Goal: Task Accomplishment & Management: Manage account settings

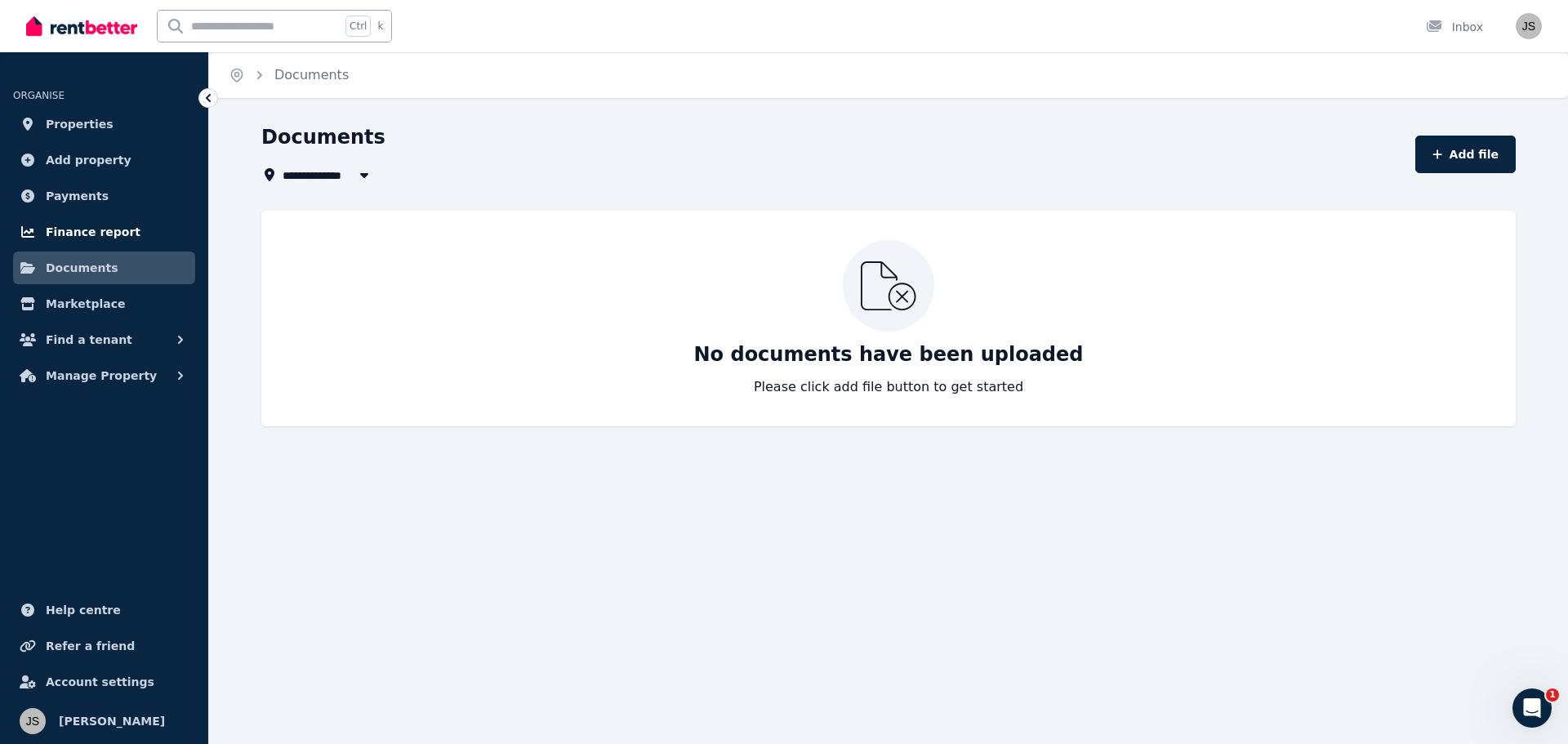
click at [92, 229] on span "Finance report" at bounding box center [93, 232] width 95 height 20
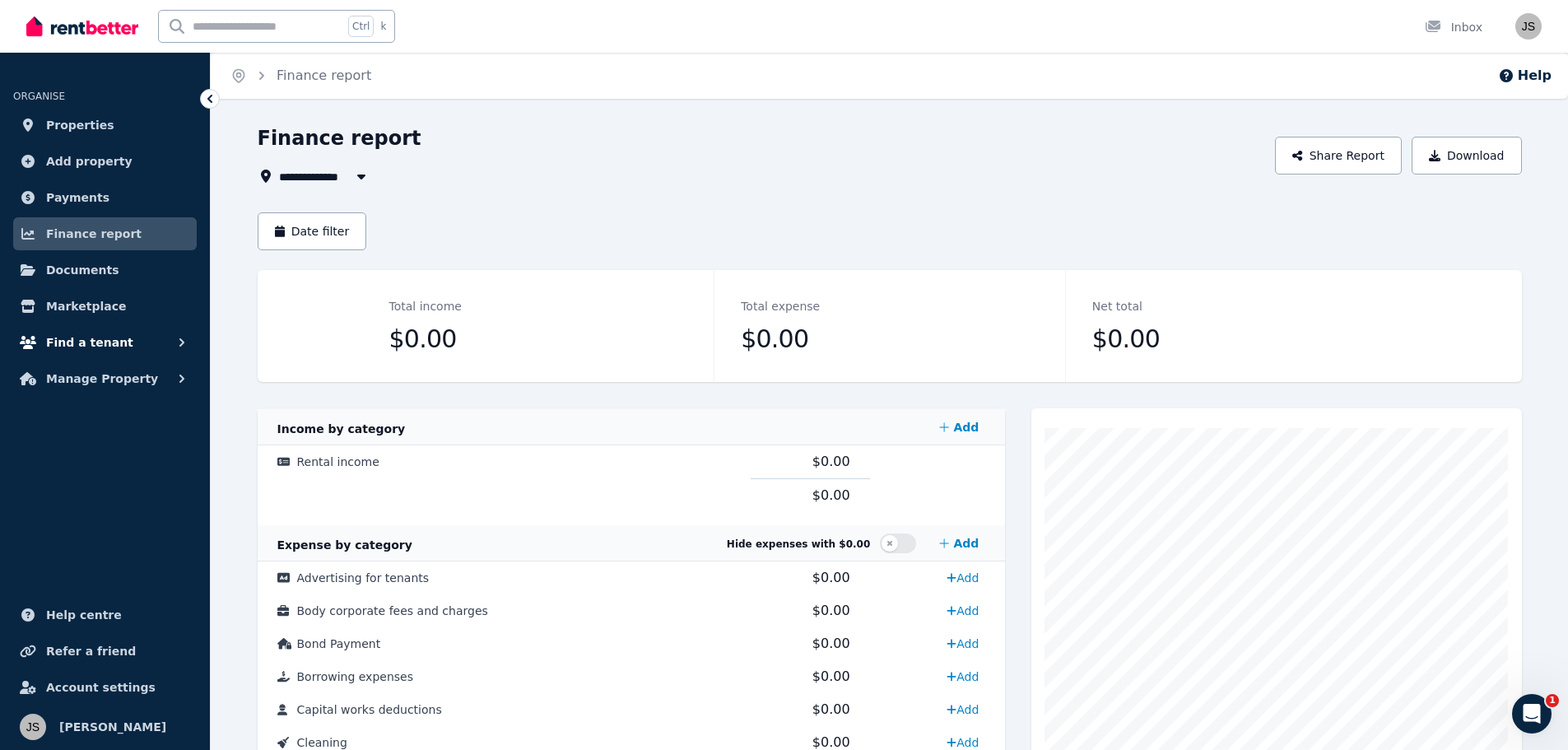
click at [112, 333] on span "Find a tenant" at bounding box center [90, 343] width 87 height 20
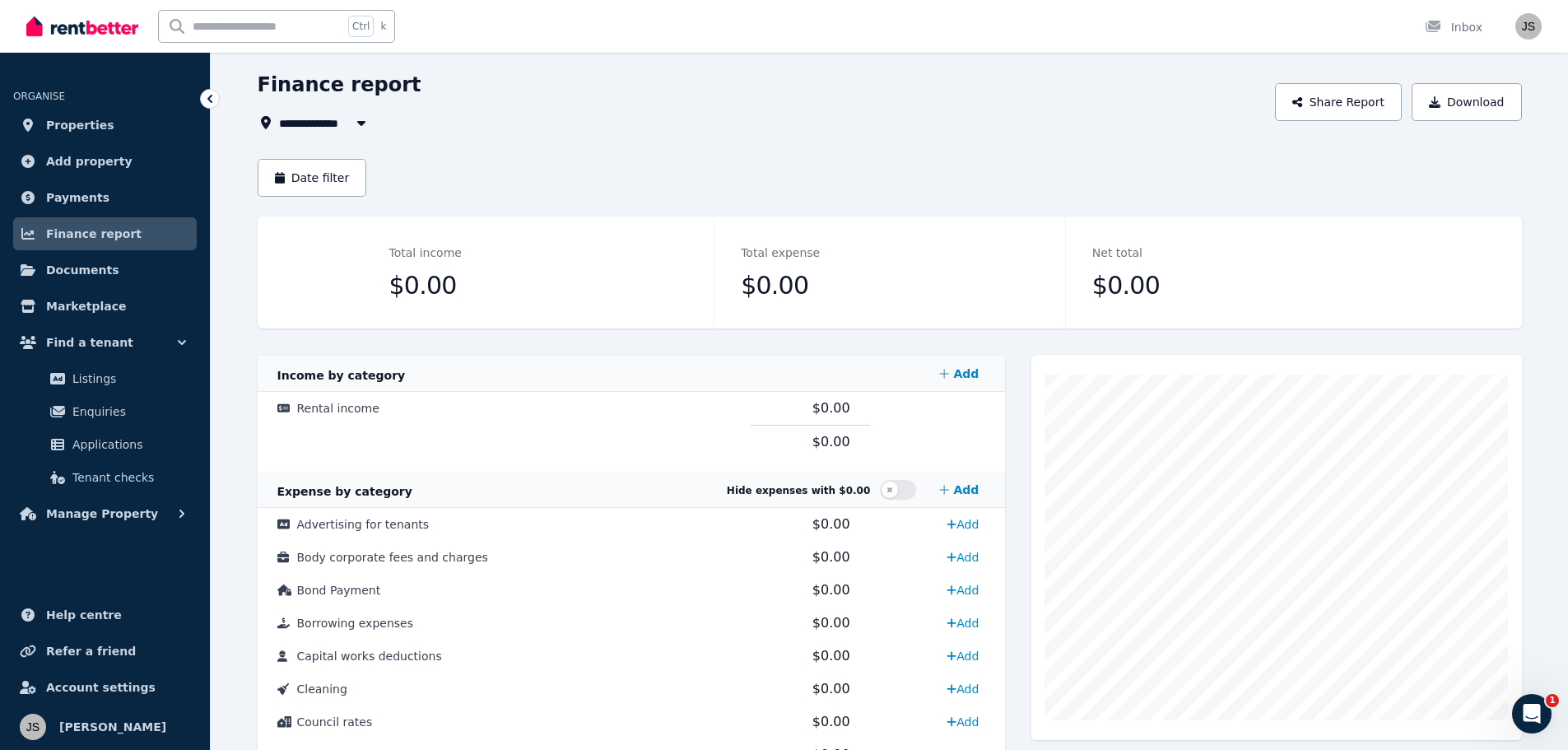
scroll to position [82, 0]
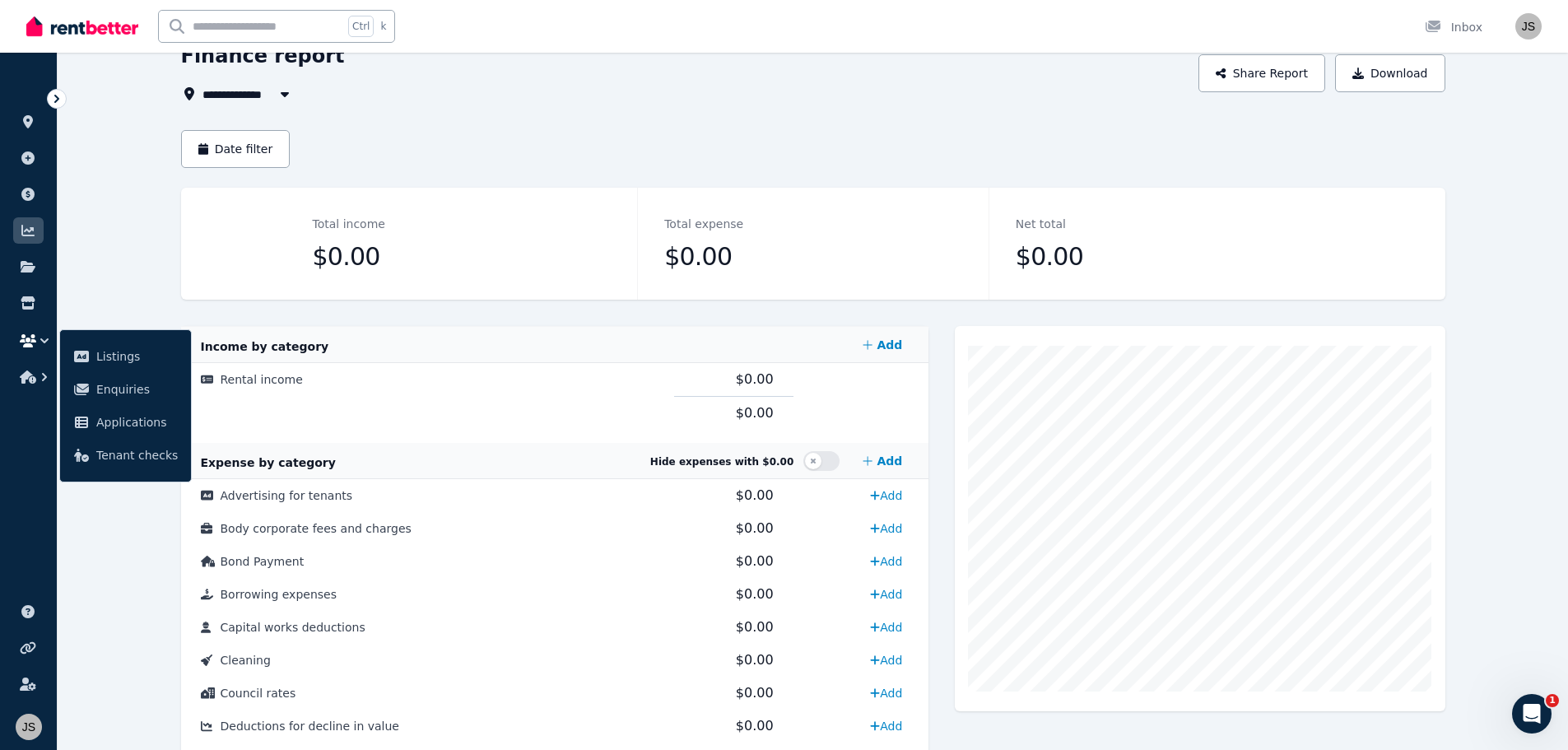
click at [54, 105] on icon at bounding box center [56, 99] width 17 height 17
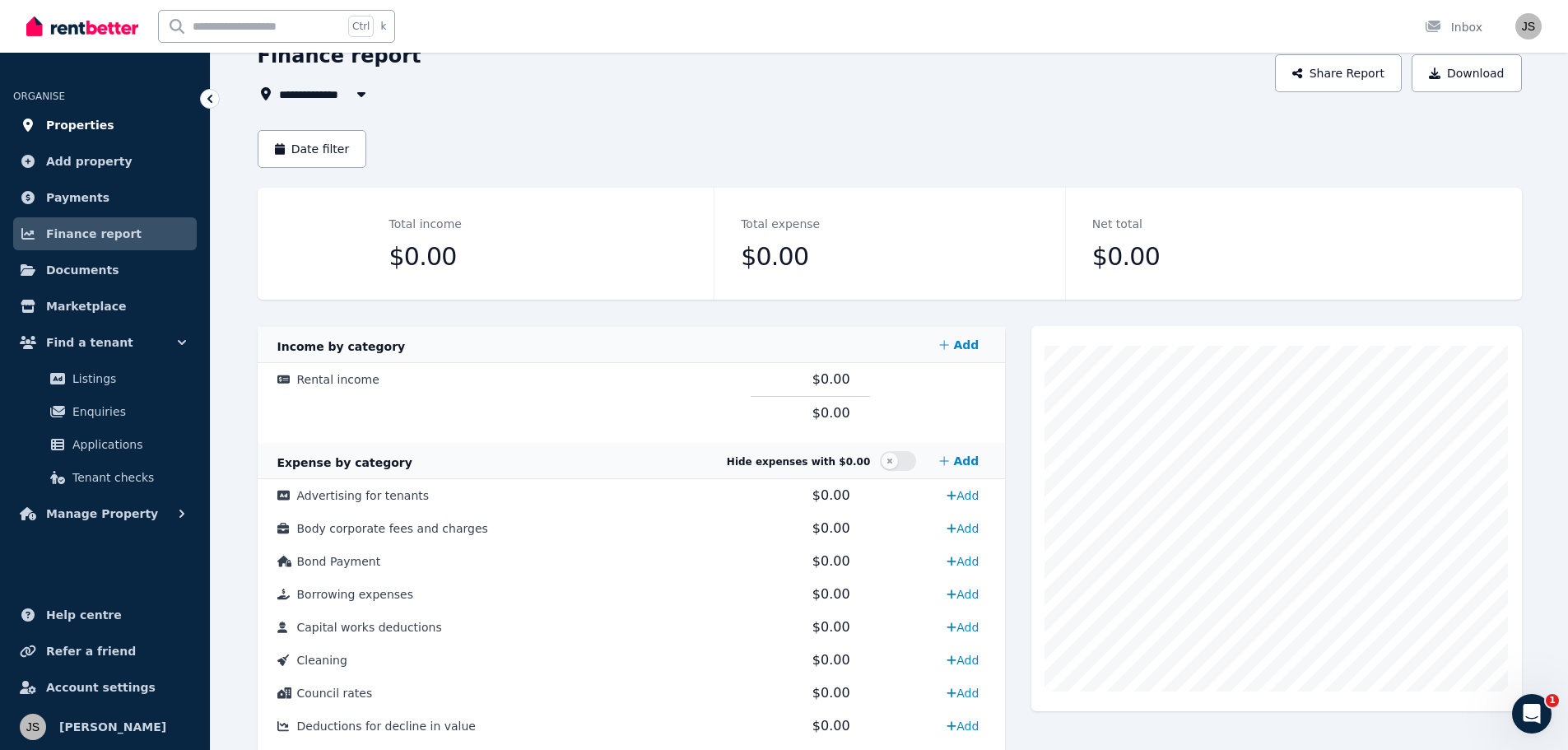
click at [70, 122] on span "Properties" at bounding box center [81, 125] width 68 height 20
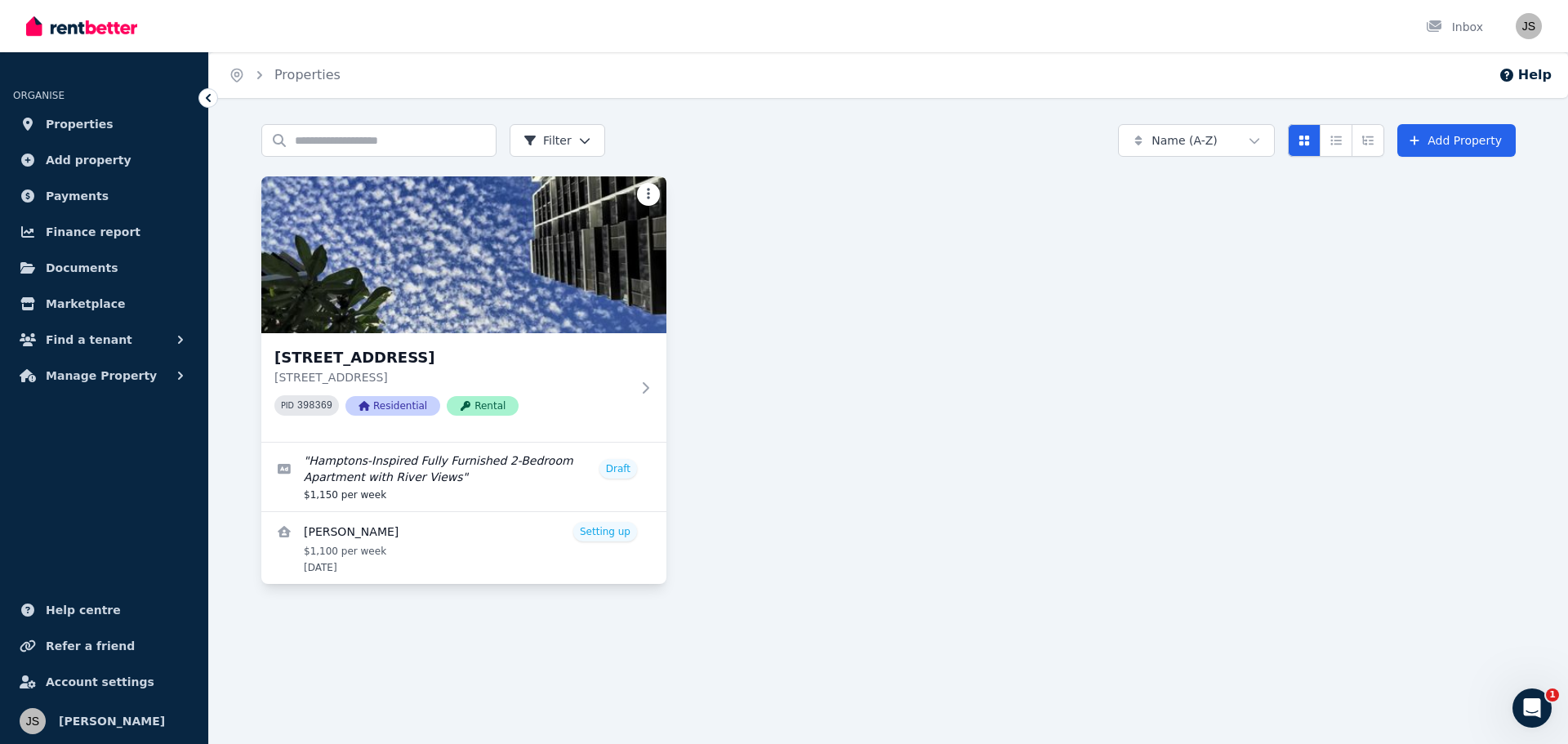
click at [648, 195] on html "Open main menu Inbox Open user menu ORGANISE Properties Add property Payments F…" at bounding box center [784, 372] width 1568 height 744
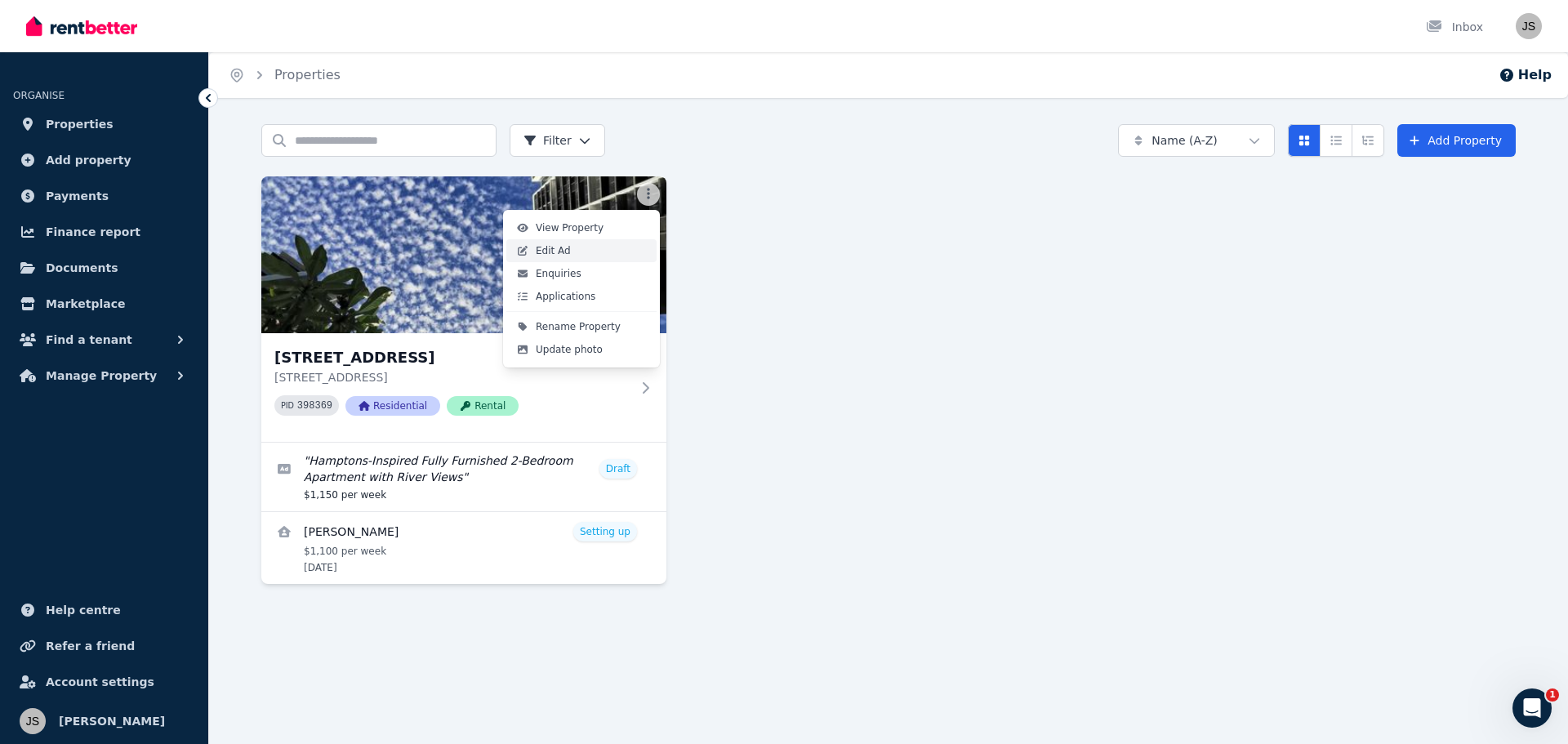
click at [571, 251] on link "Edit Ad" at bounding box center [581, 251] width 150 height 23
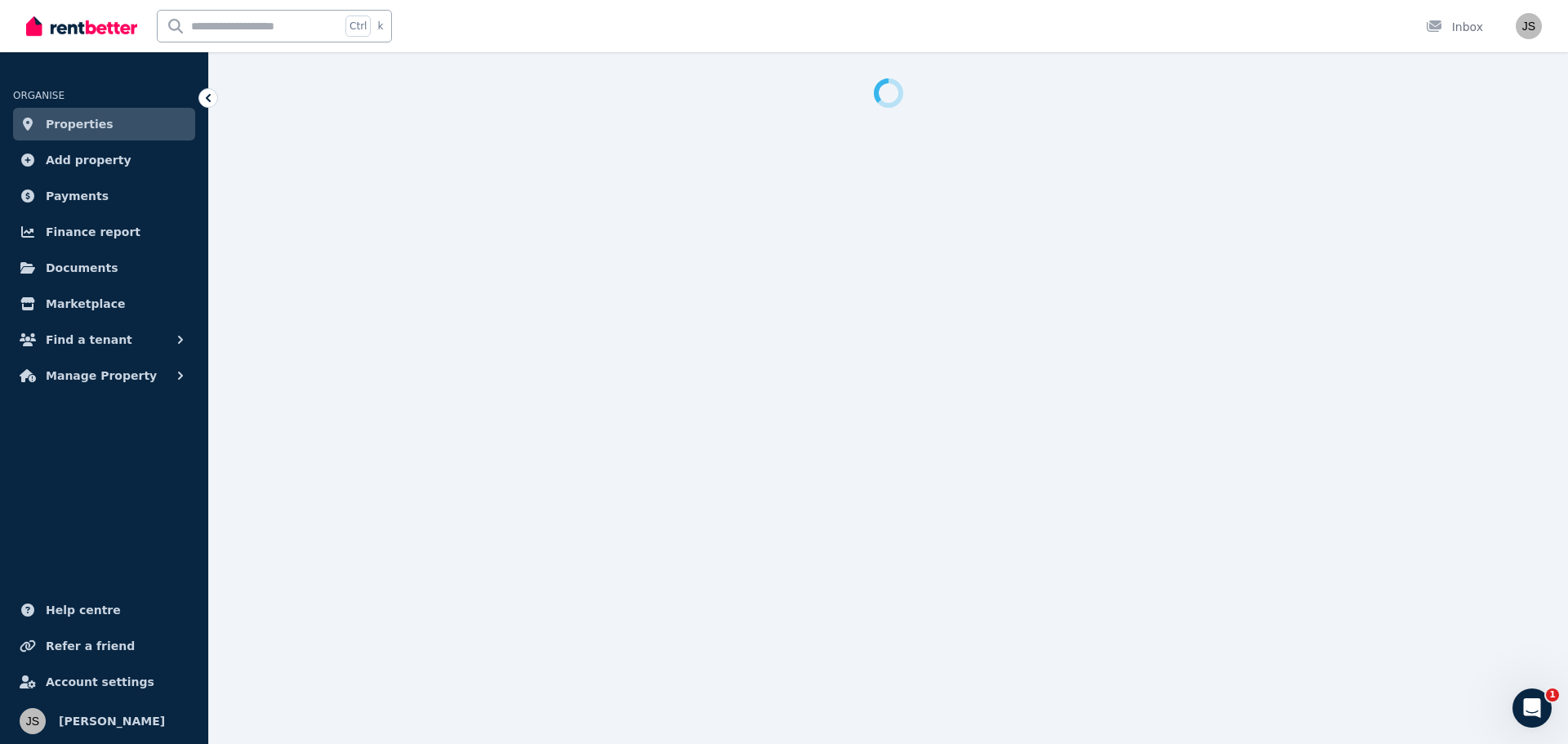
select select "**"
select select "**********"
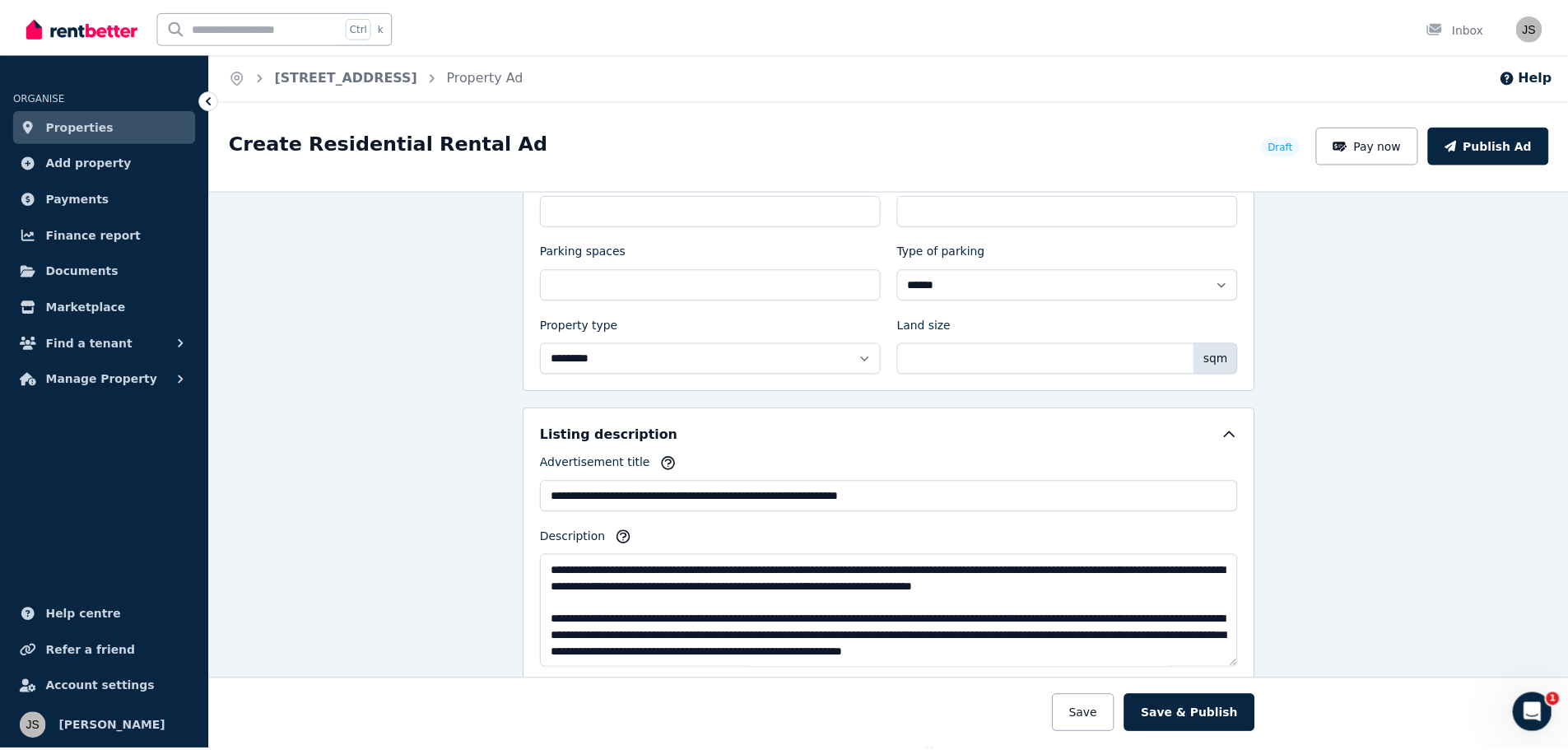
scroll to position [824, 0]
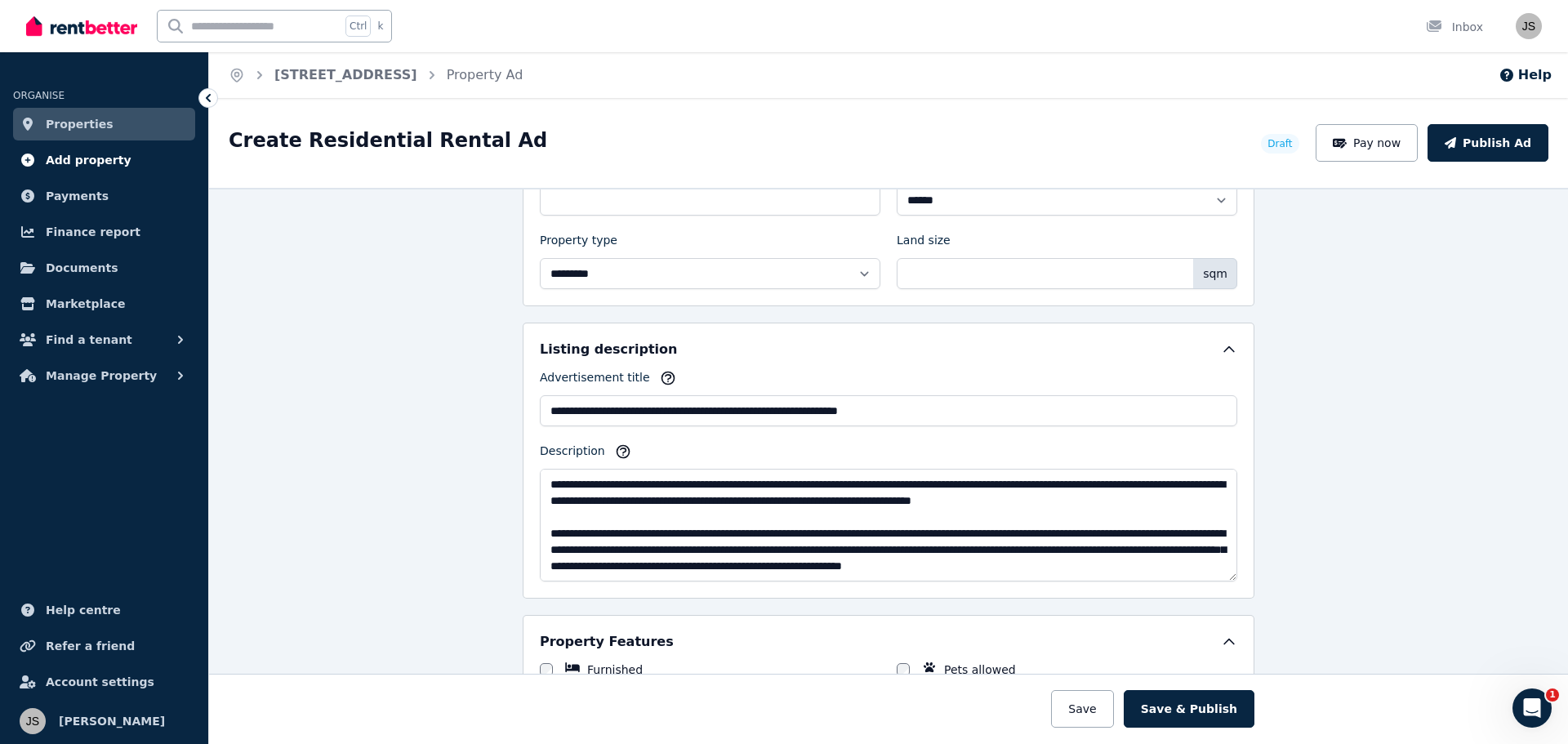
click at [79, 166] on span "Add property" at bounding box center [89, 160] width 86 height 20
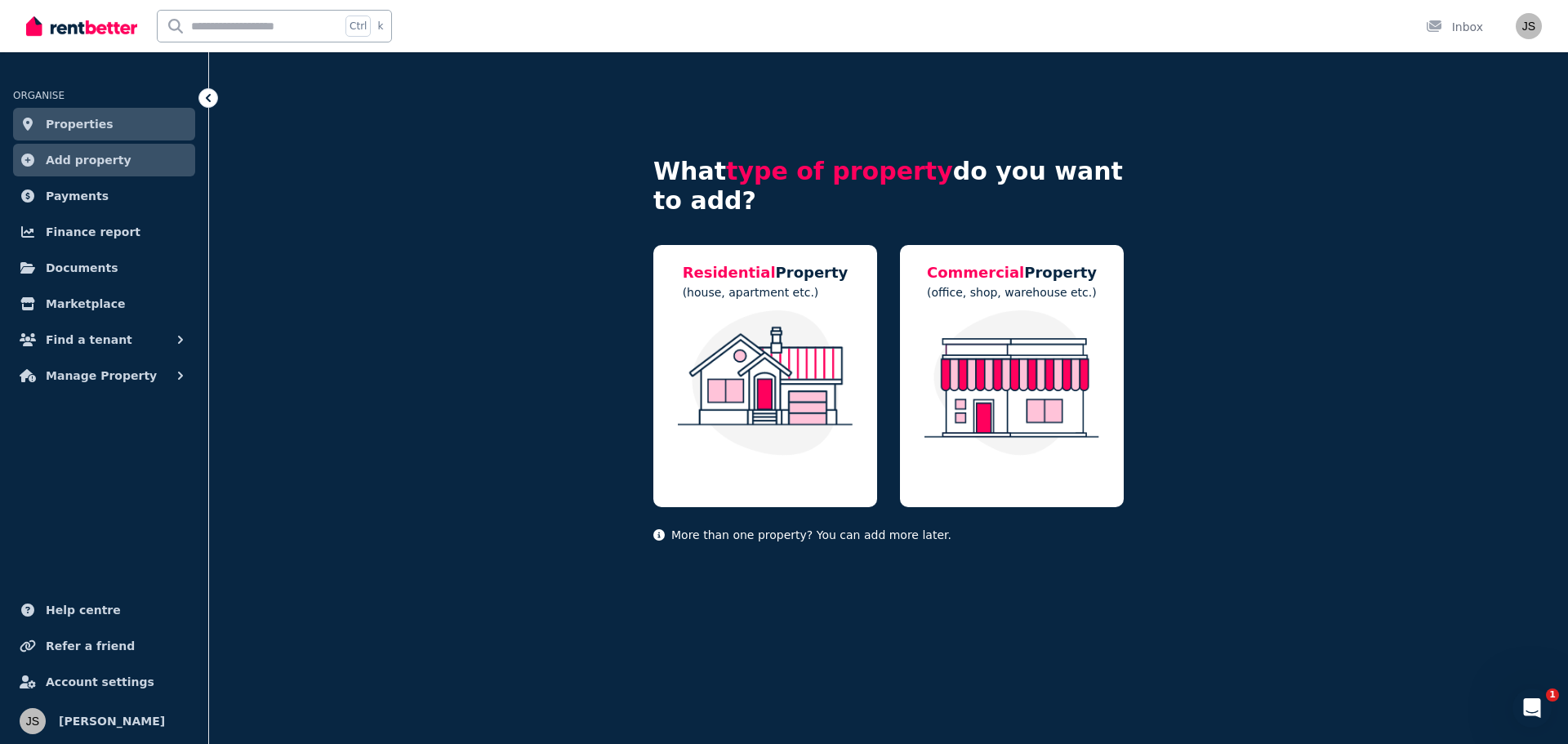
click at [105, 130] on link "Properties" at bounding box center [104, 124] width 182 height 33
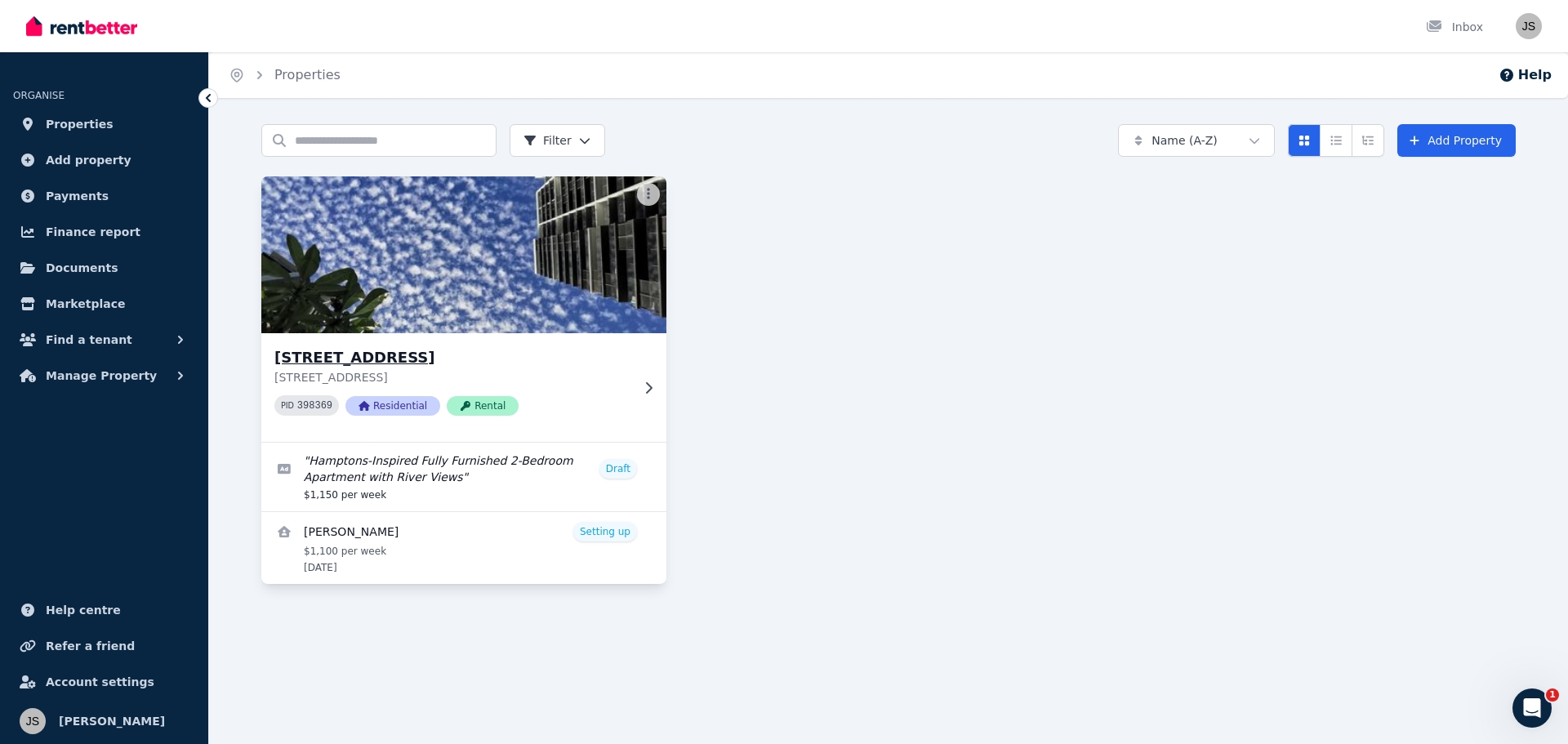
click at [610, 398] on div "PID 398369 Residential Rental" at bounding box center [452, 405] width 356 height 21
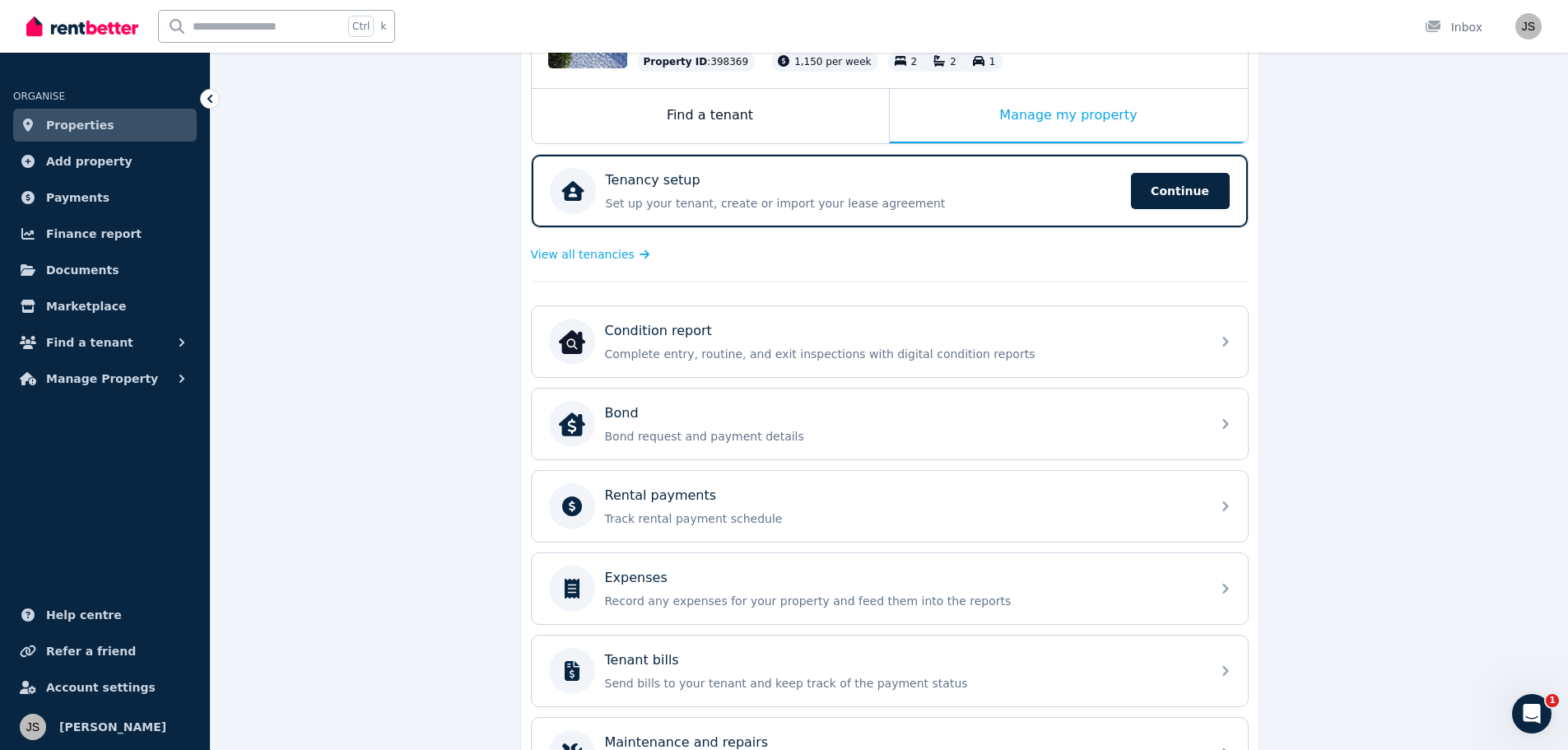
scroll to position [247, 0]
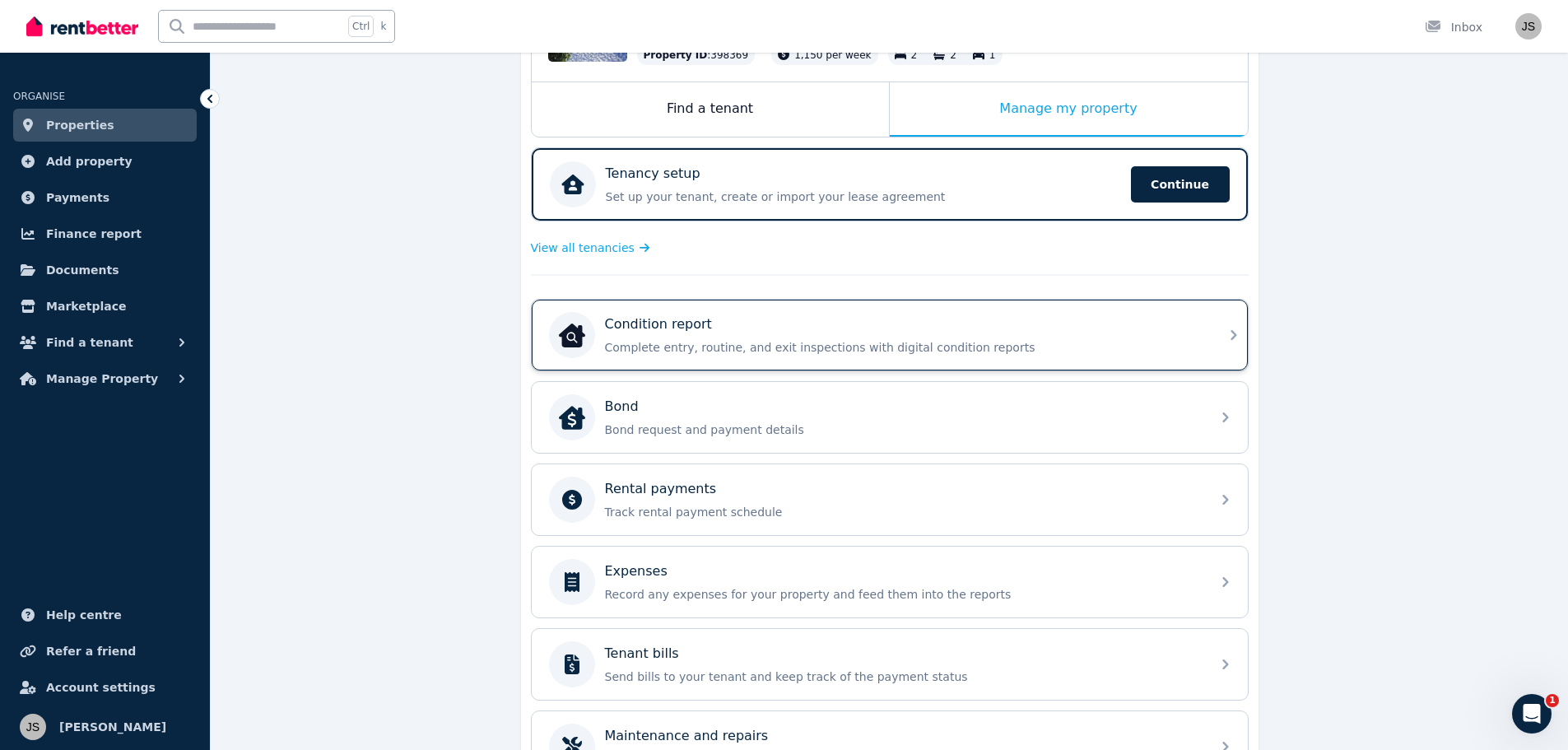
click at [817, 347] on p "Complete entry, routine, and exit inspections with digital condition reports" at bounding box center [903, 348] width 596 height 17
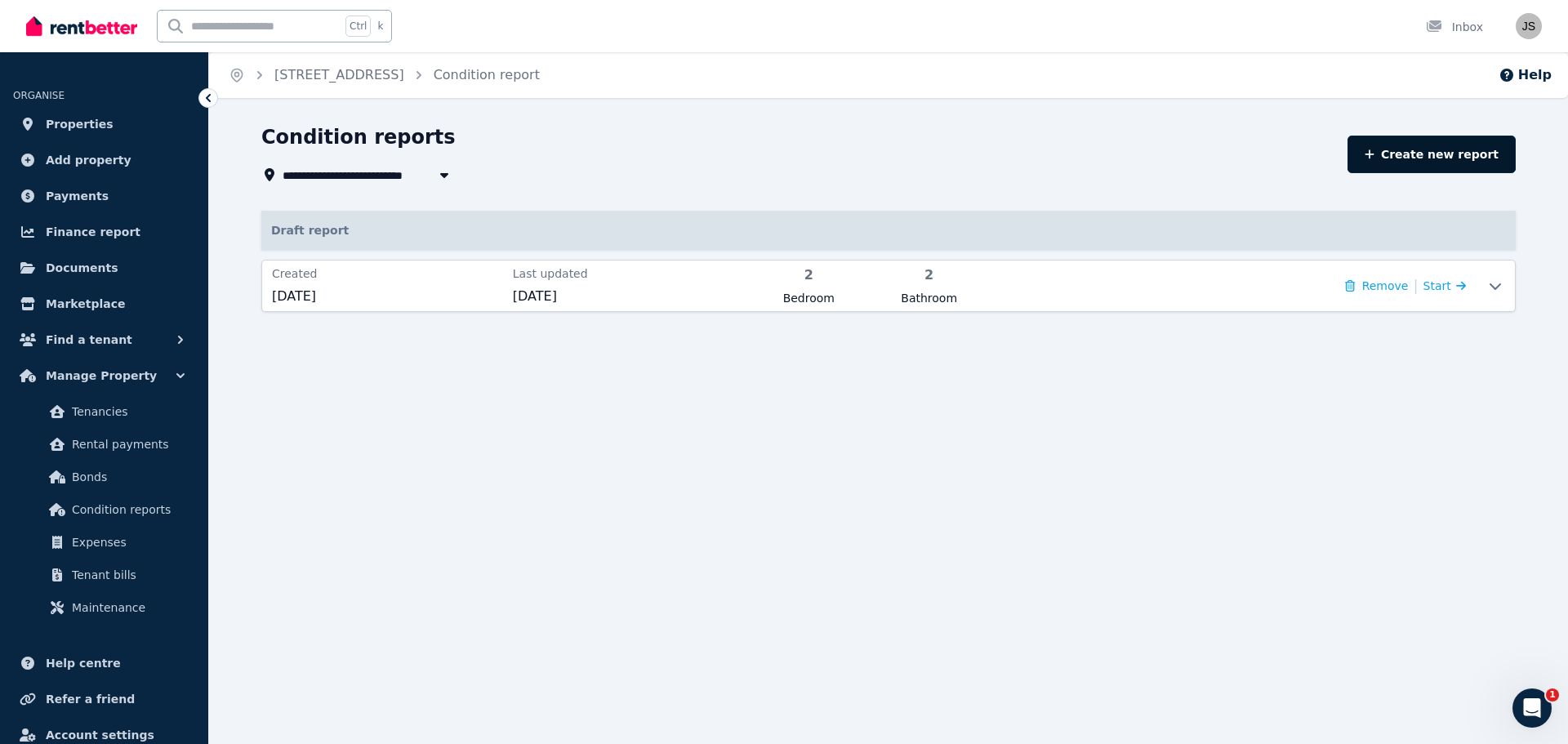
click at [1449, 150] on link "Create new report" at bounding box center [1431, 155] width 168 height 38
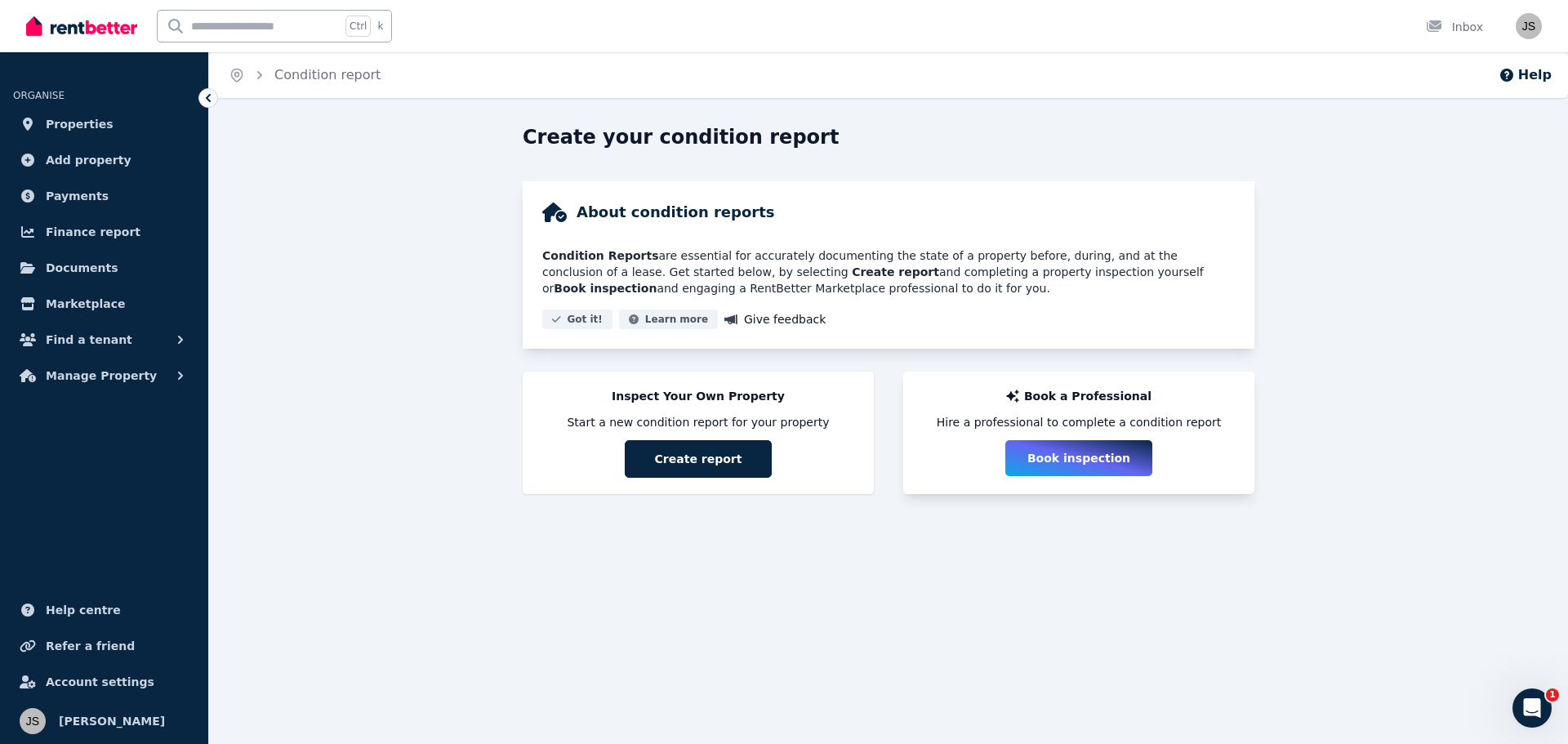
click at [1049, 457] on button "Book inspection" at bounding box center [1079, 458] width 147 height 36
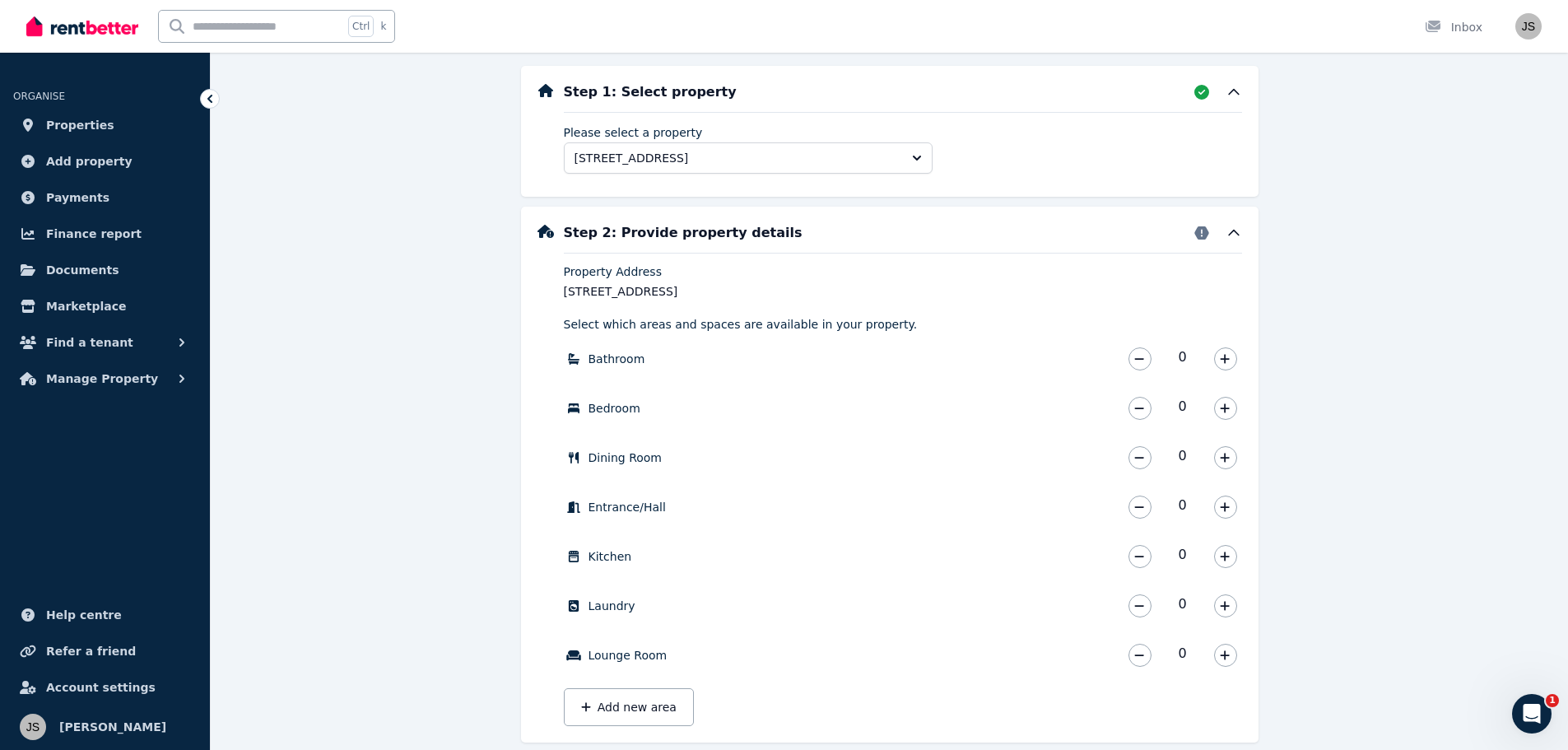
scroll to position [494, 0]
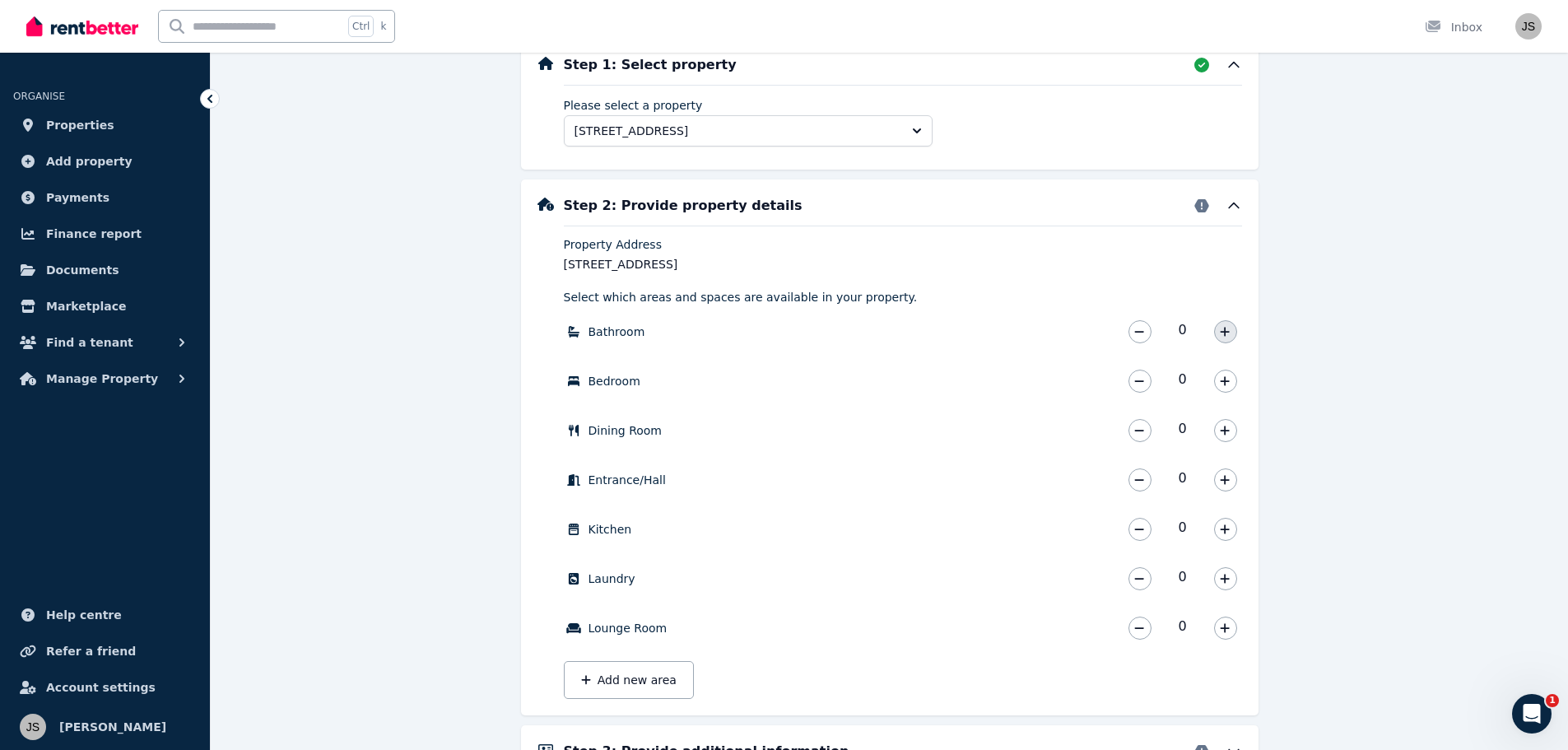
click at [1222, 334] on icon "button" at bounding box center [1224, 332] width 10 height 12
click at [1223, 386] on icon "button" at bounding box center [1224, 381] width 10 height 12
click at [1220, 431] on icon "button" at bounding box center [1224, 430] width 9 height 9
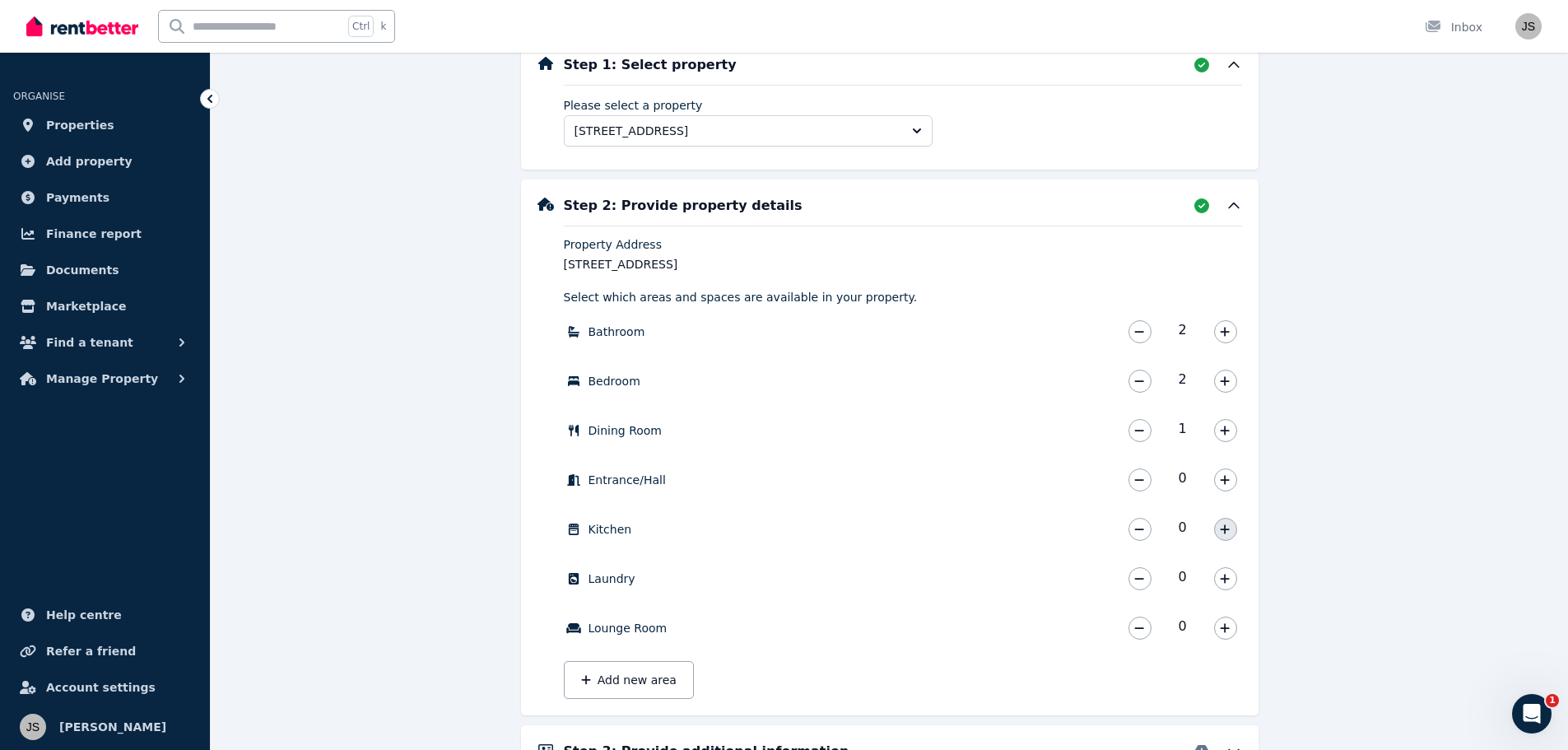
click at [1223, 531] on icon "button" at bounding box center [1224, 530] width 10 height 12
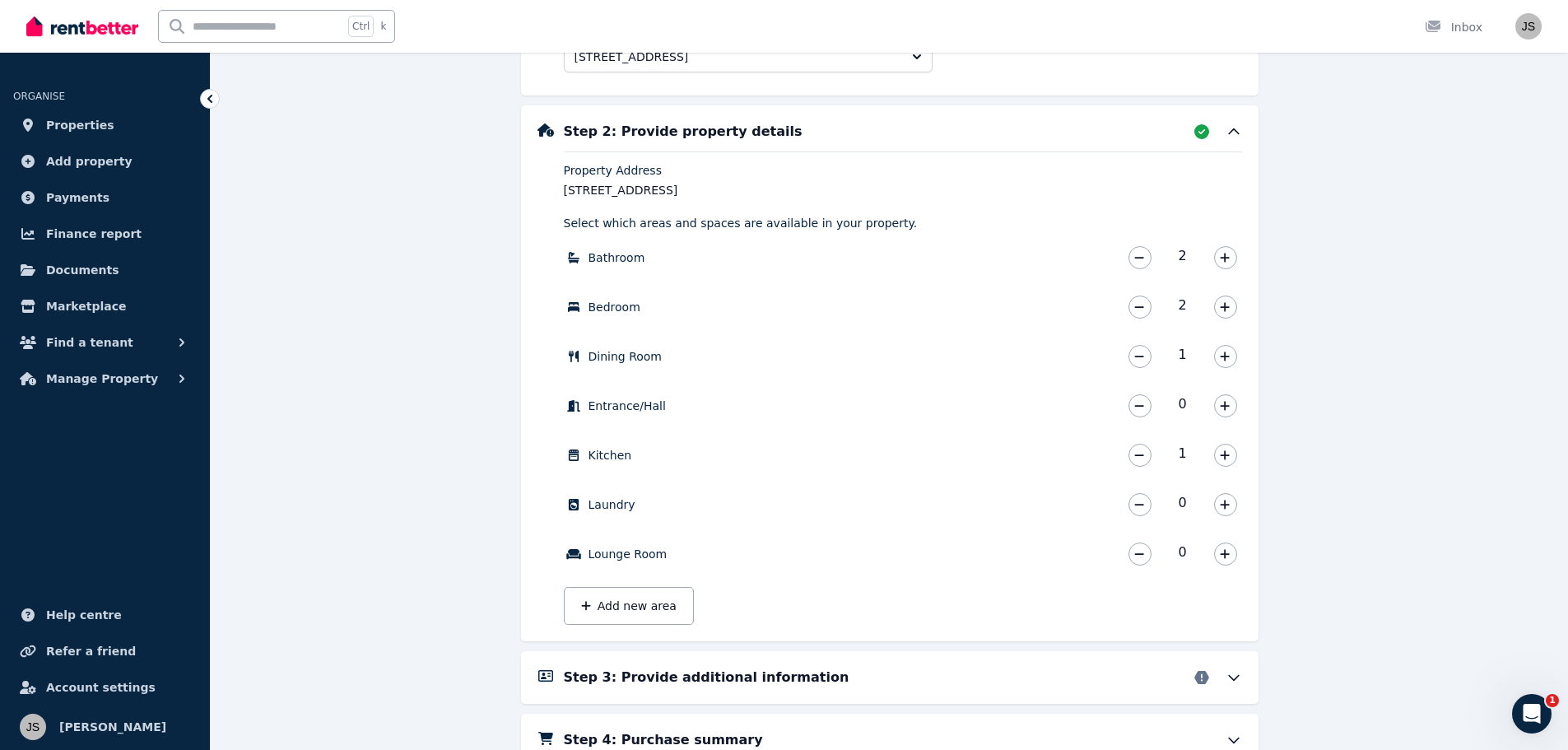
scroll to position [644, 0]
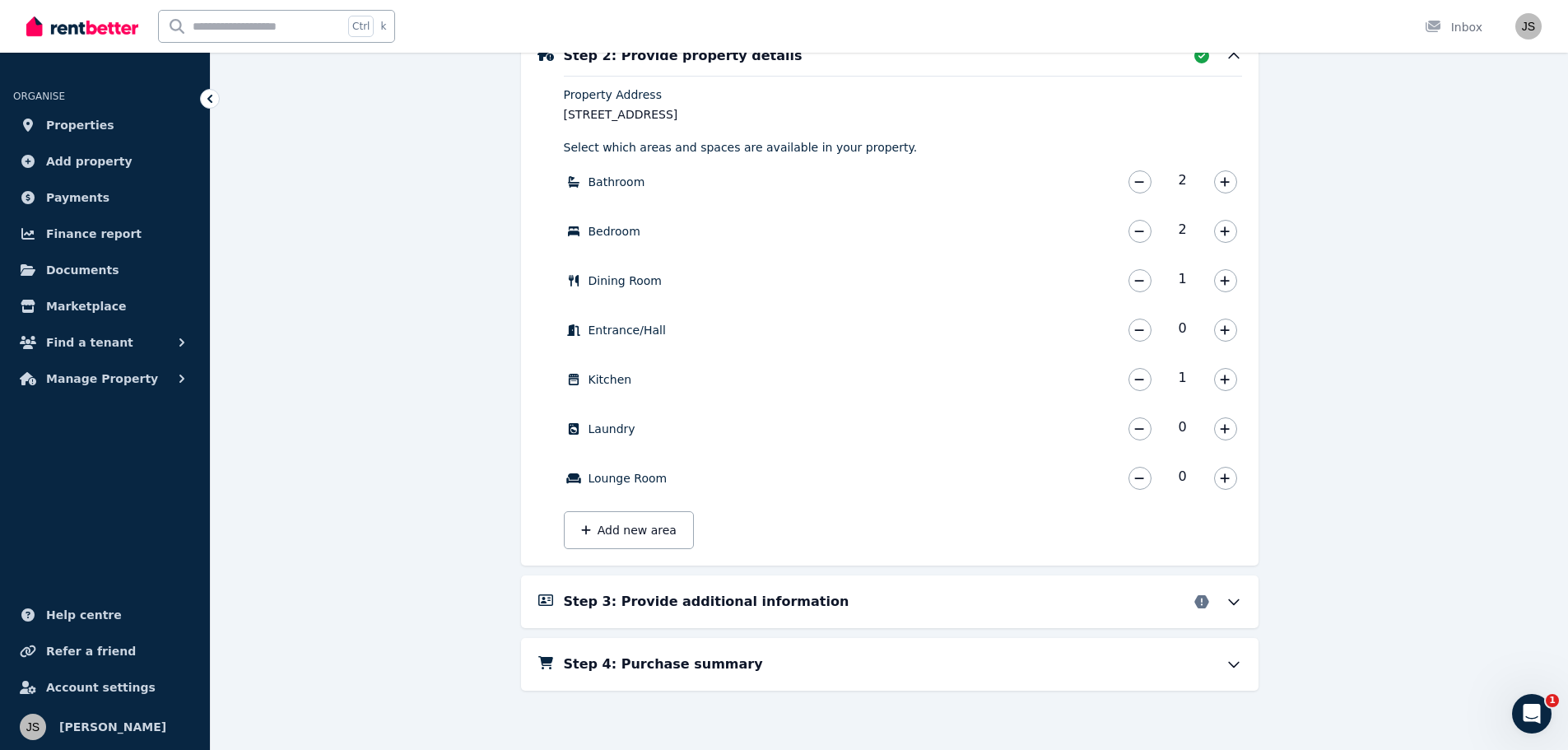
click at [1229, 599] on icon at bounding box center [1233, 602] width 17 height 17
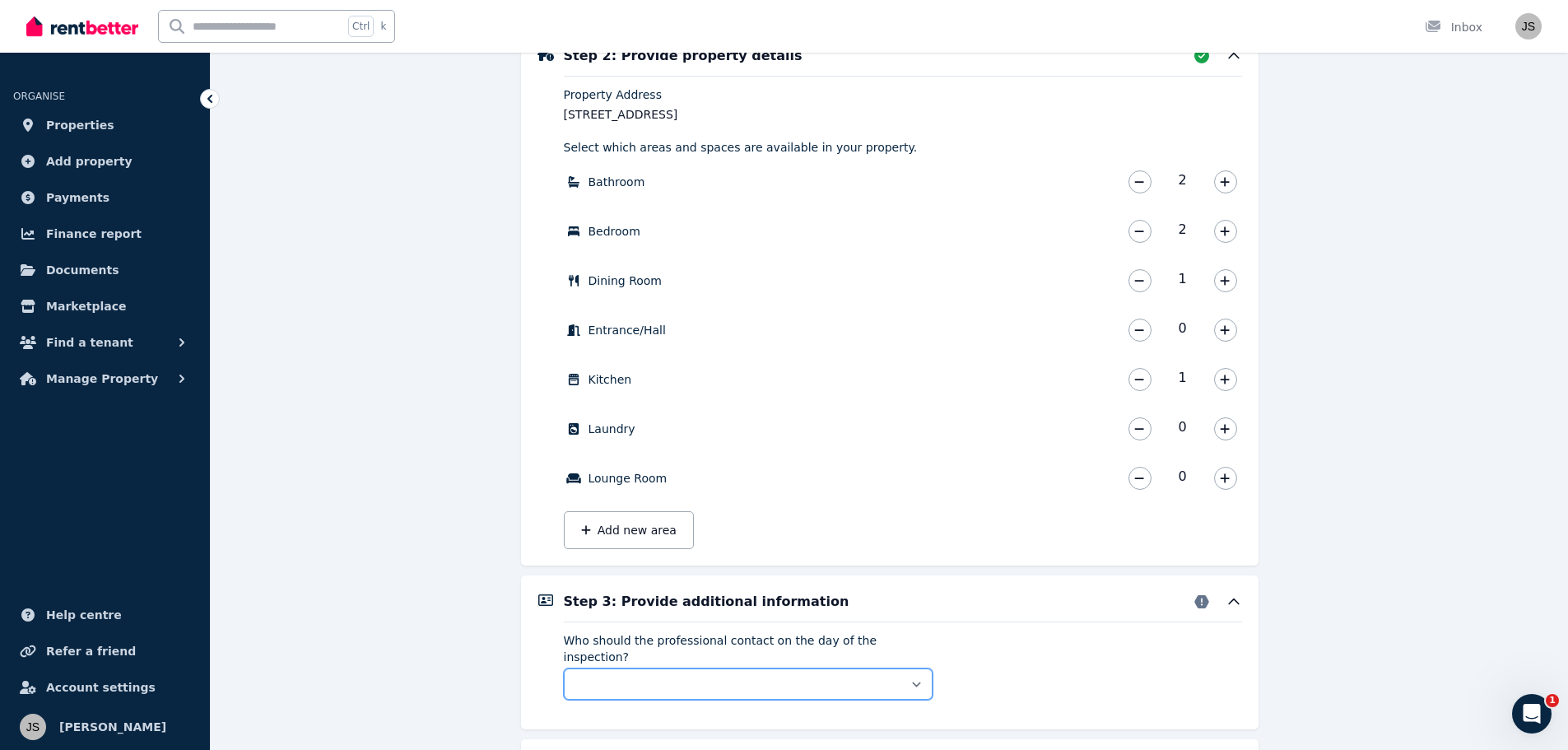
click at [738, 669] on select "** ****** *****" at bounding box center [748, 684] width 369 height 32
select select "**********"
click at [564, 669] on select "** ****** *****" at bounding box center [748, 684] width 369 height 32
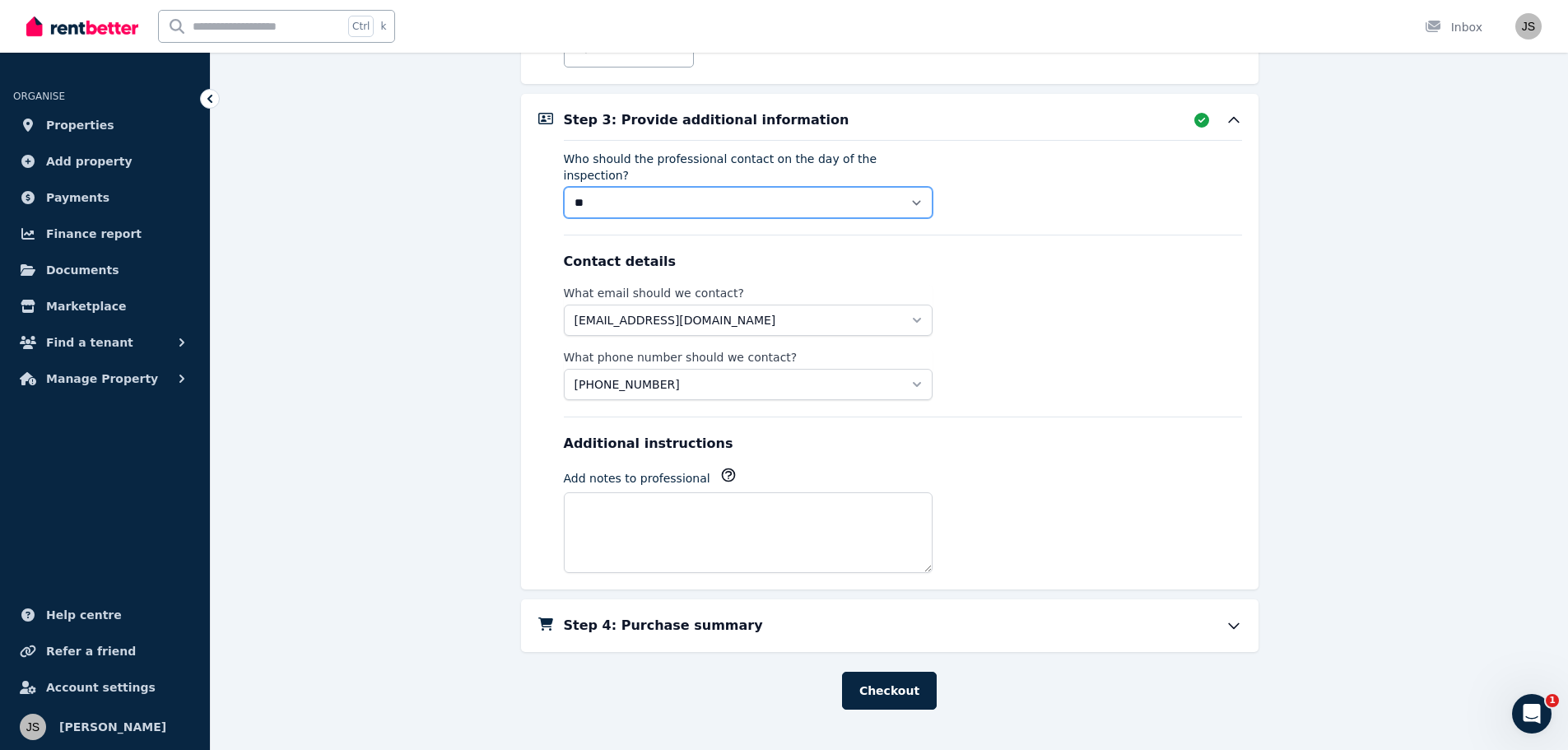
scroll to position [1127, 0]
click at [683, 615] on h5 "Step 4: Purchase summary" at bounding box center [663, 625] width 199 height 20
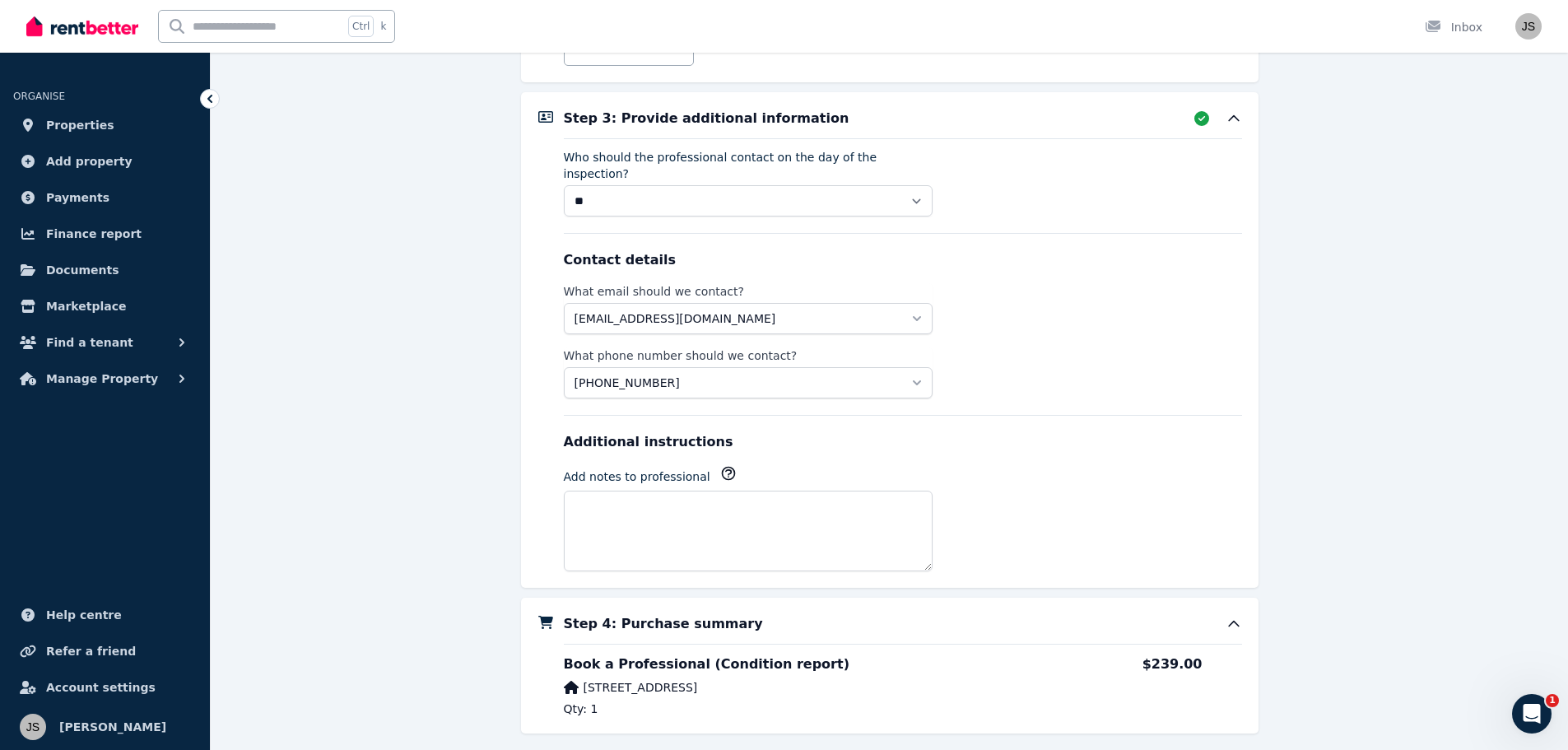
scroll to position [1211, 0]
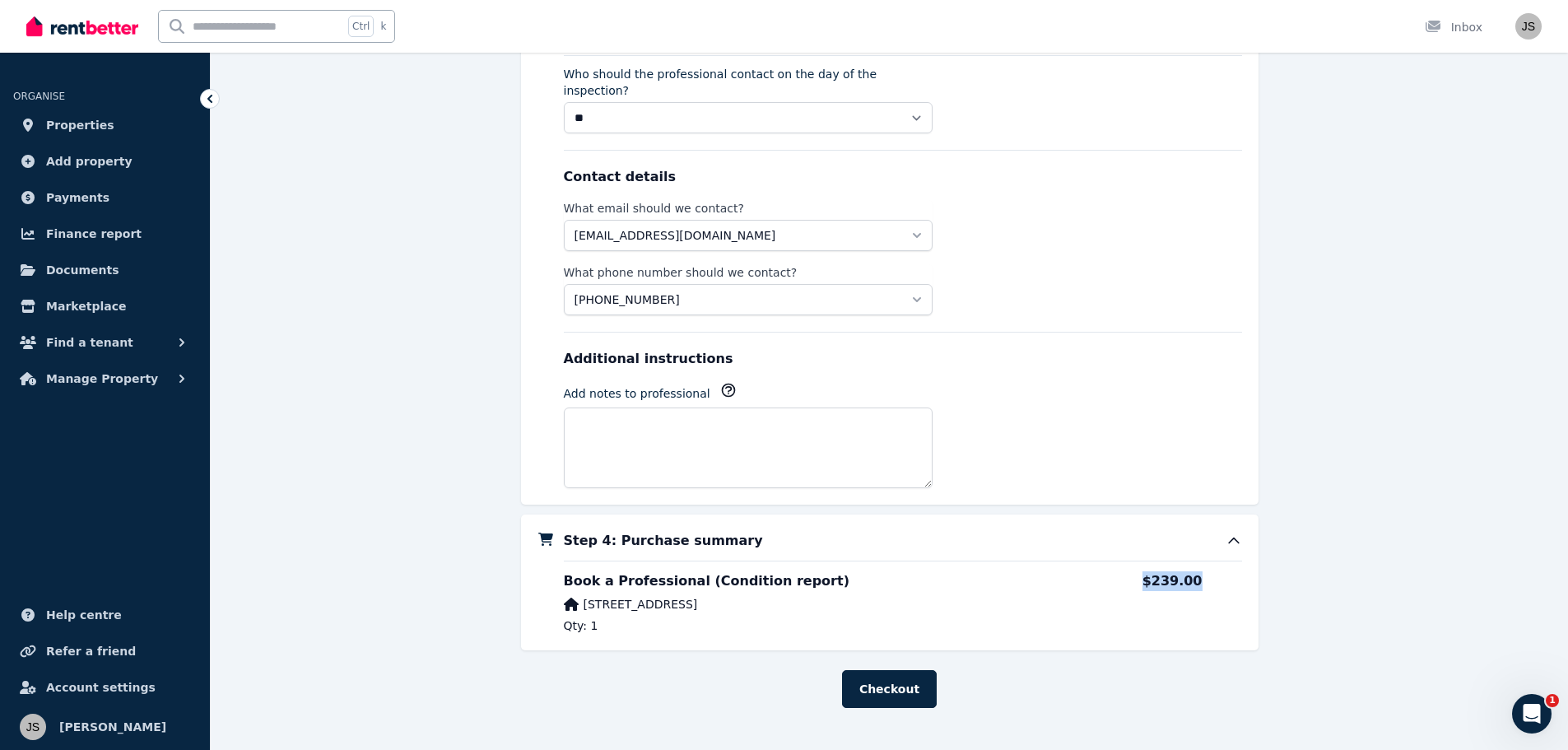
drag, startPoint x: 1154, startPoint y: 559, endPoint x: 1208, endPoint y: 567, distance: 54.6
click at [1208, 571] on div "Book a Professional (Condition report) 1005/3 Kintail Rd, Applecross WA 6153 Qt…" at bounding box center [902, 602] width 678 height 62
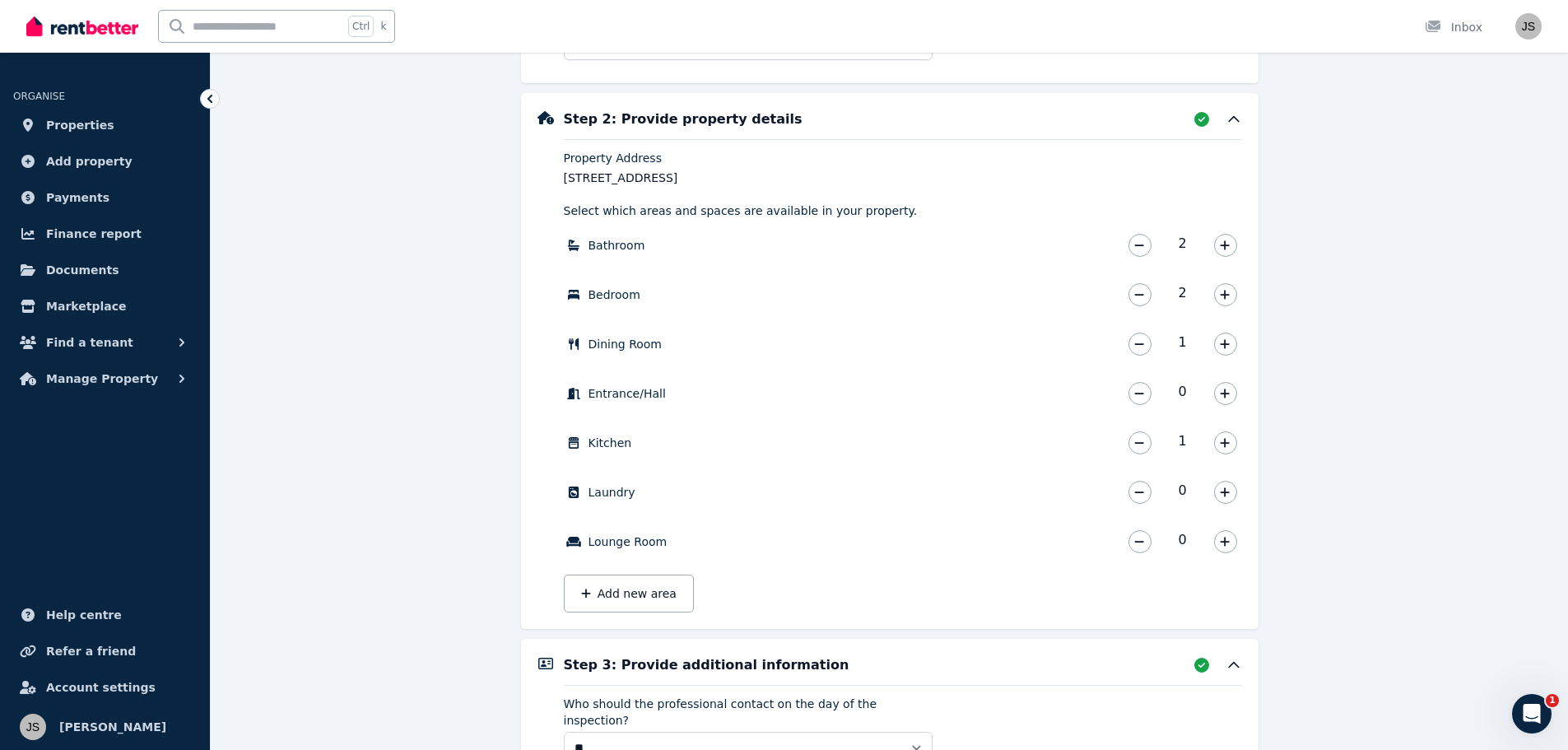
scroll to position [551, 0]
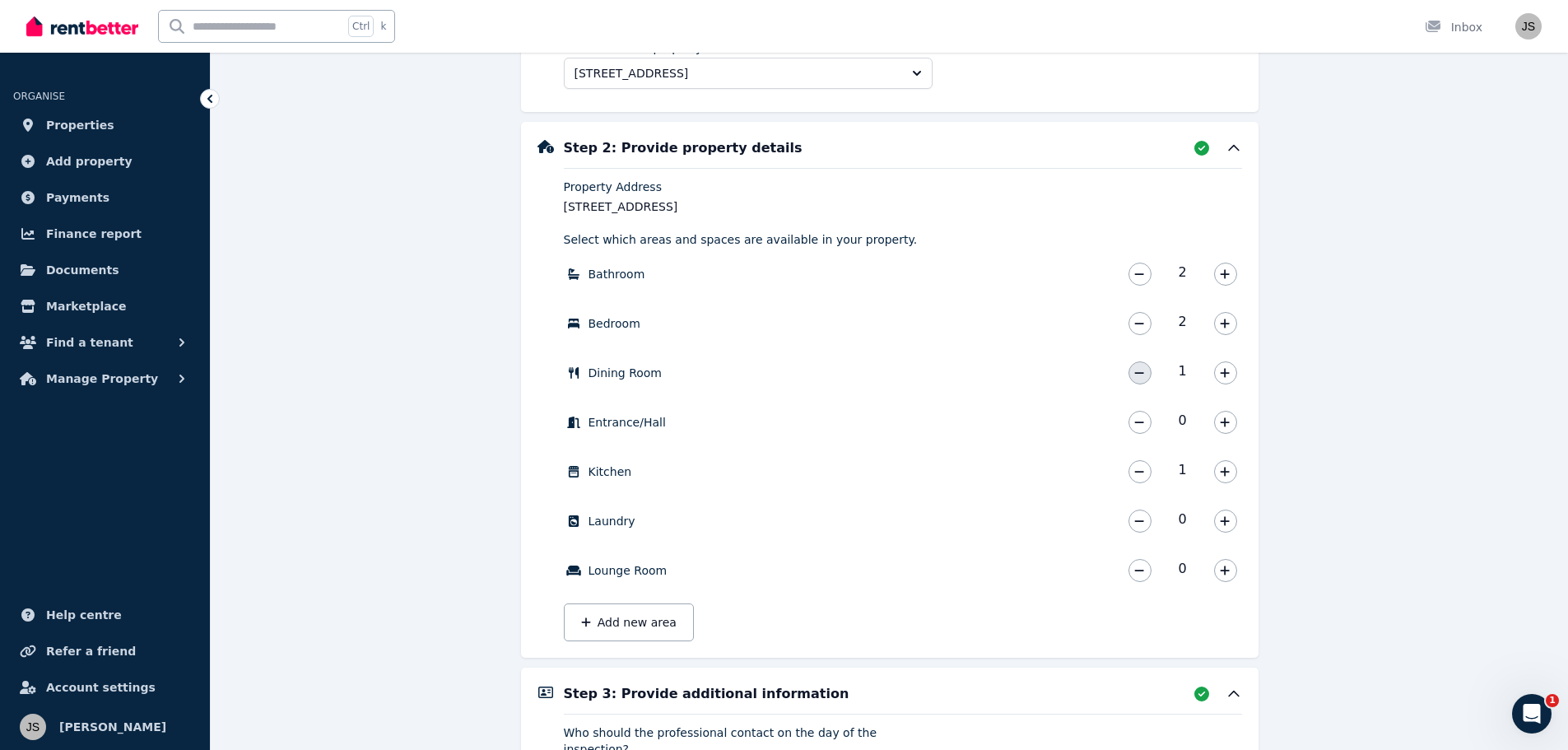
click at [1145, 373] on button "button" at bounding box center [1140, 373] width 23 height 23
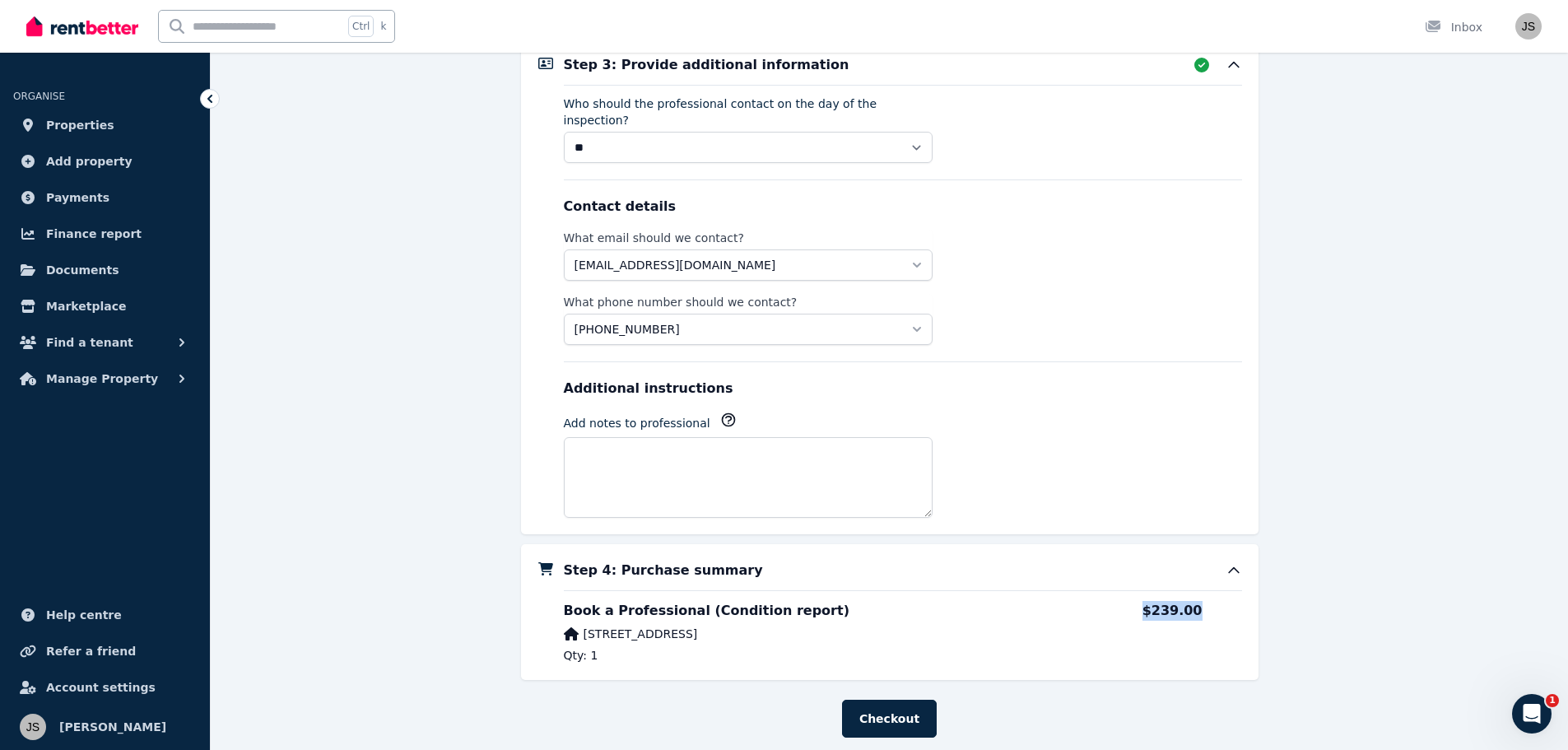
scroll to position [1211, 0]
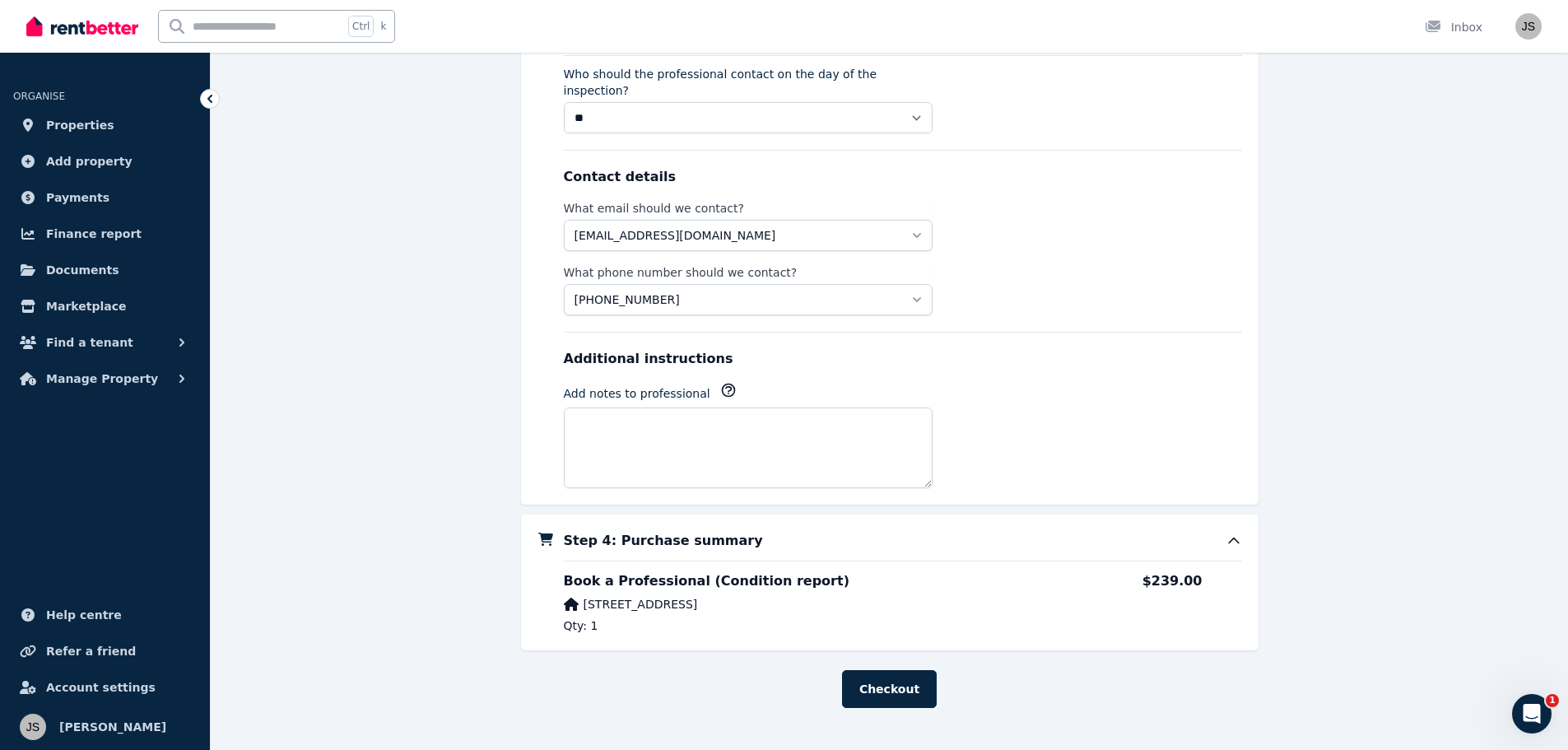
click at [1227, 409] on div "Additional instructions Add notes to professional" at bounding box center [902, 410] width 678 height 156
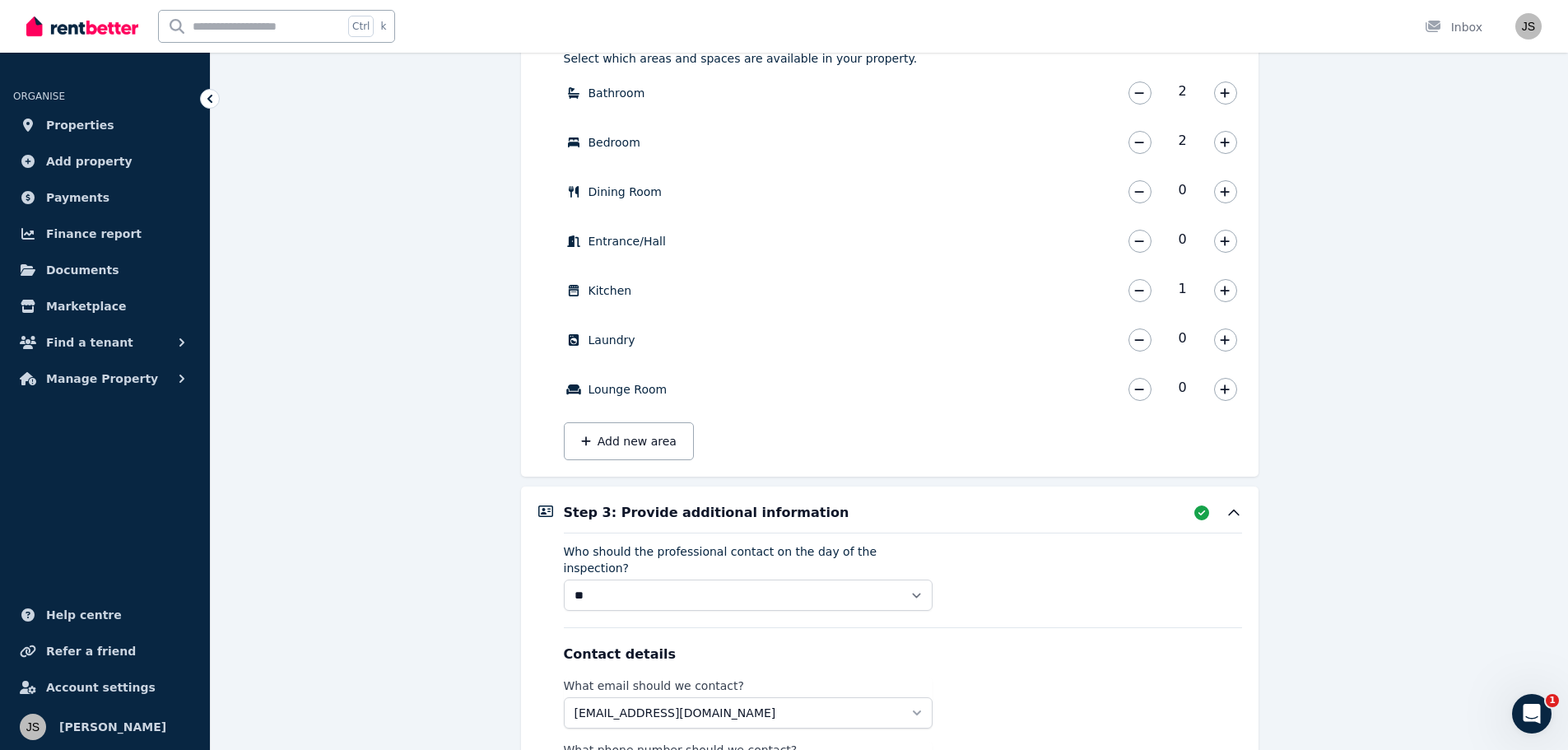
scroll to position [717, 0]
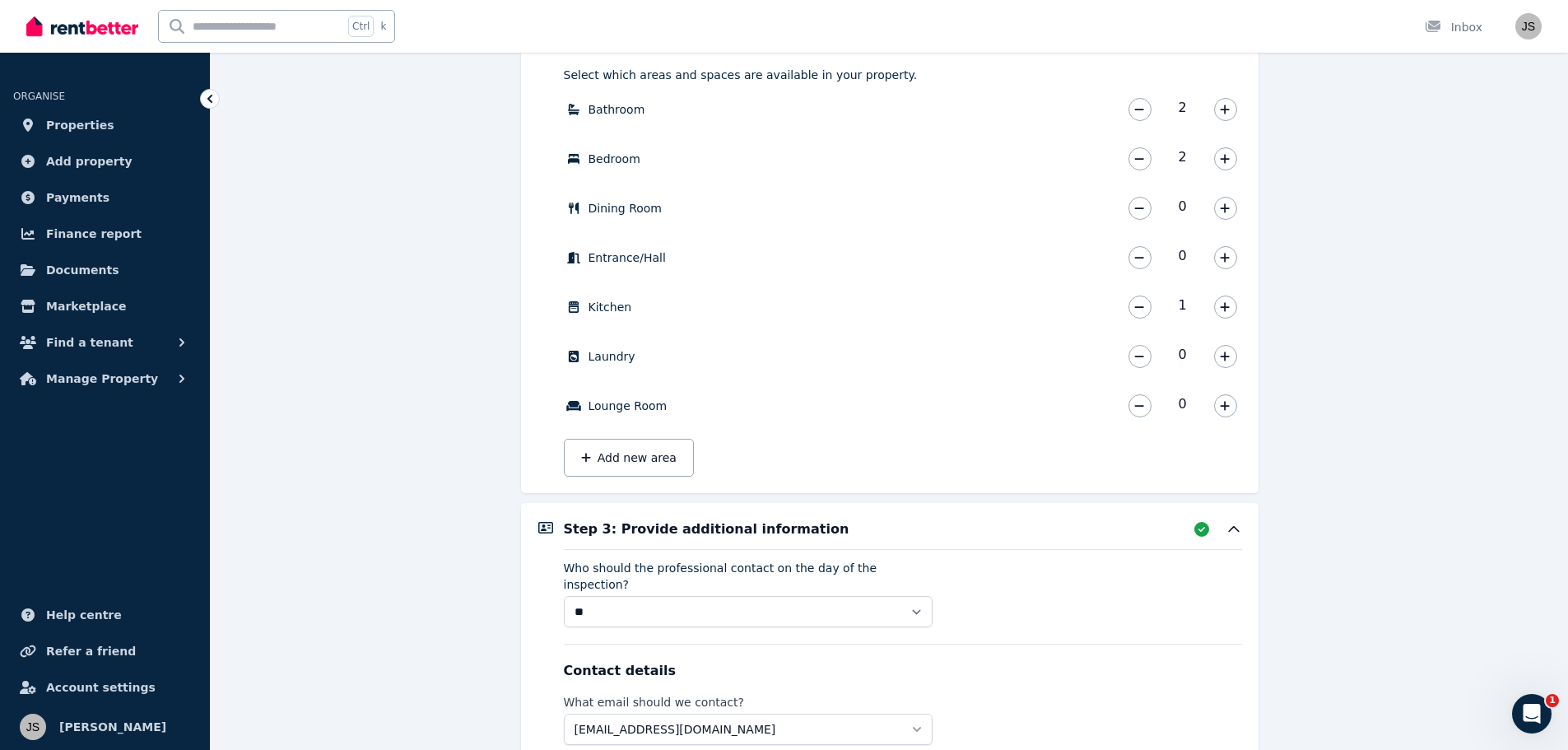
click at [402, 336] on div "Create your condition report About condition reports Condition Reports are esse…" at bounding box center [889, 335] width 1357 height 1853
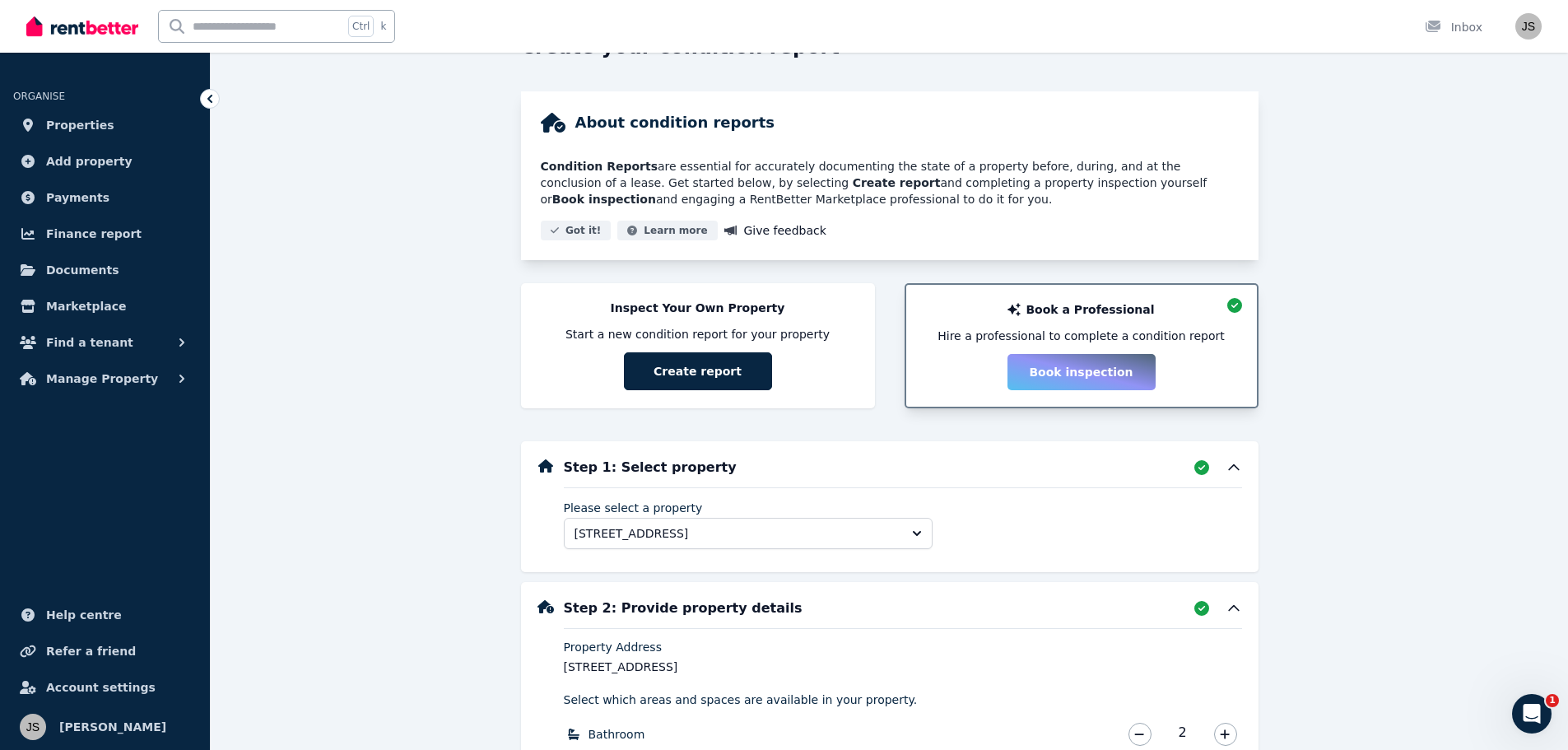
scroll to position [57, 0]
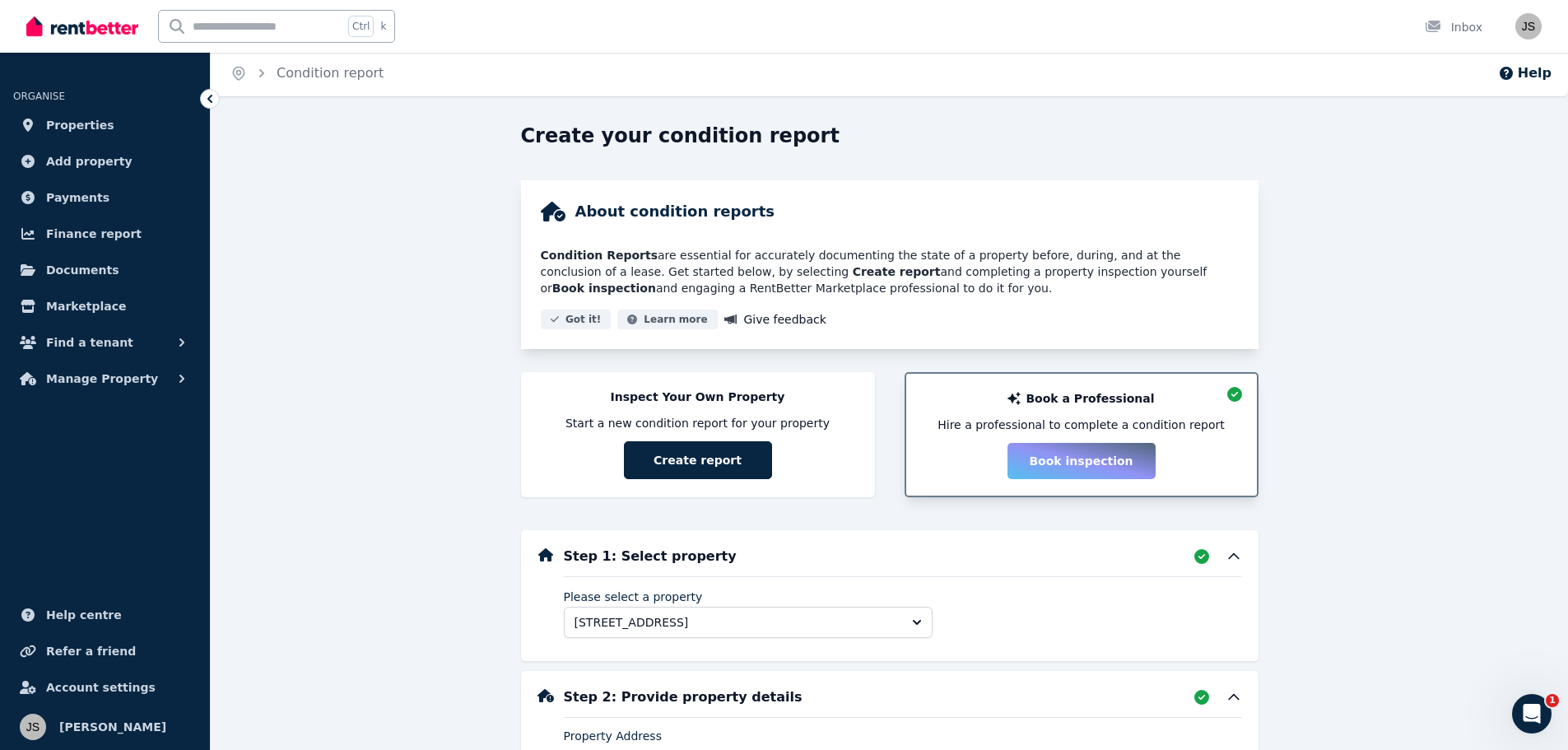
scroll to position [0, 0]
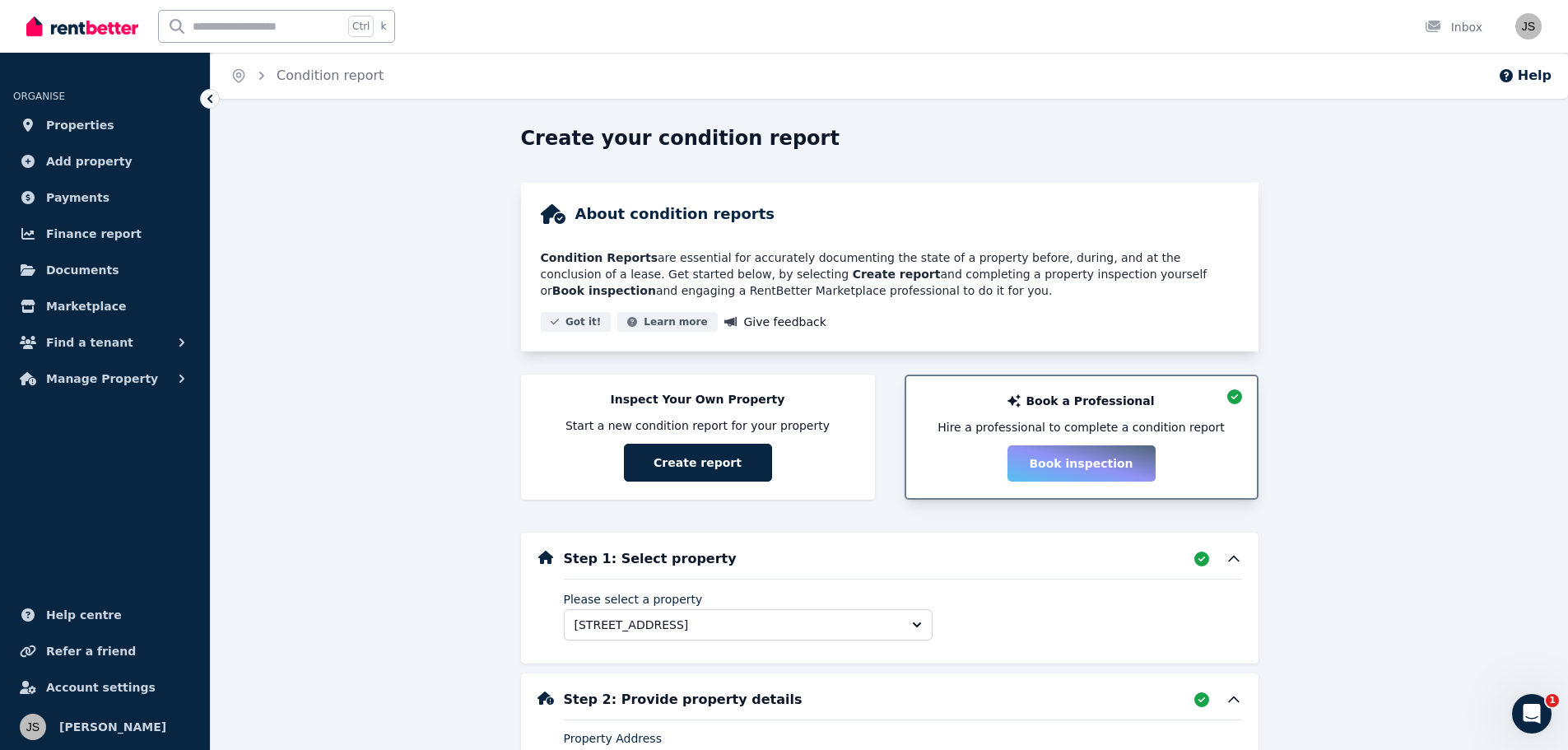
click at [212, 94] on icon at bounding box center [210, 99] width 17 height 17
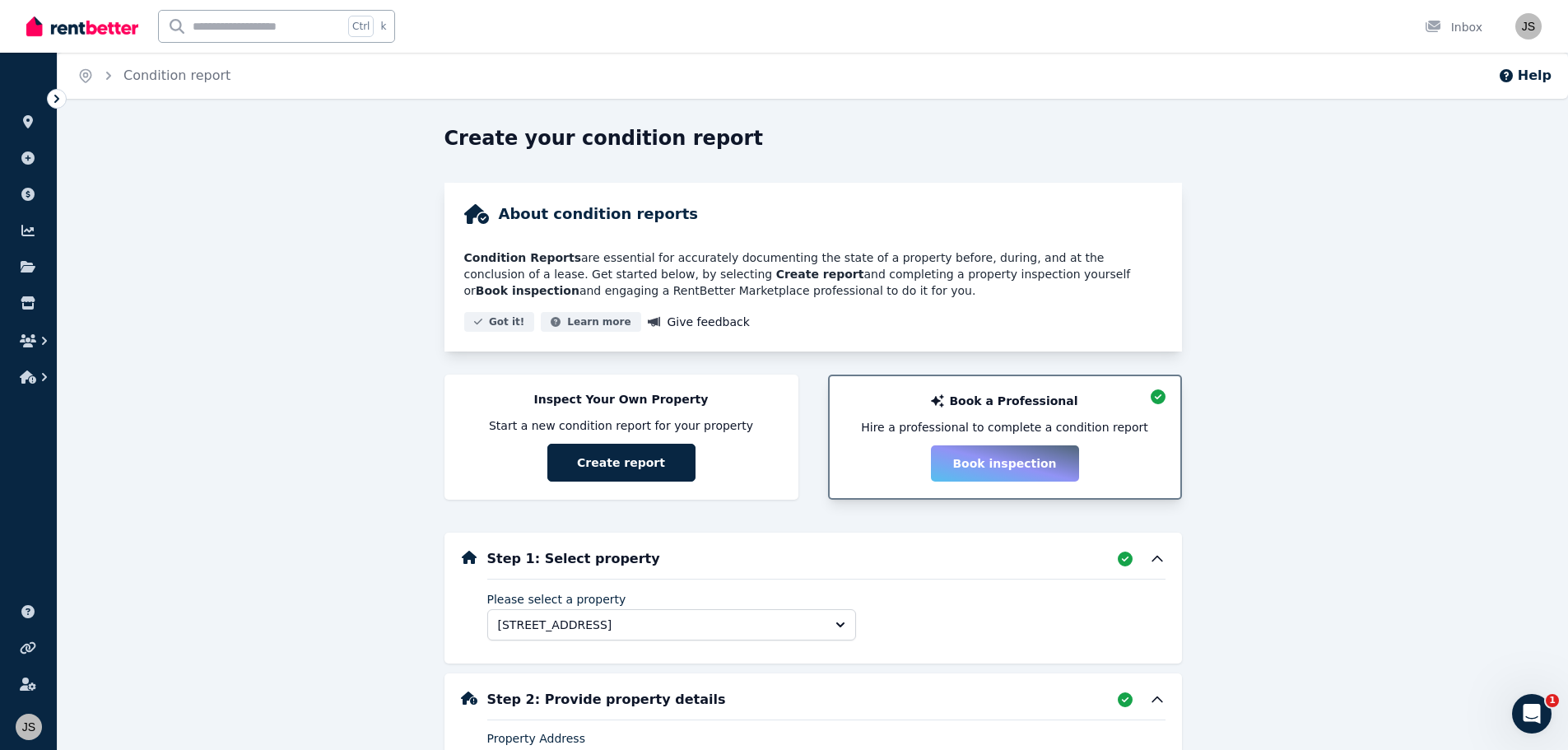
click at [63, 95] on icon at bounding box center [56, 99] width 17 height 17
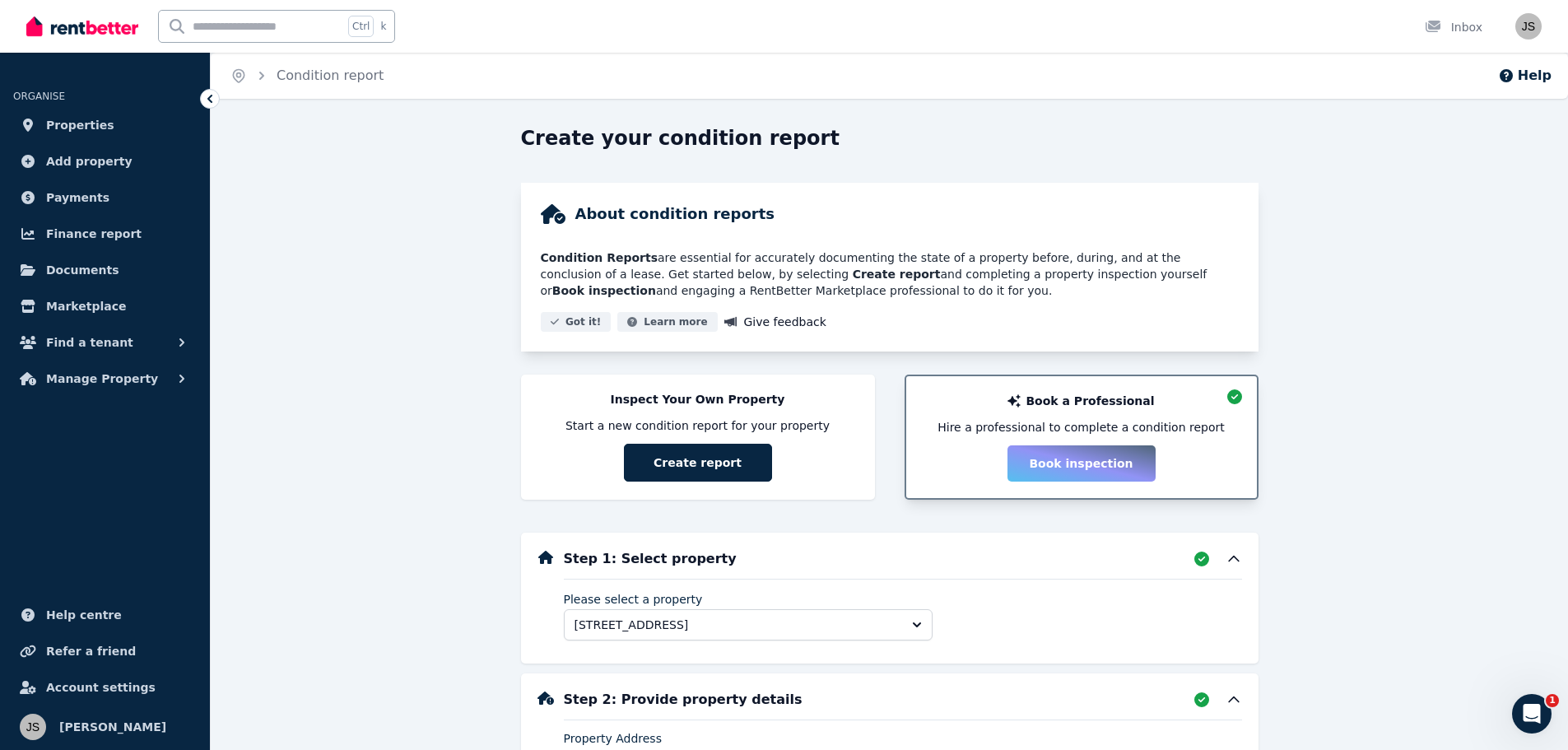
click at [275, 72] on div "Condition report" at bounding box center [318, 76] width 130 height 20
click at [90, 126] on span "Properties" at bounding box center [81, 125] width 68 height 20
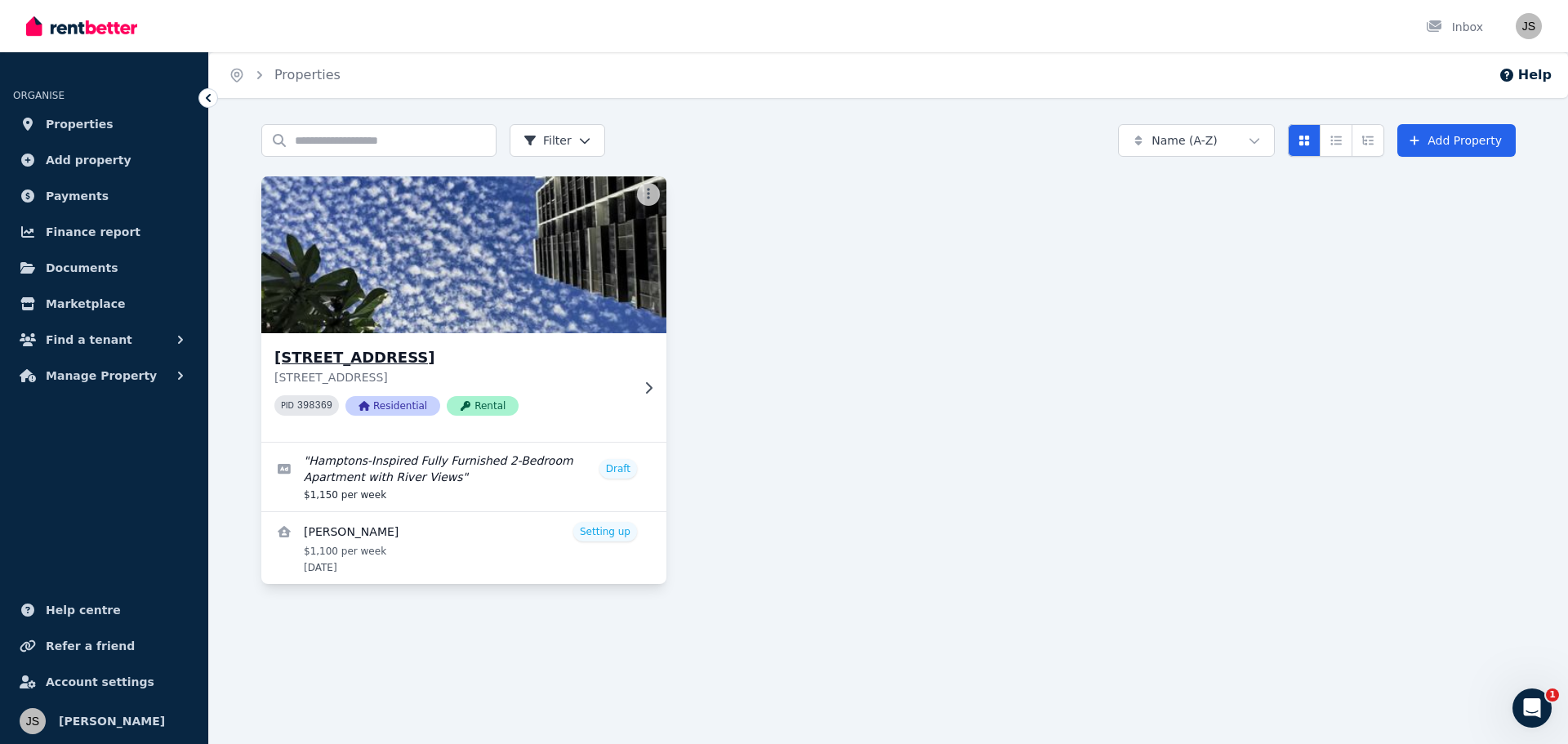
click at [490, 311] on img at bounding box center [464, 255] width 426 height 165
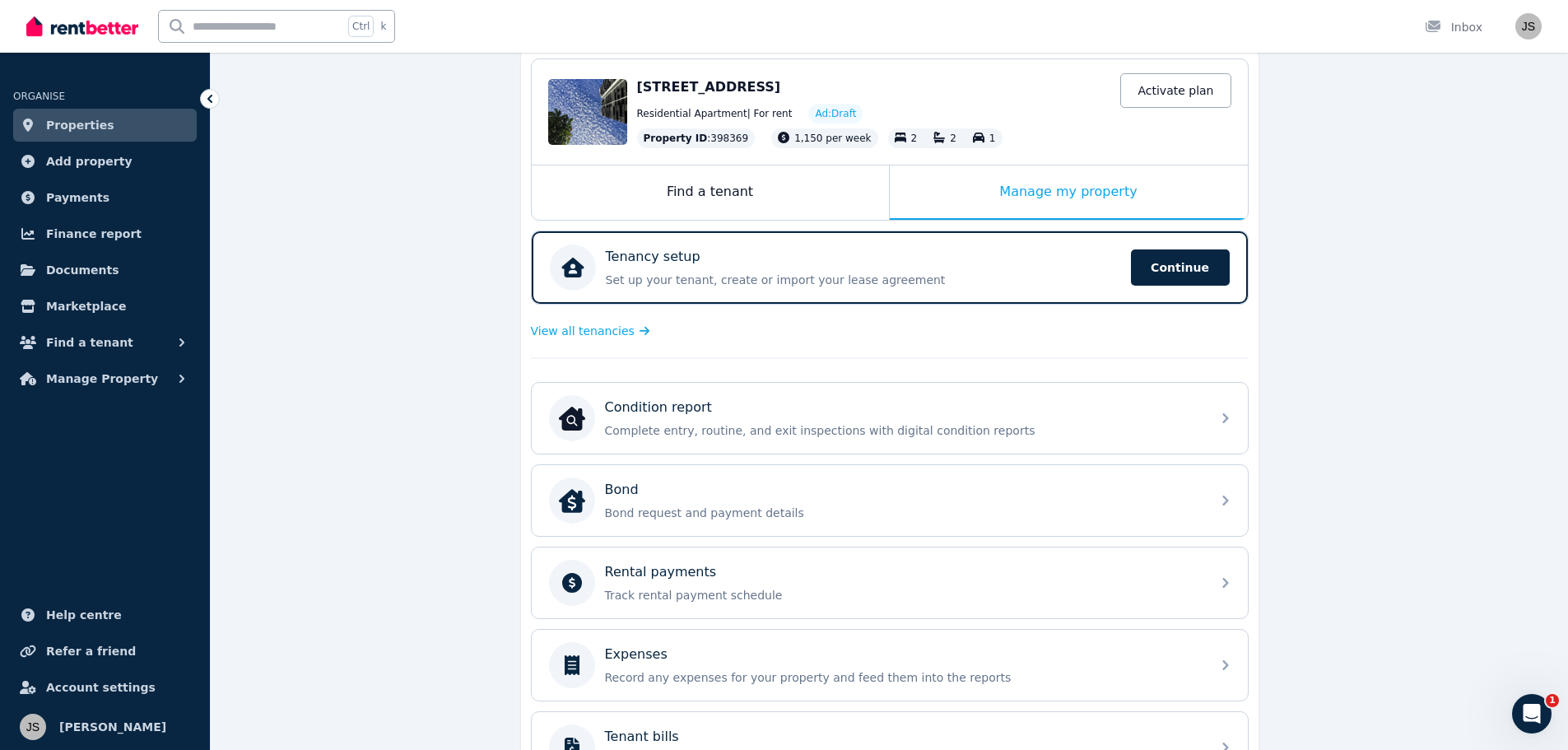
scroll to position [164, 0]
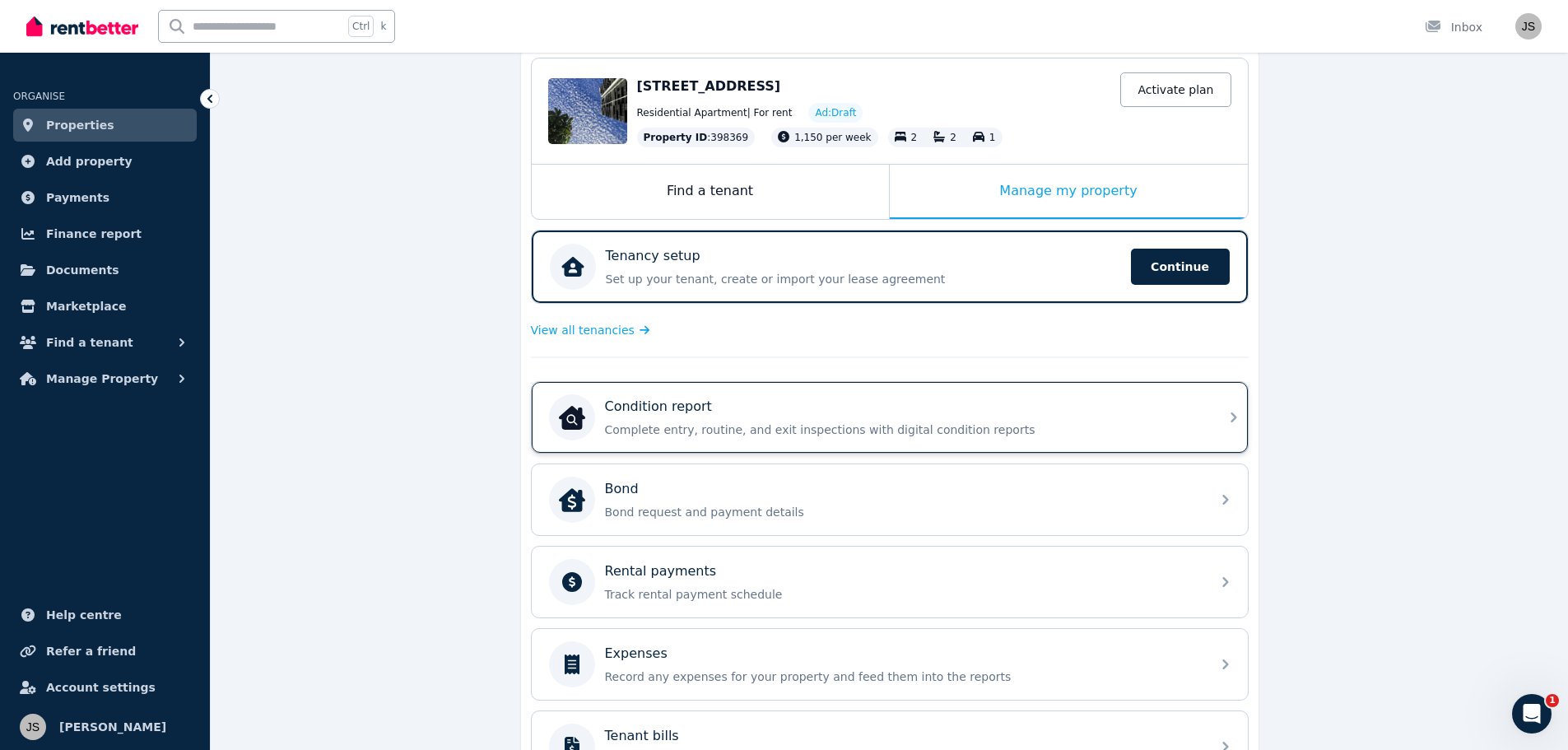
click at [728, 409] on div "Condition report" at bounding box center [903, 407] width 596 height 20
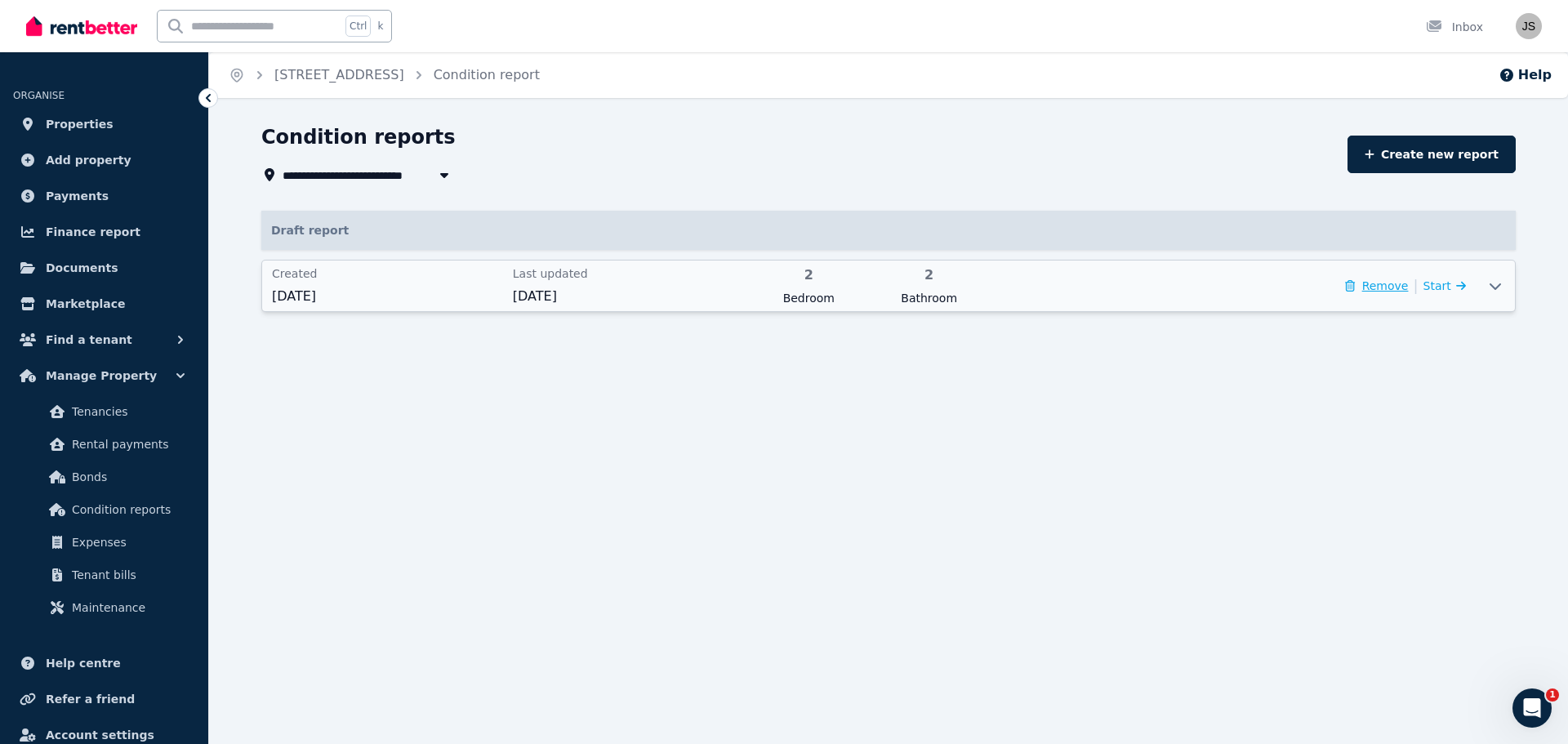
click at [1377, 292] on button "Remove" at bounding box center [1376, 286] width 63 height 16
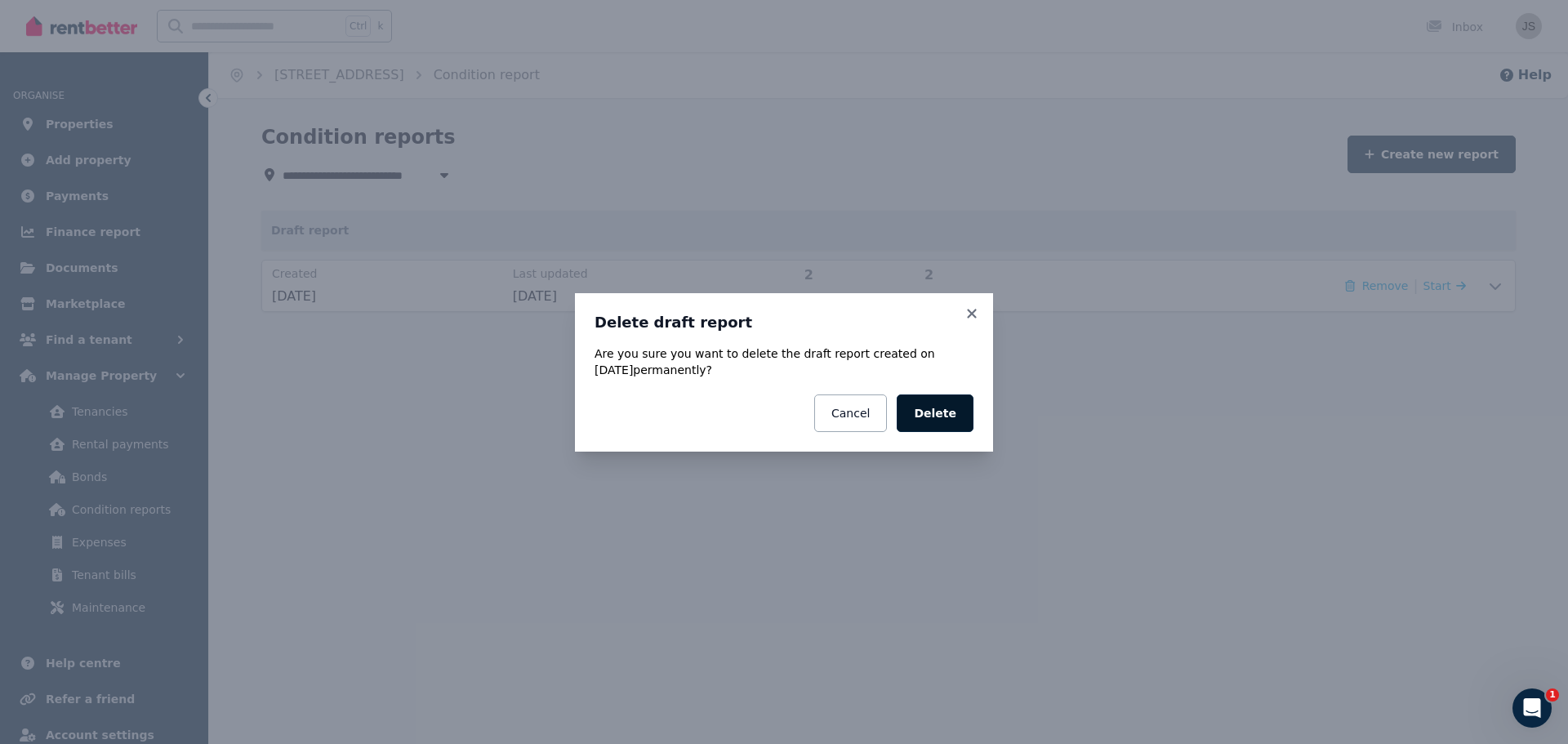
click at [936, 411] on button "Delete" at bounding box center [935, 414] width 77 height 38
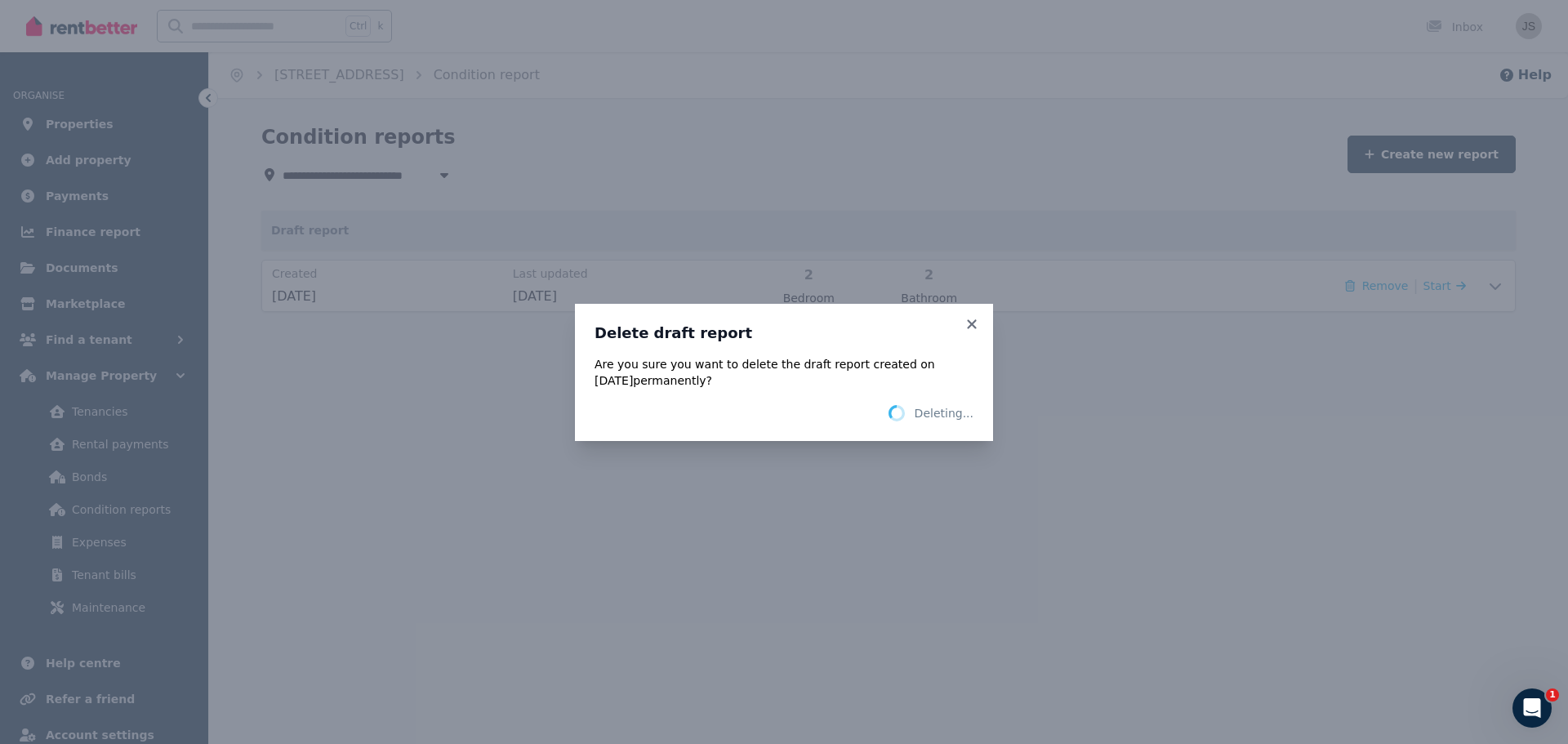
click at [936, 411] on span "Deleting..." at bounding box center [944, 414] width 58 height 16
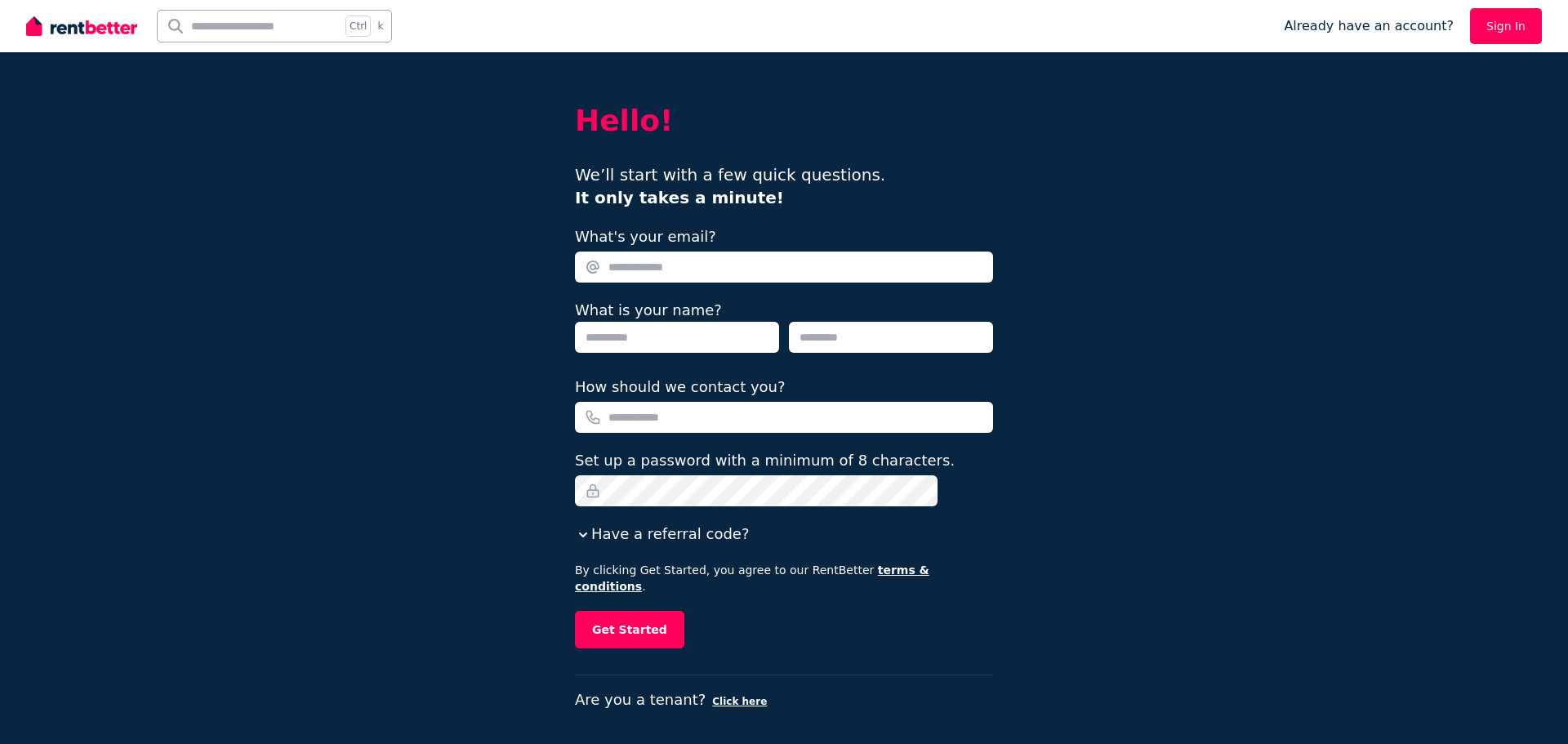
click at [656, 260] on input "What's your email?" at bounding box center [784, 267] width 418 height 31
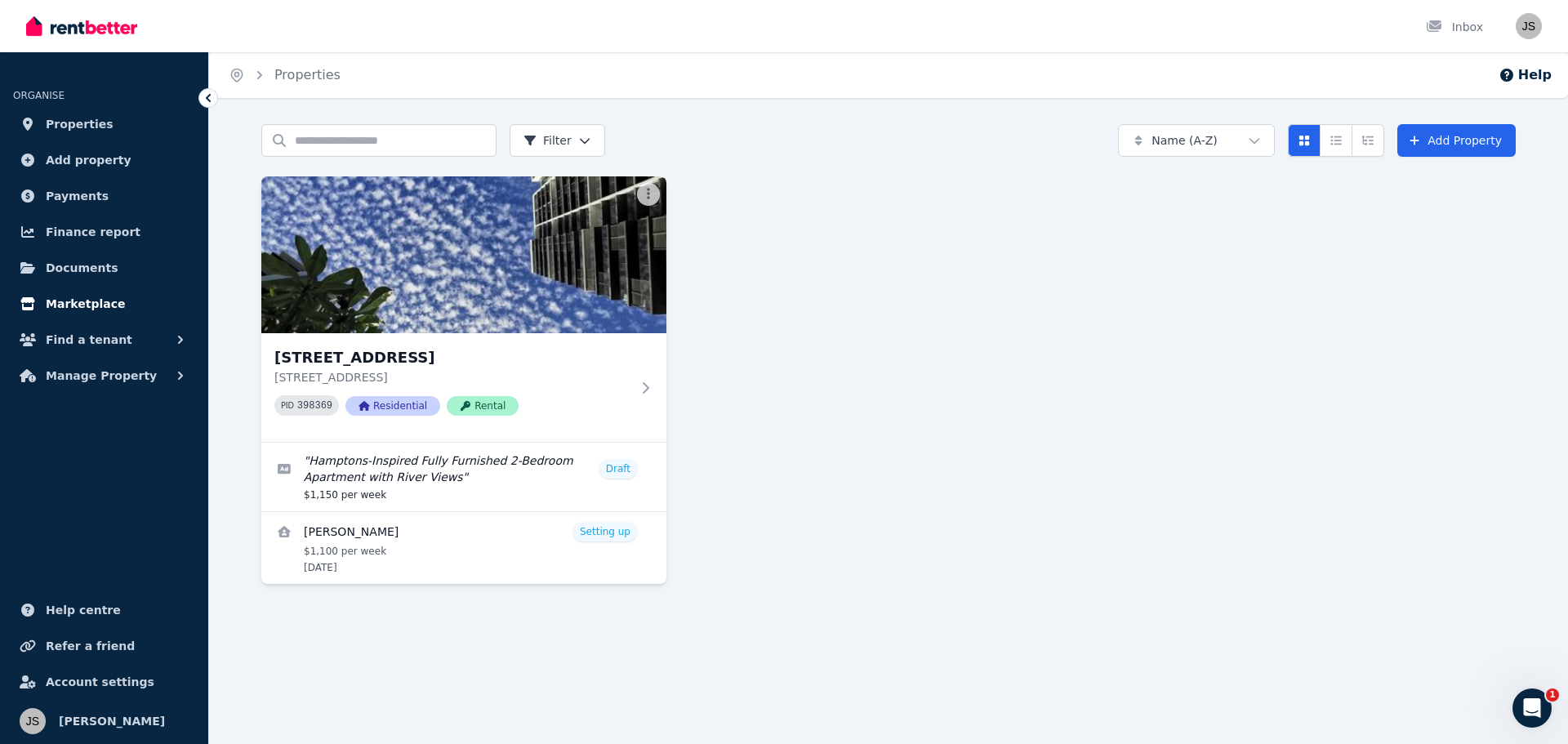
click at [105, 300] on span "Marketplace" at bounding box center [86, 304] width 79 height 20
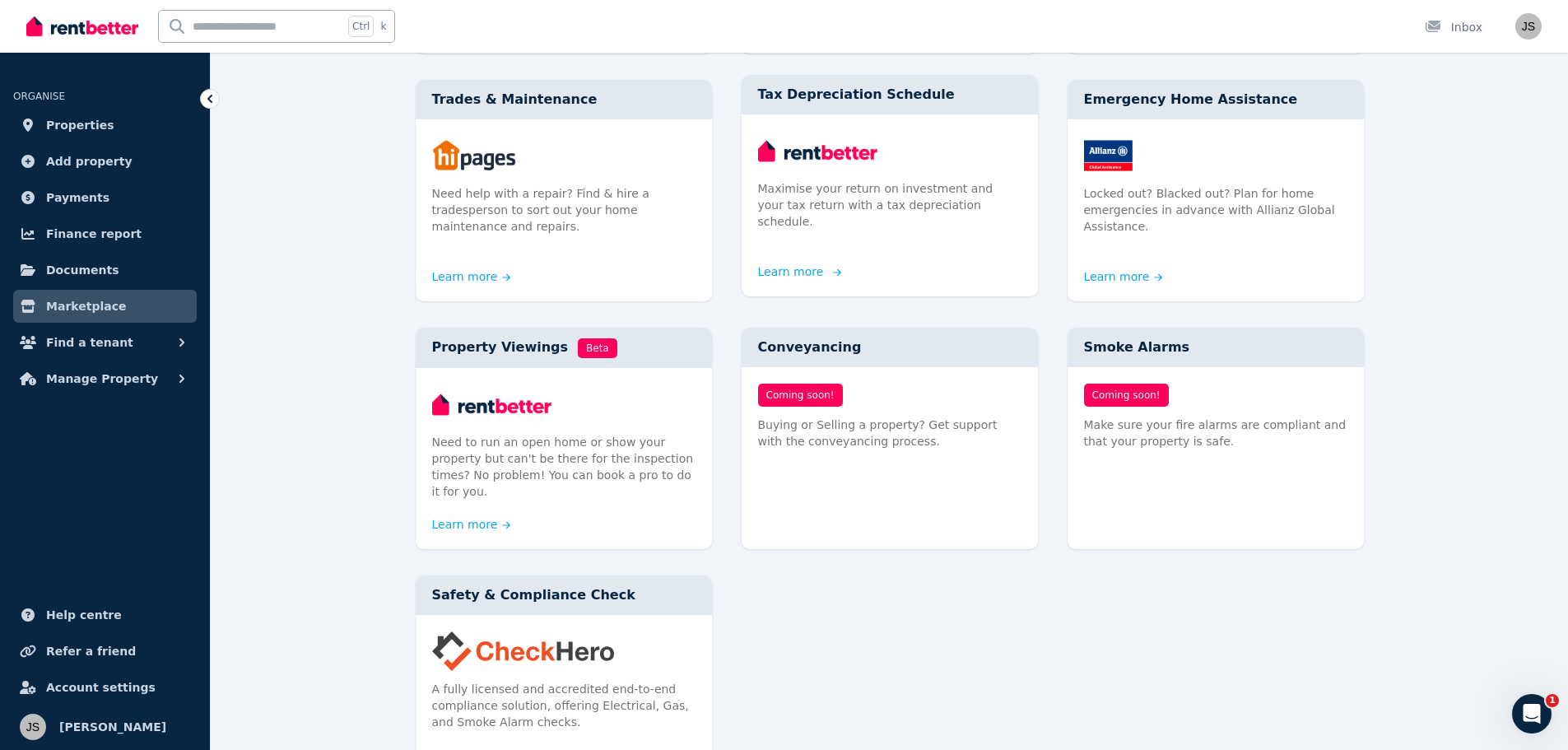
scroll to position [576, 0]
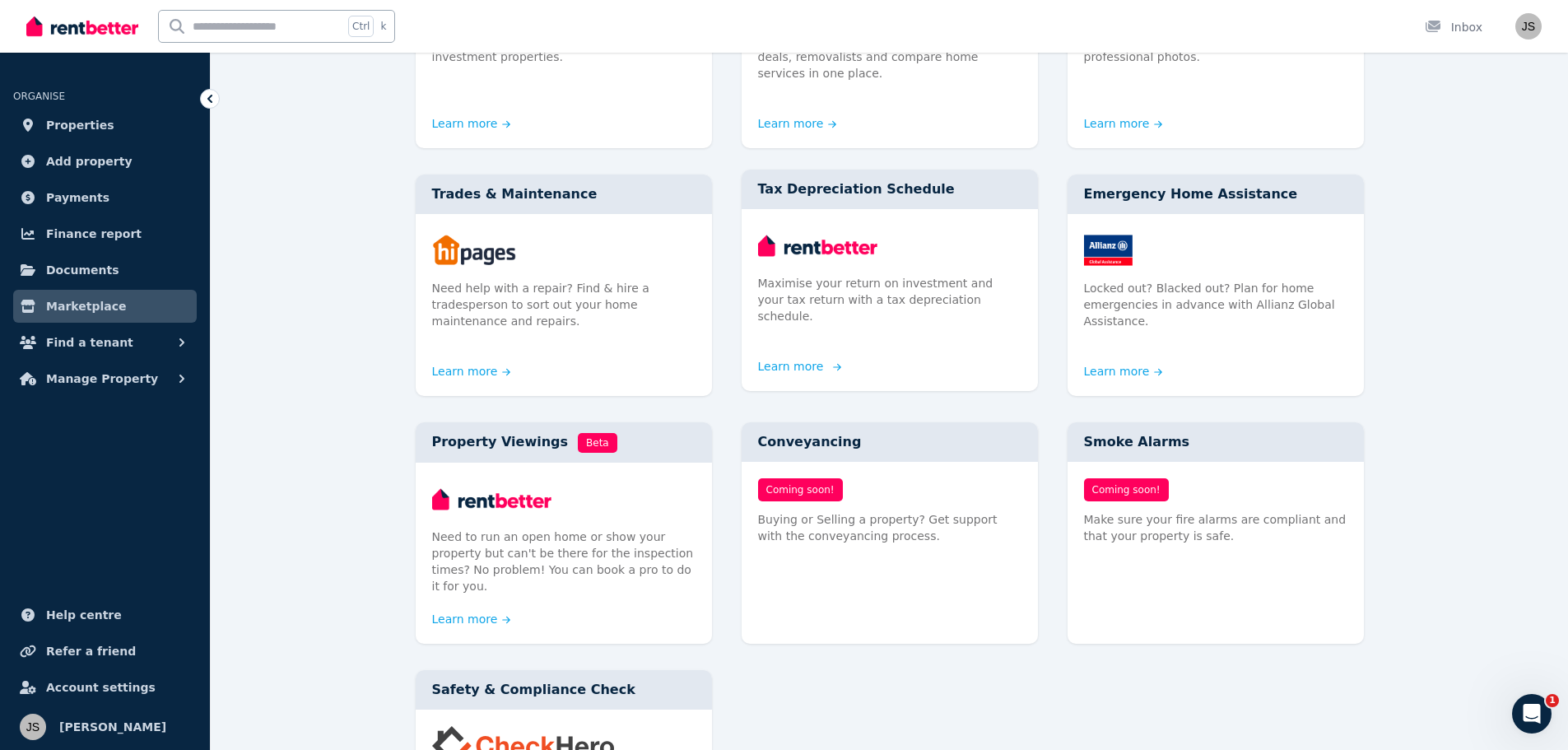
click at [818, 226] on img at bounding box center [889, 246] width 263 height 40
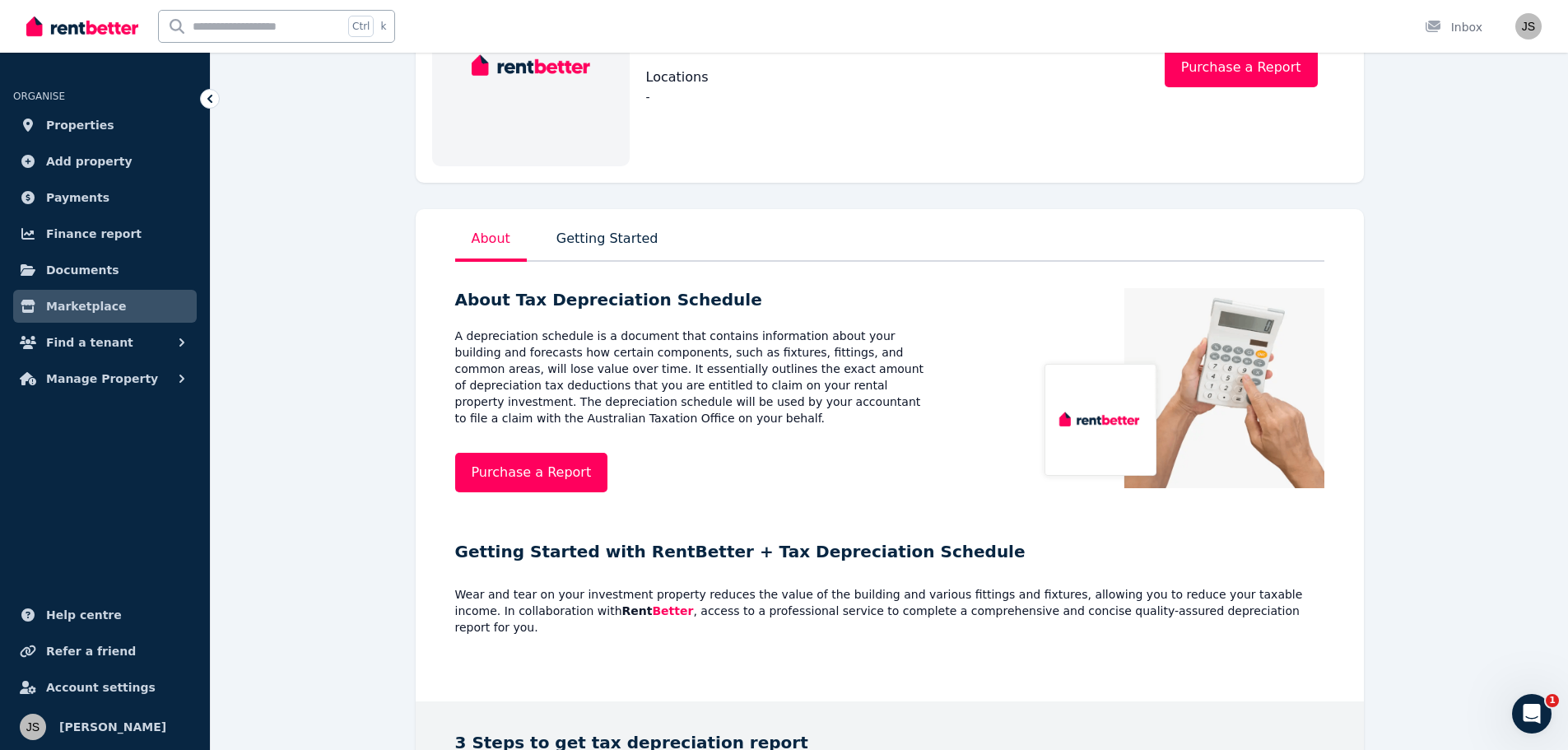
scroll to position [164, 0]
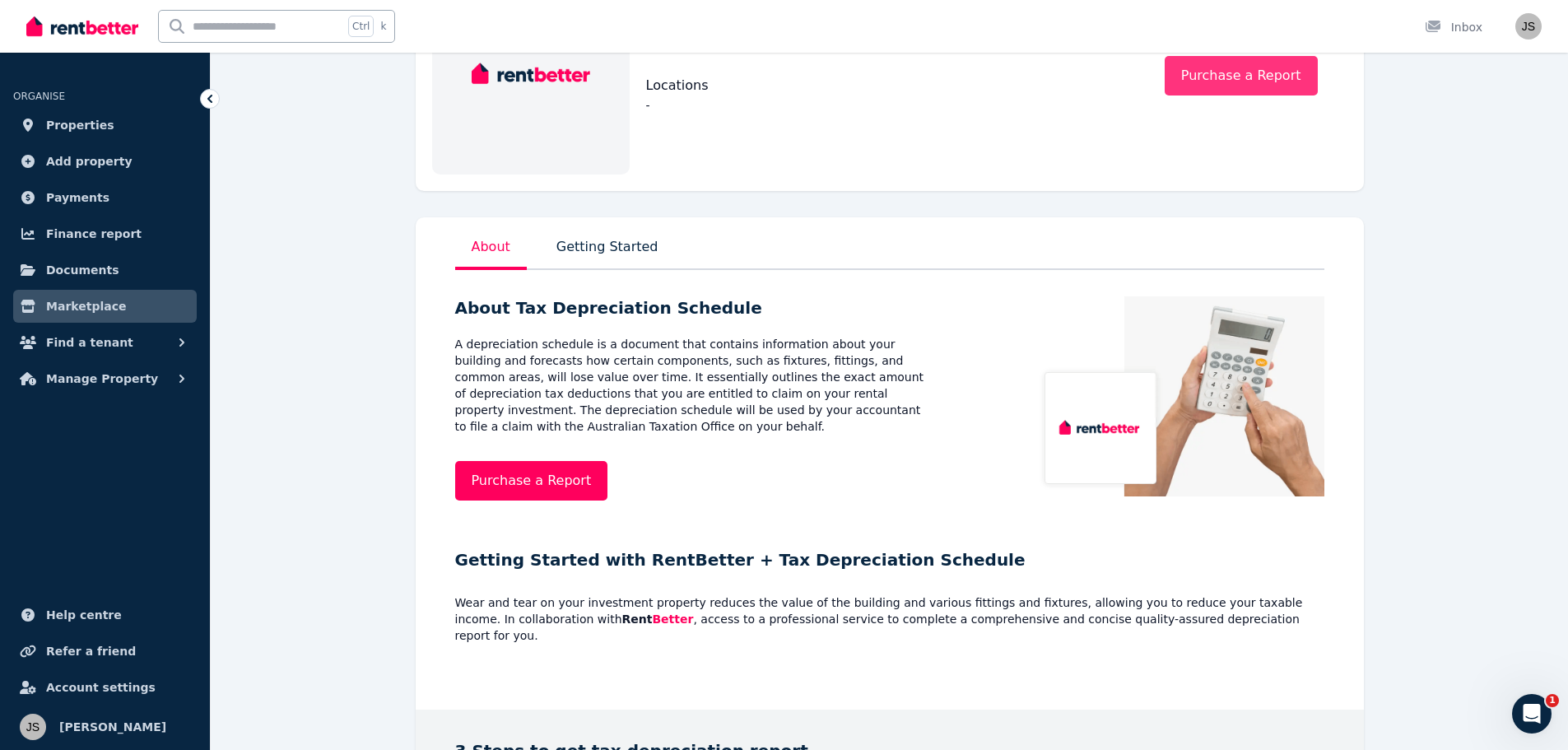
click at [1238, 69] on link "Purchase a Report" at bounding box center [1241, 76] width 153 height 40
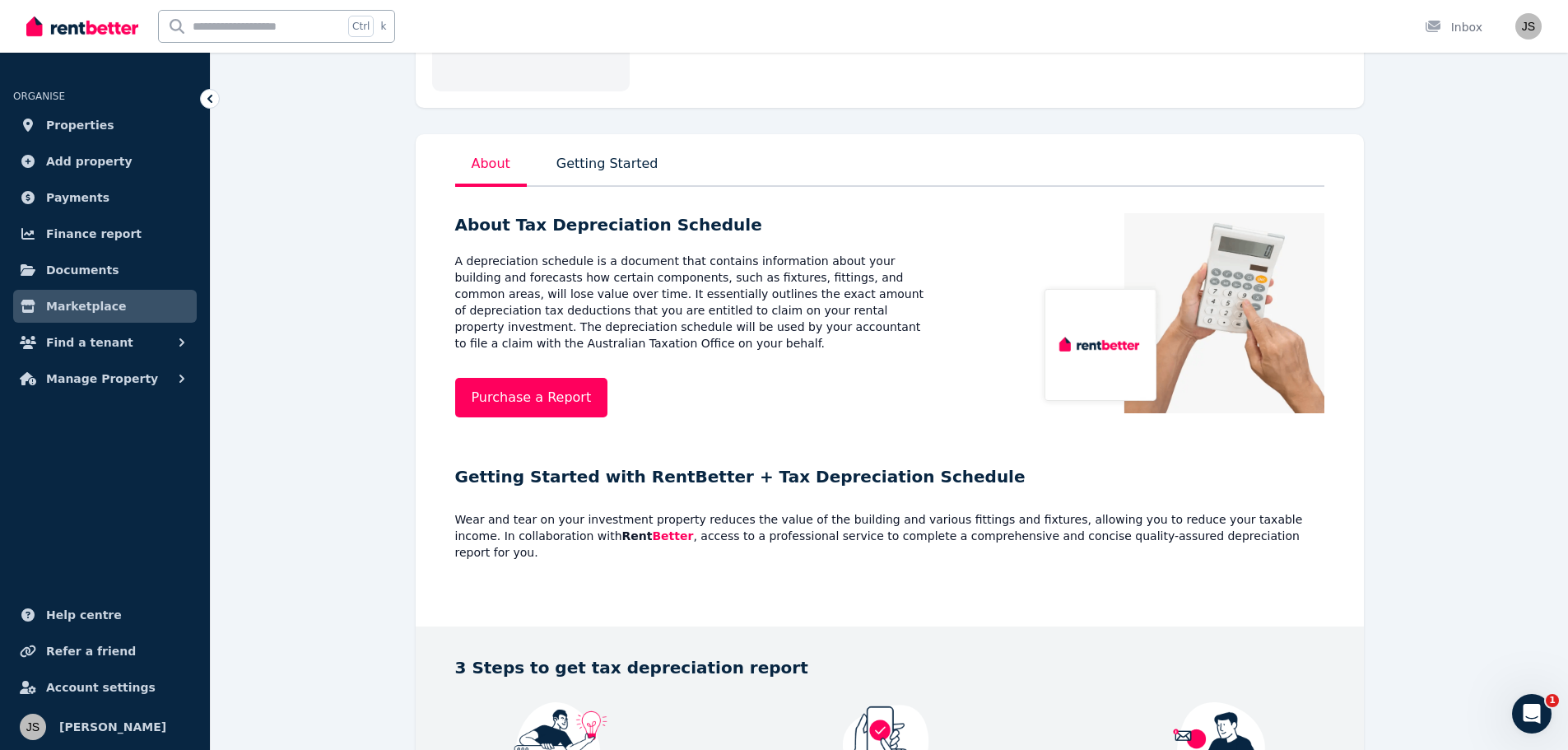
scroll to position [0, 0]
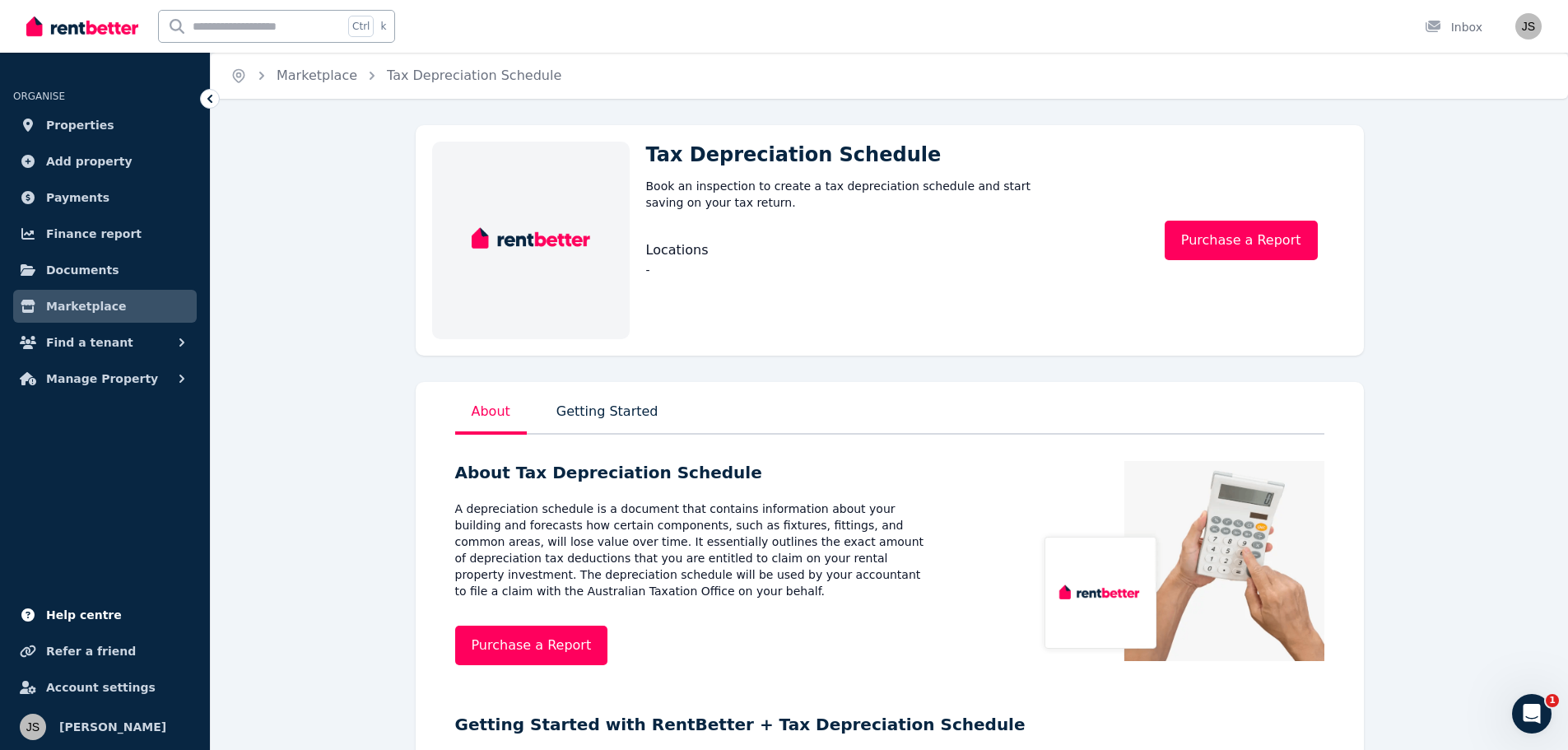
click at [79, 615] on span "Help centre" at bounding box center [84, 615] width 76 height 20
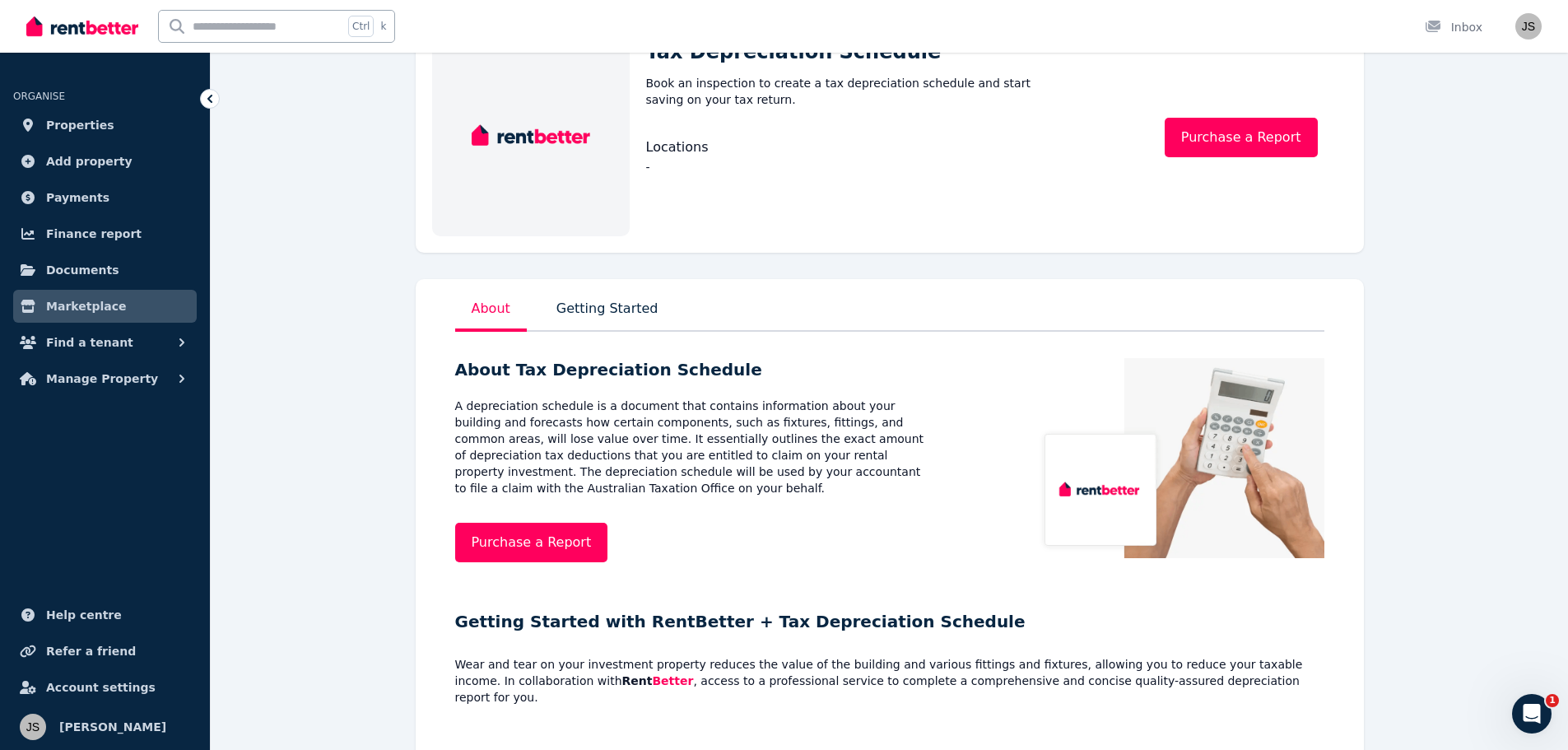
scroll to position [83, 0]
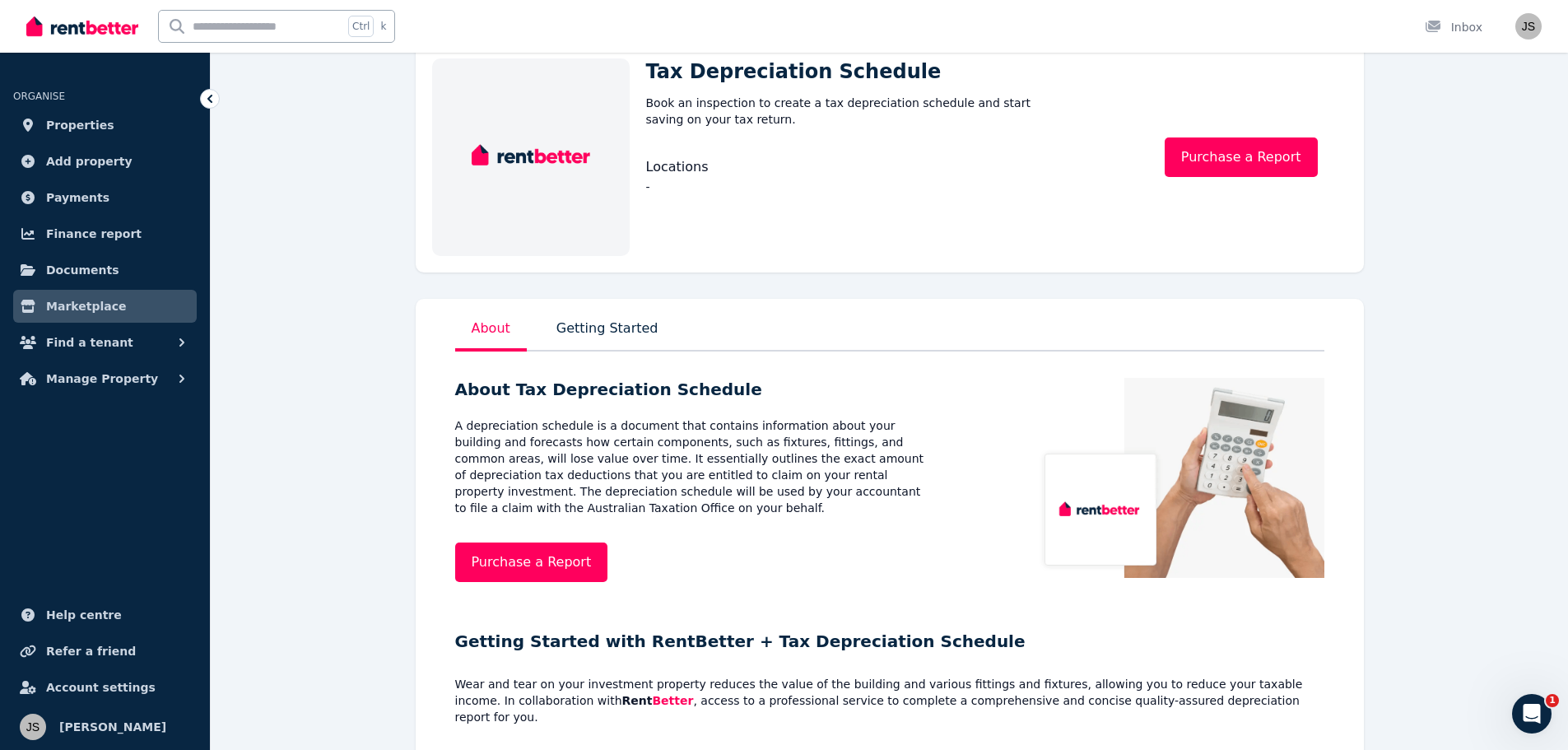
click at [588, 326] on p "Getting Started" at bounding box center [607, 334] width 109 height 37
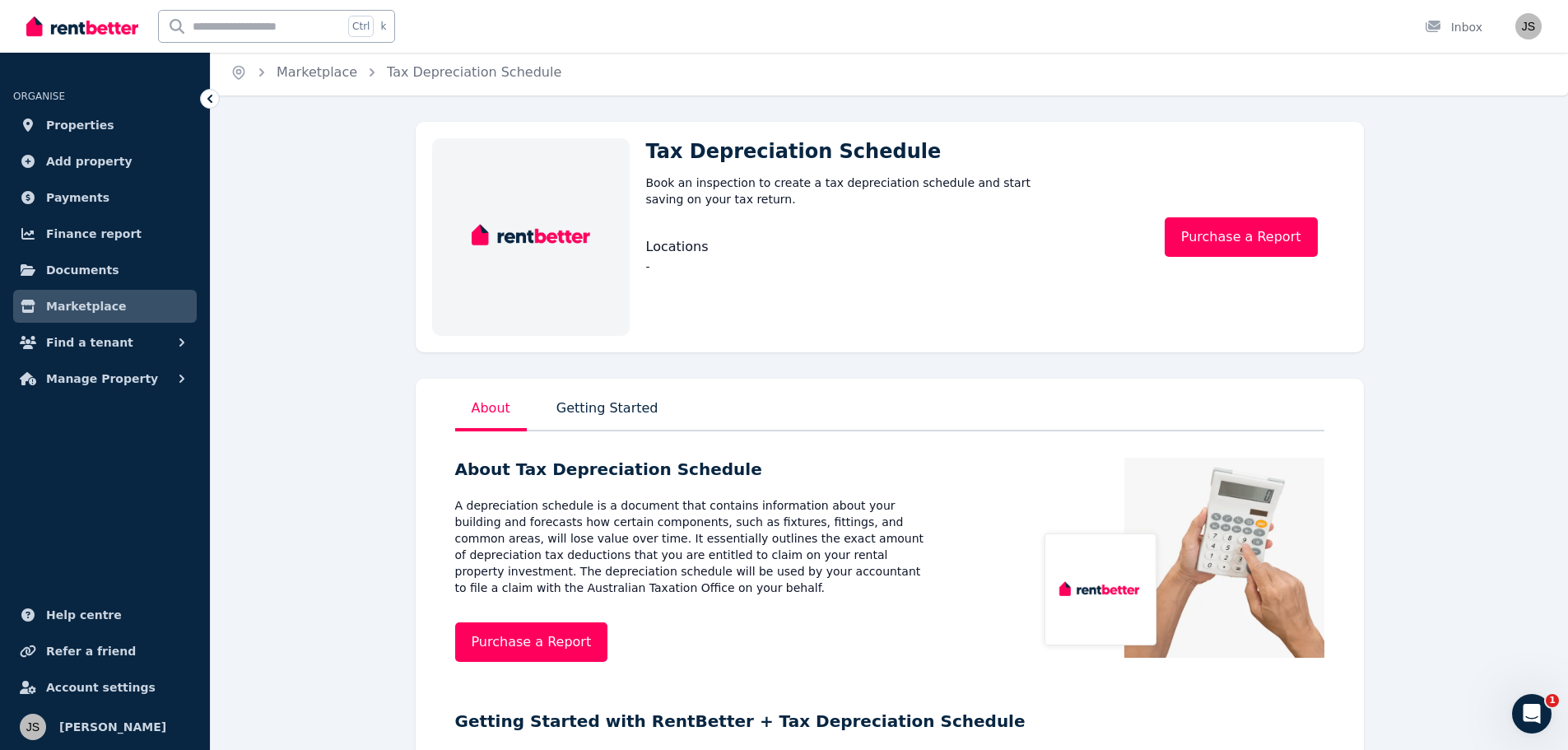
scroll to position [0, 0]
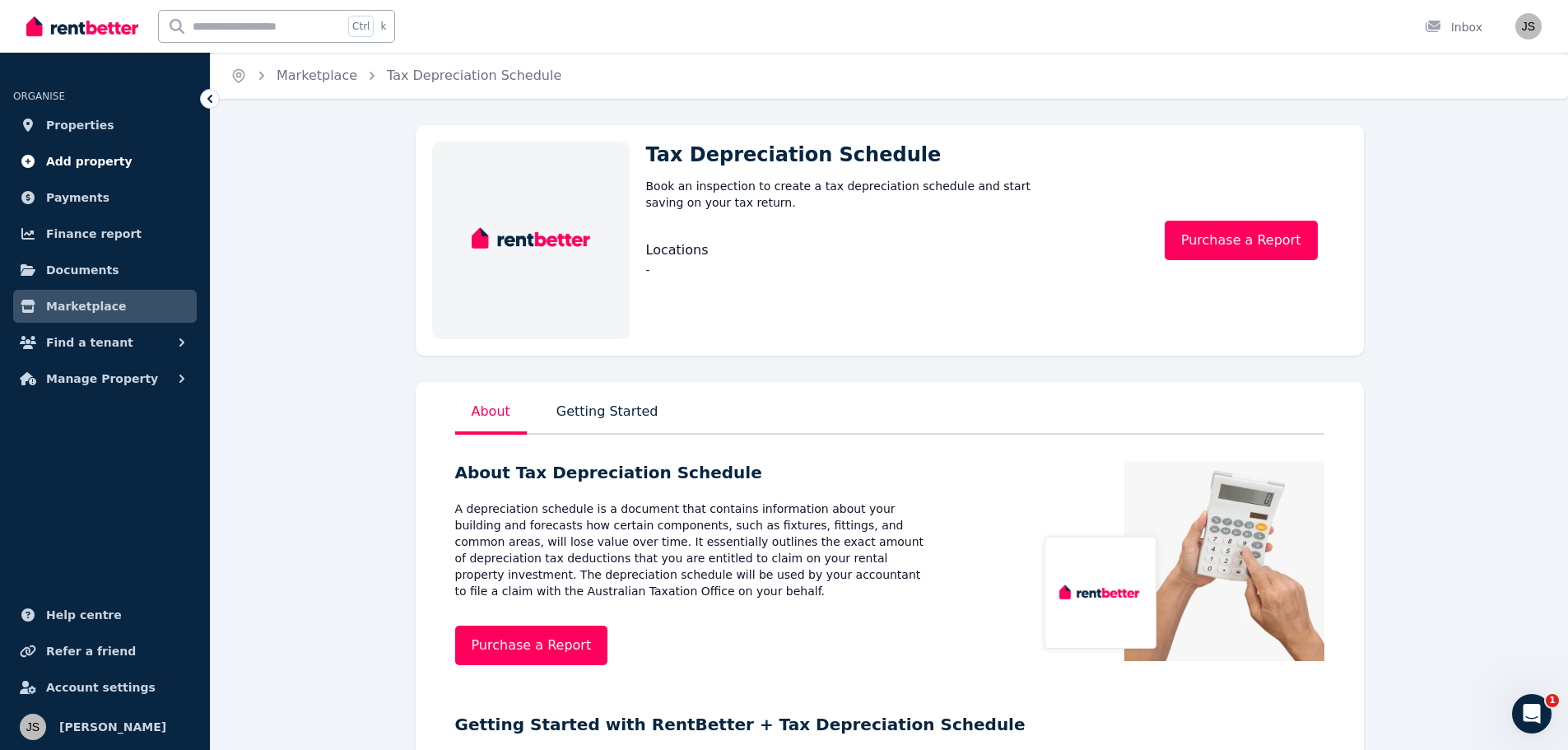
click at [76, 154] on span "Add property" at bounding box center [90, 161] width 86 height 20
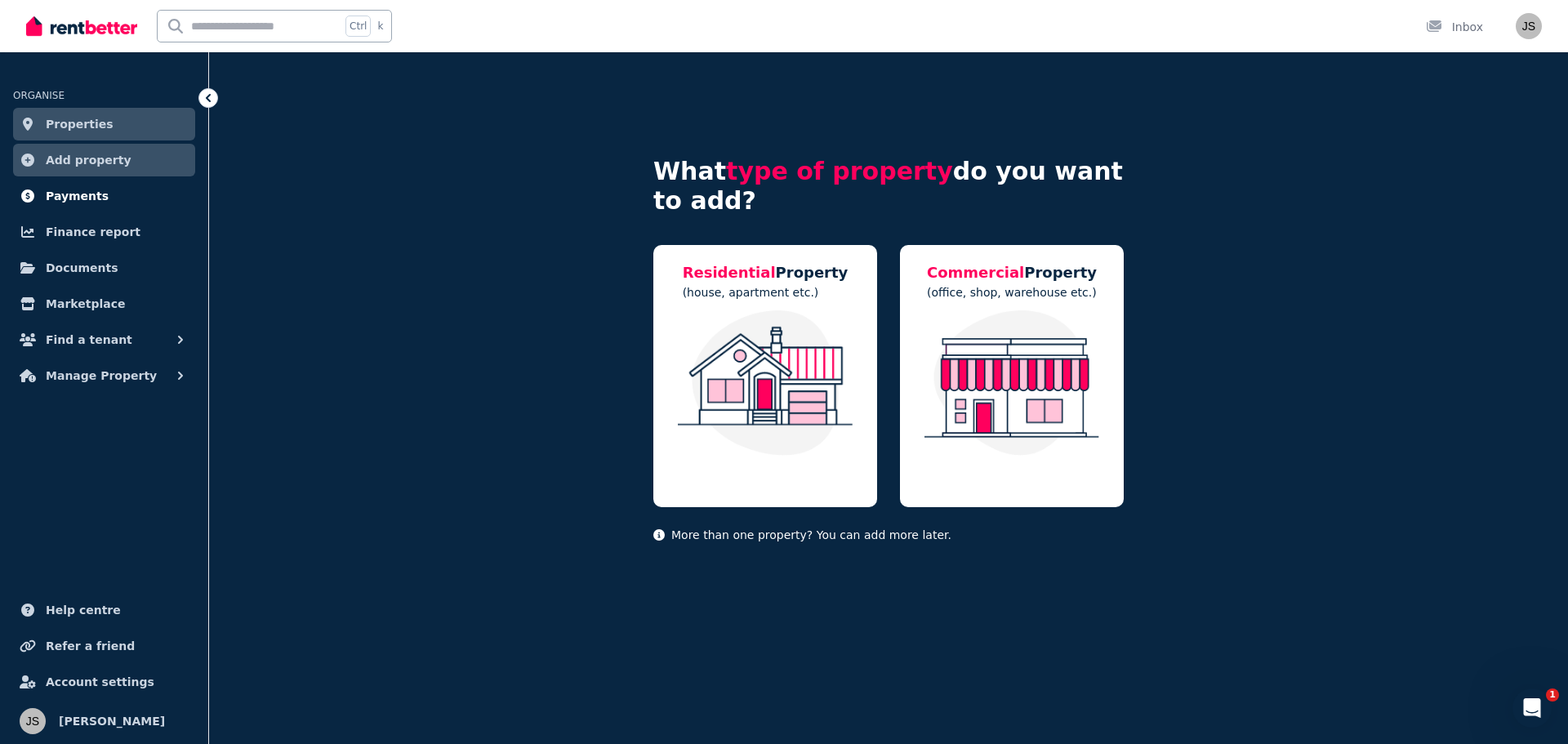
click at [72, 195] on span "Payments" at bounding box center [77, 196] width 63 height 20
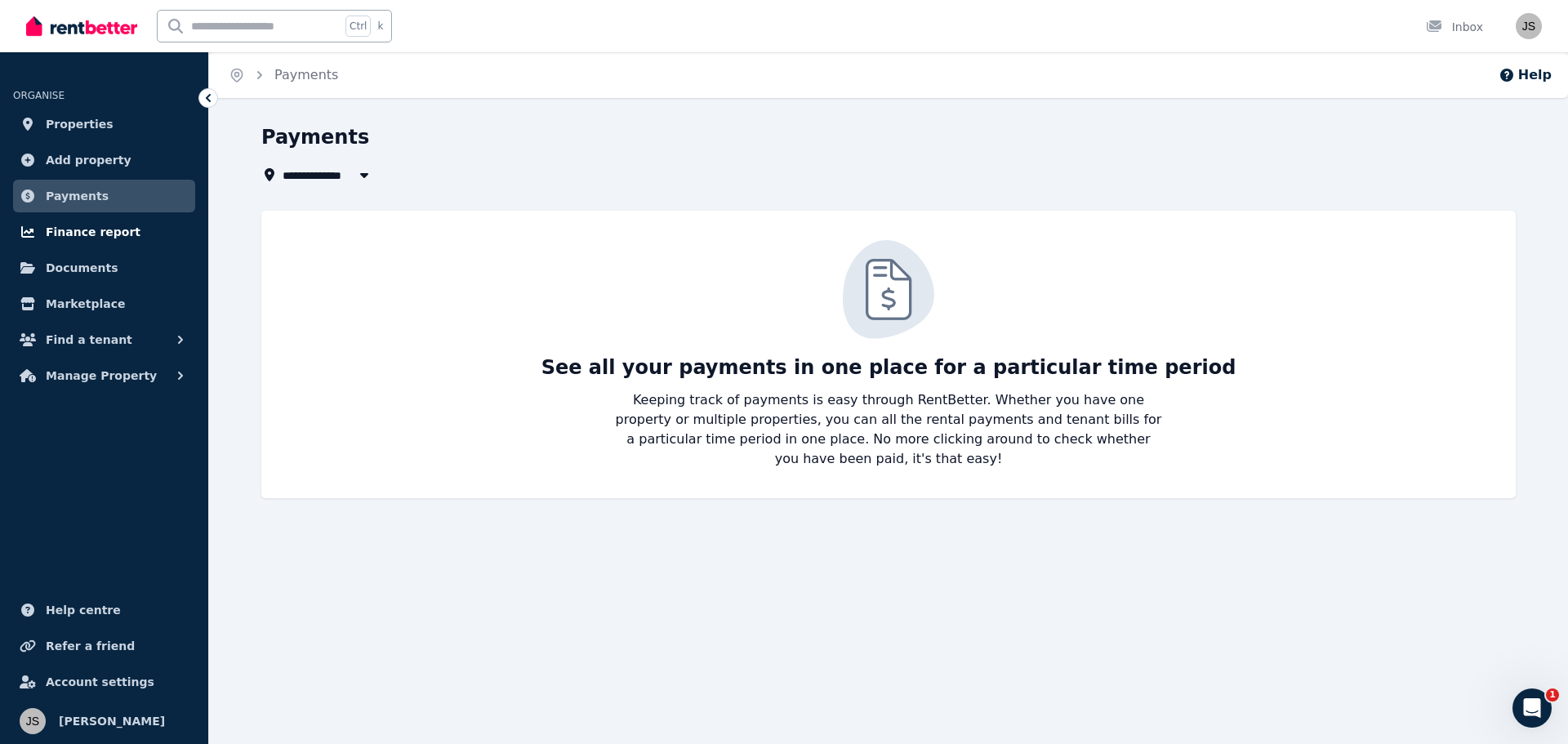
click at [69, 233] on span "Finance report" at bounding box center [93, 232] width 95 height 20
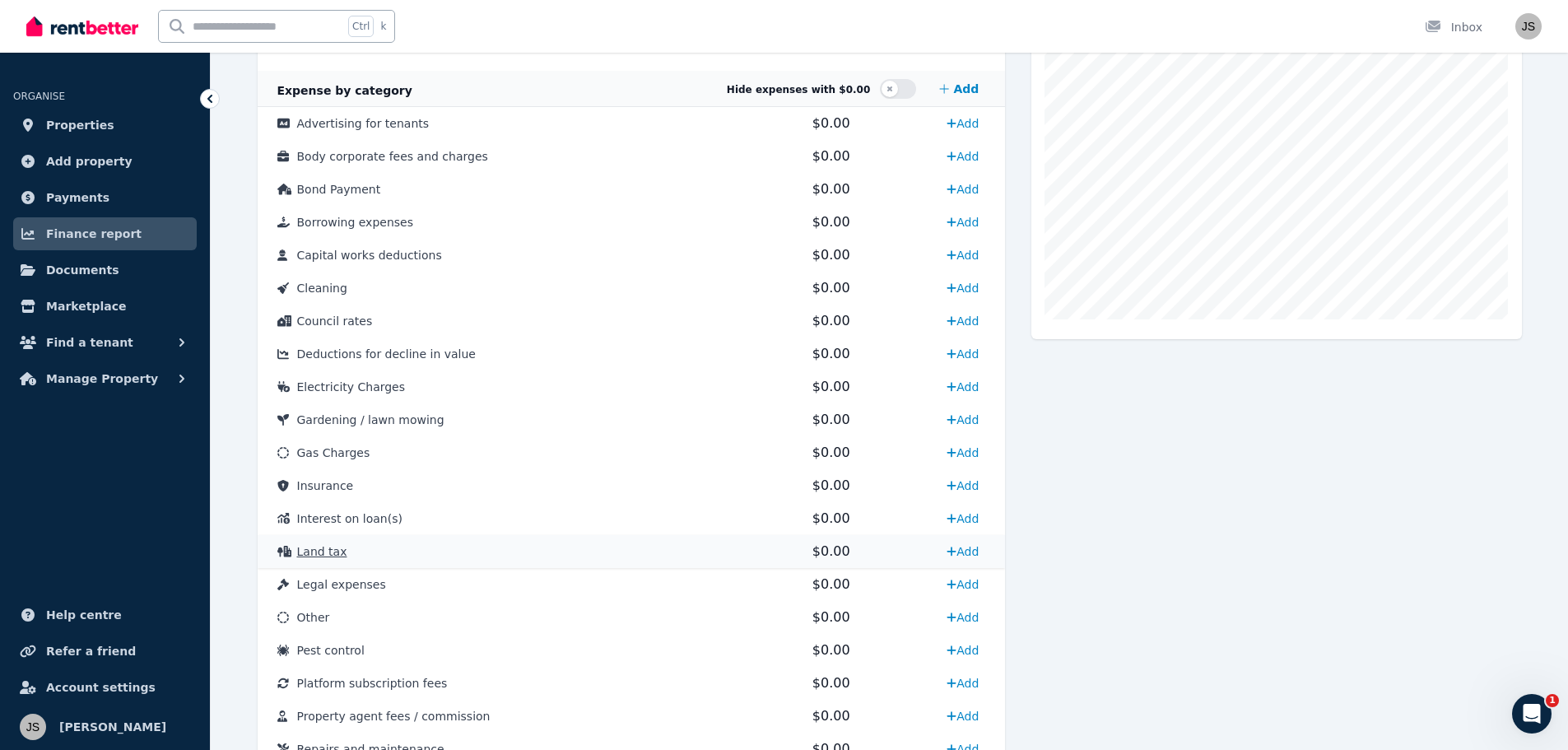
scroll to position [494, 0]
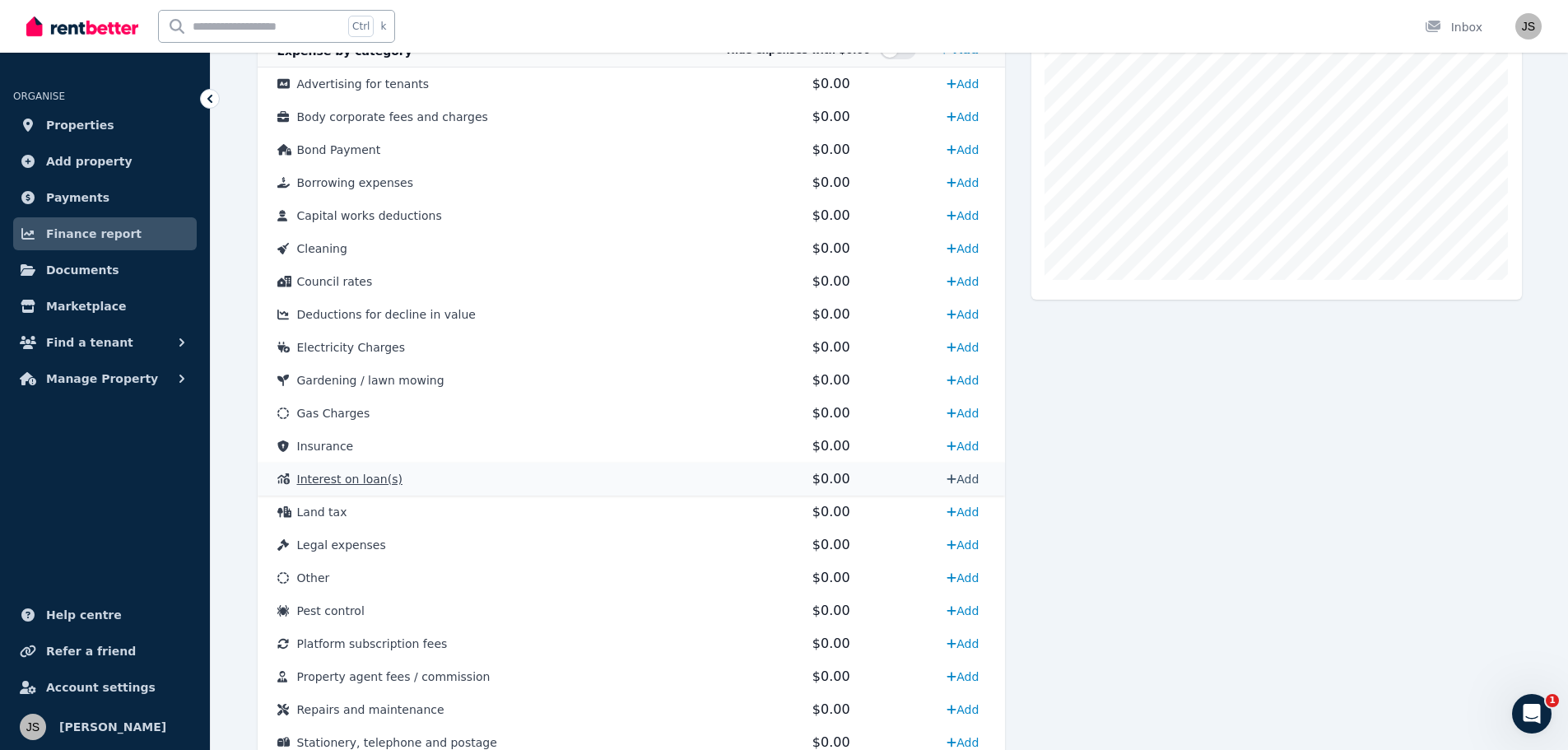
click at [959, 473] on link "Add" at bounding box center [962, 479] width 46 height 27
select select "**********"
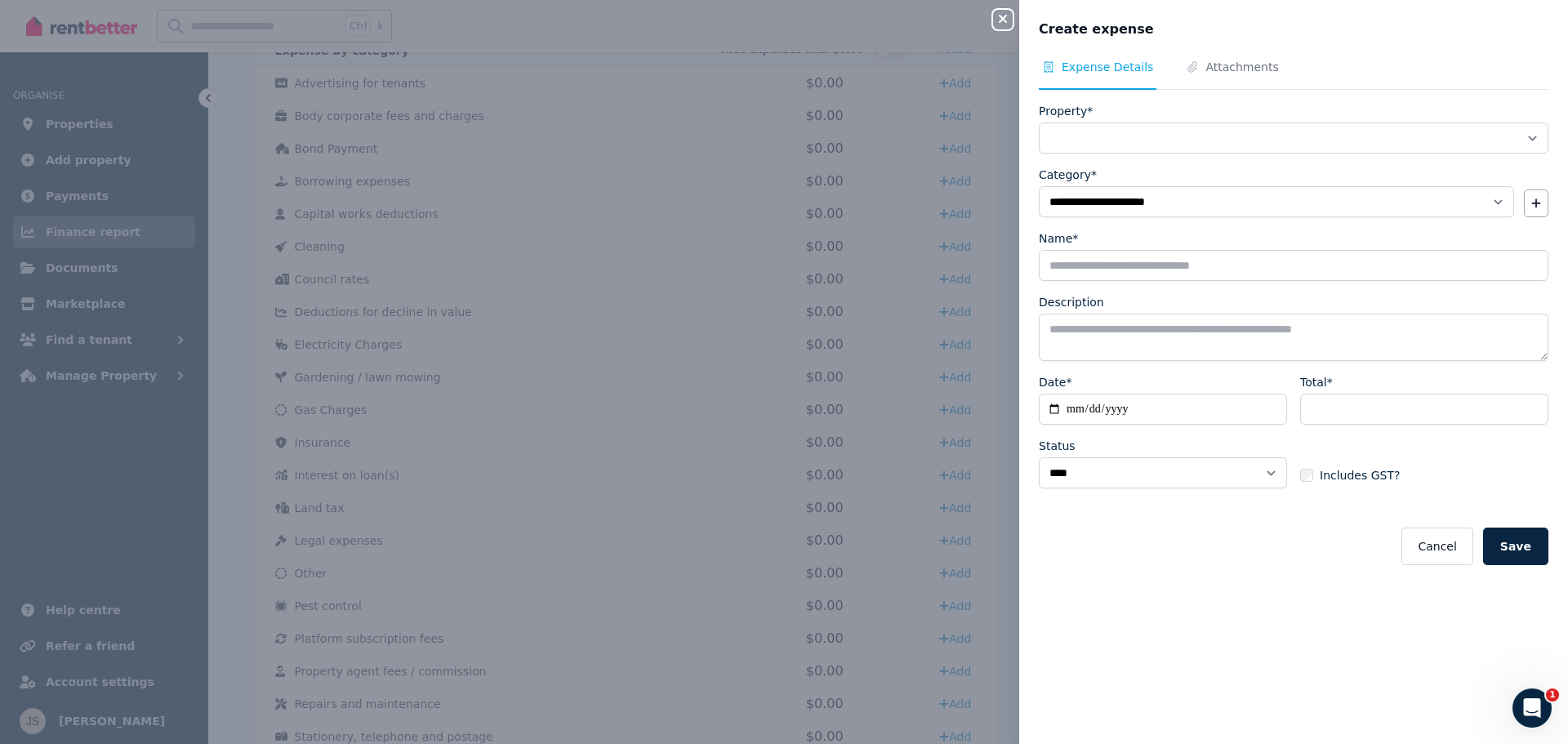
click at [1211, 119] on div "Property*" at bounding box center [1293, 111] width 510 height 16
click at [1208, 131] on select "**********" at bounding box center [1293, 138] width 510 height 31
select select "**********"
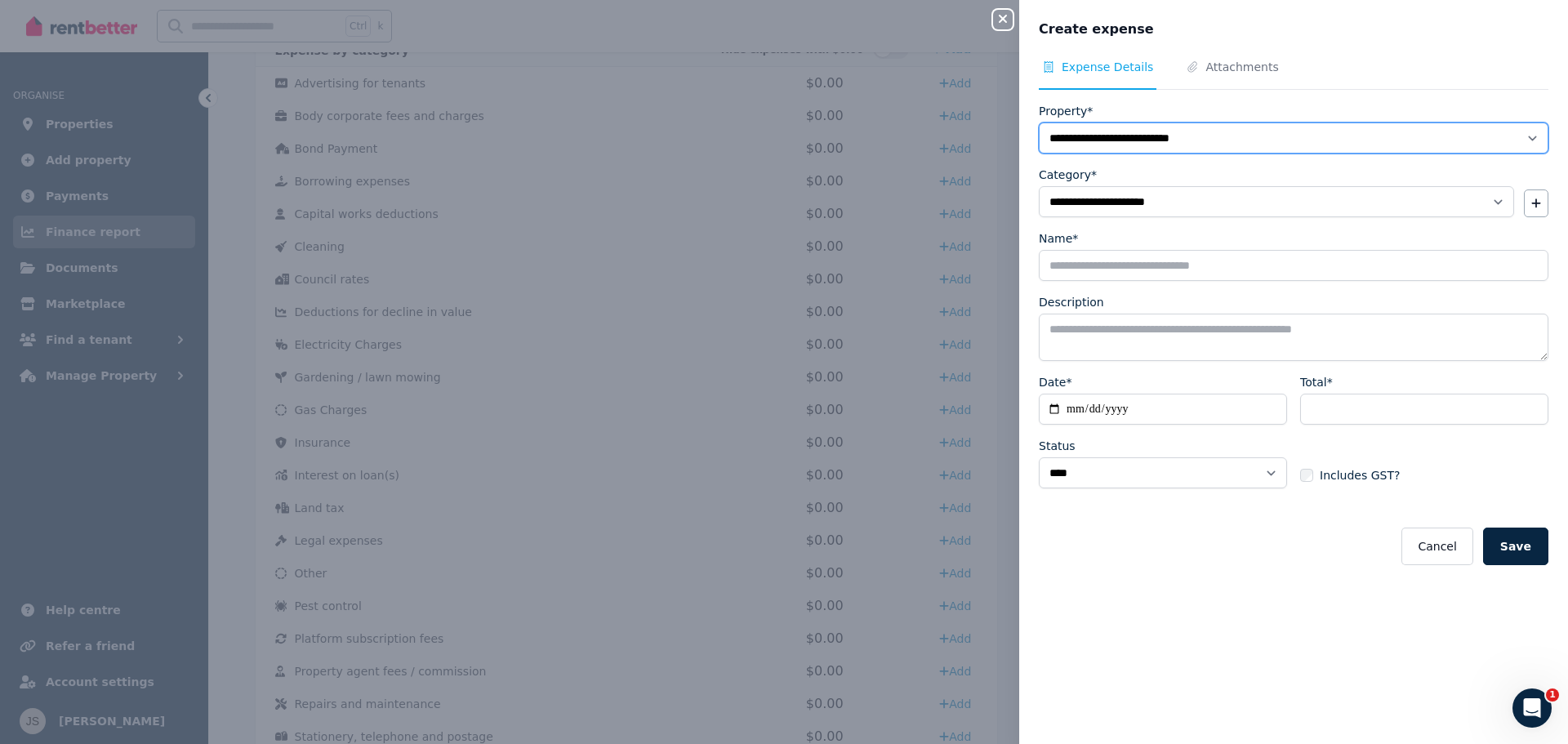
click at [1038, 123] on select "**********" at bounding box center [1293, 138] width 510 height 31
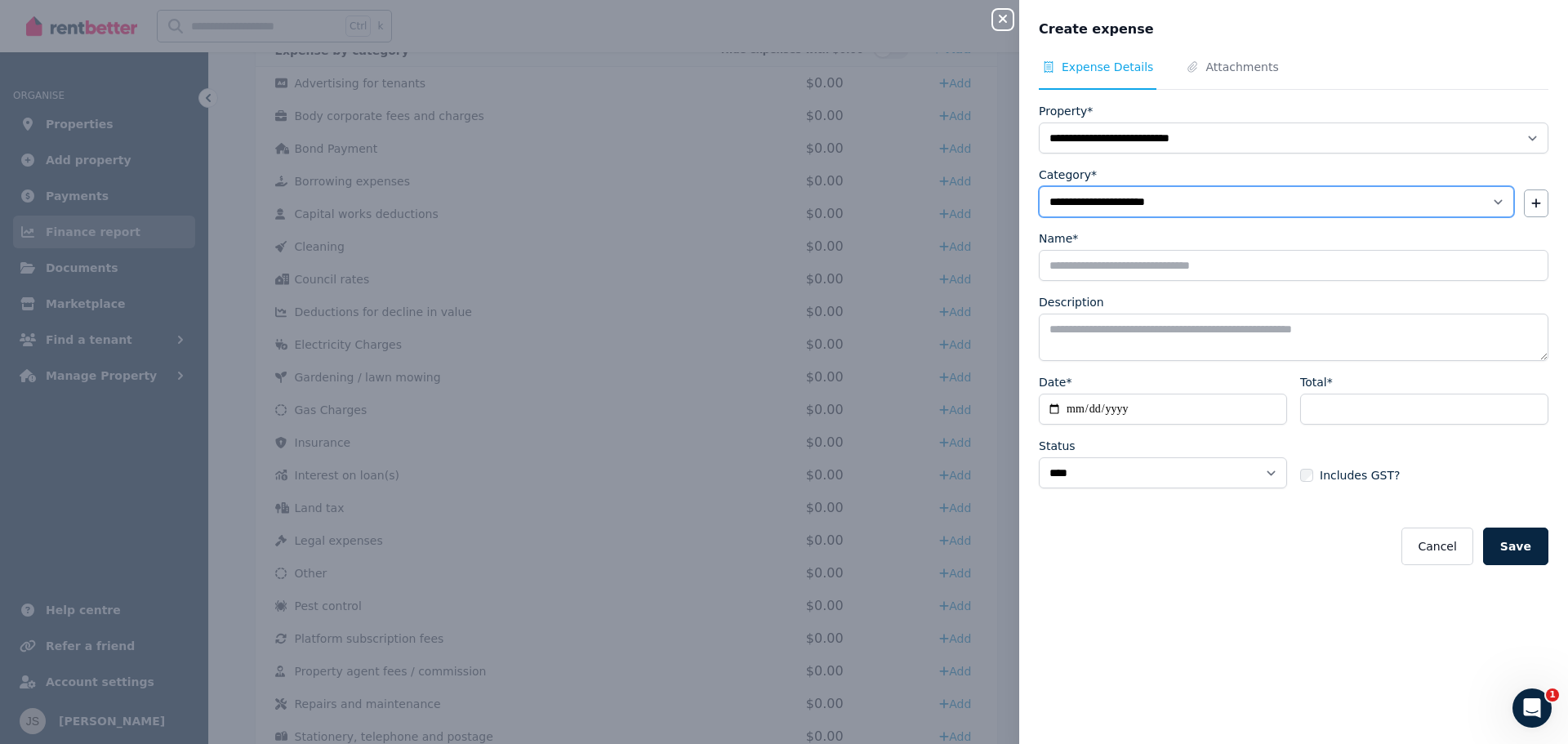
click at [1175, 203] on select "**********" at bounding box center [1276, 202] width 475 height 31
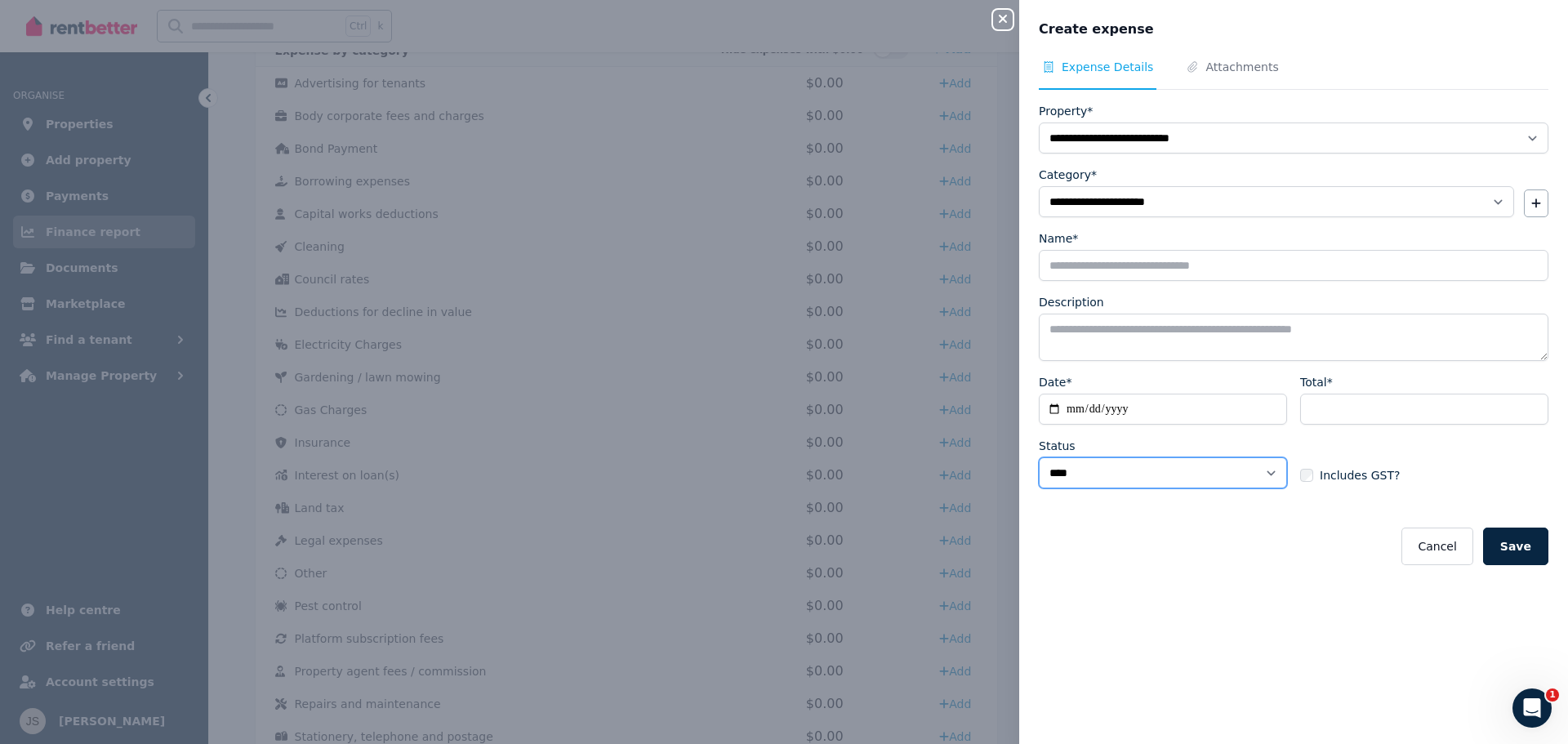
click at [1242, 480] on select "****** ****" at bounding box center [1162, 473] width 248 height 31
click at [1533, 199] on button "button" at bounding box center [1536, 204] width 25 height 28
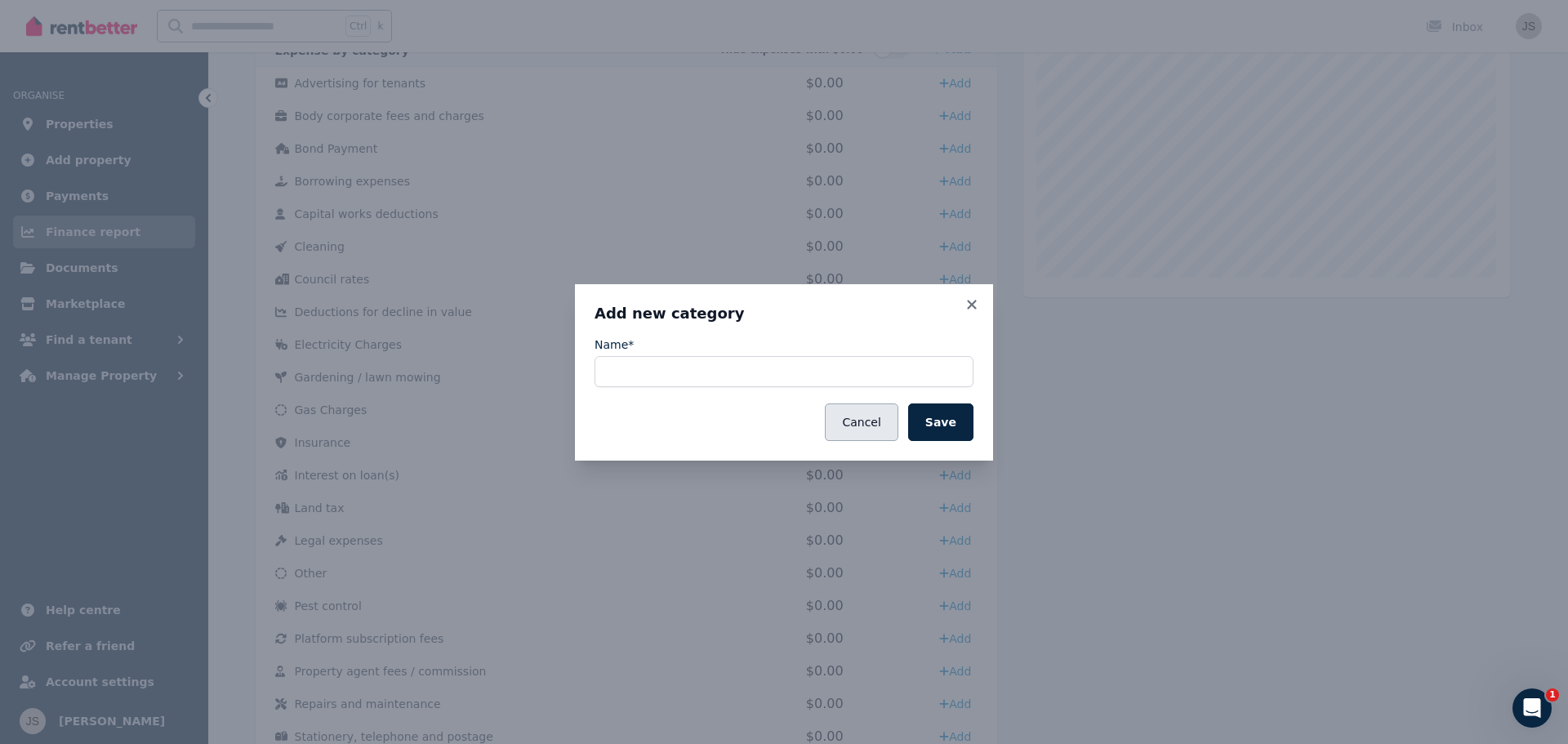
click at [897, 420] on button "Cancel" at bounding box center [861, 423] width 72 height 38
select select "**********"
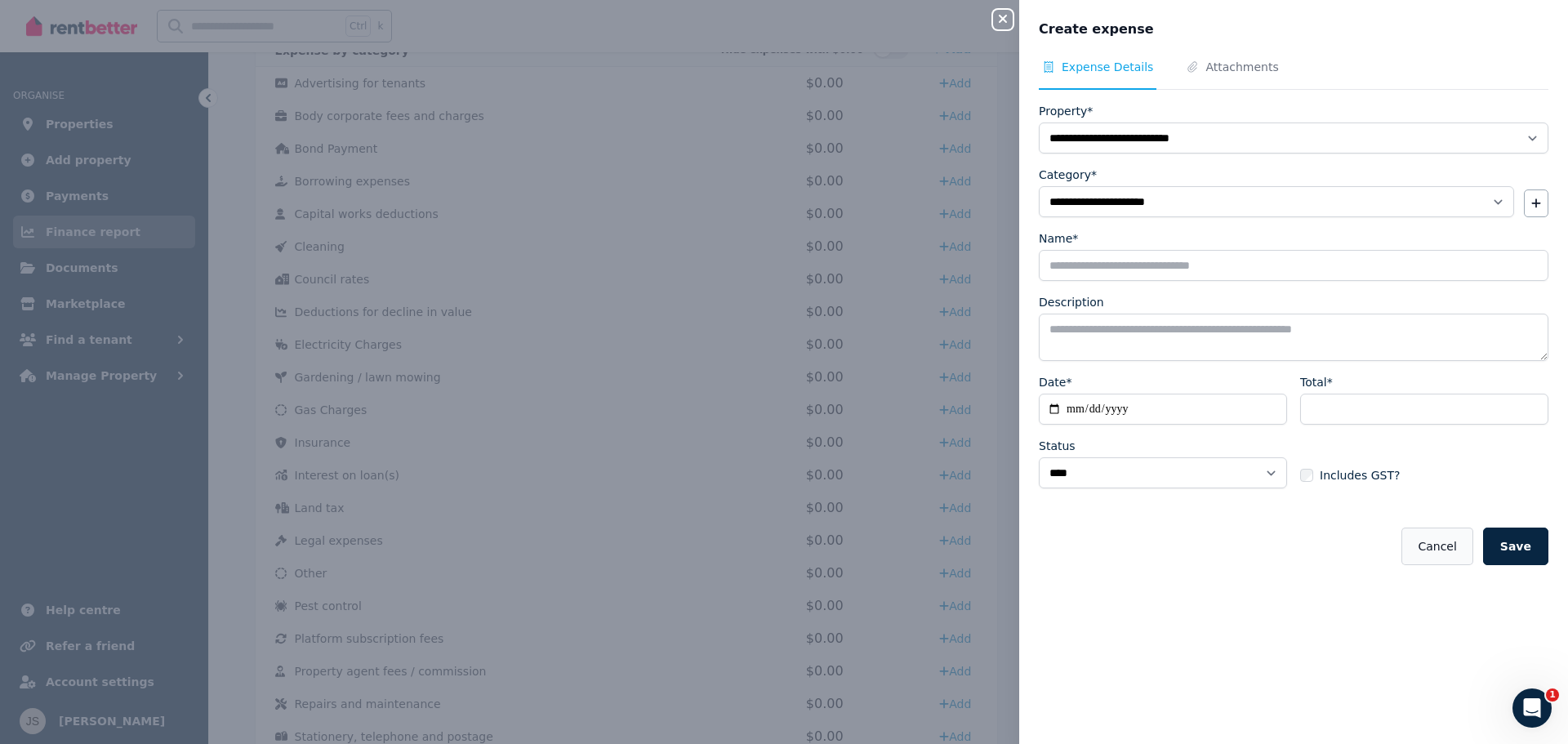
click at [1443, 549] on button "Cancel" at bounding box center [1436, 547] width 71 height 38
select select
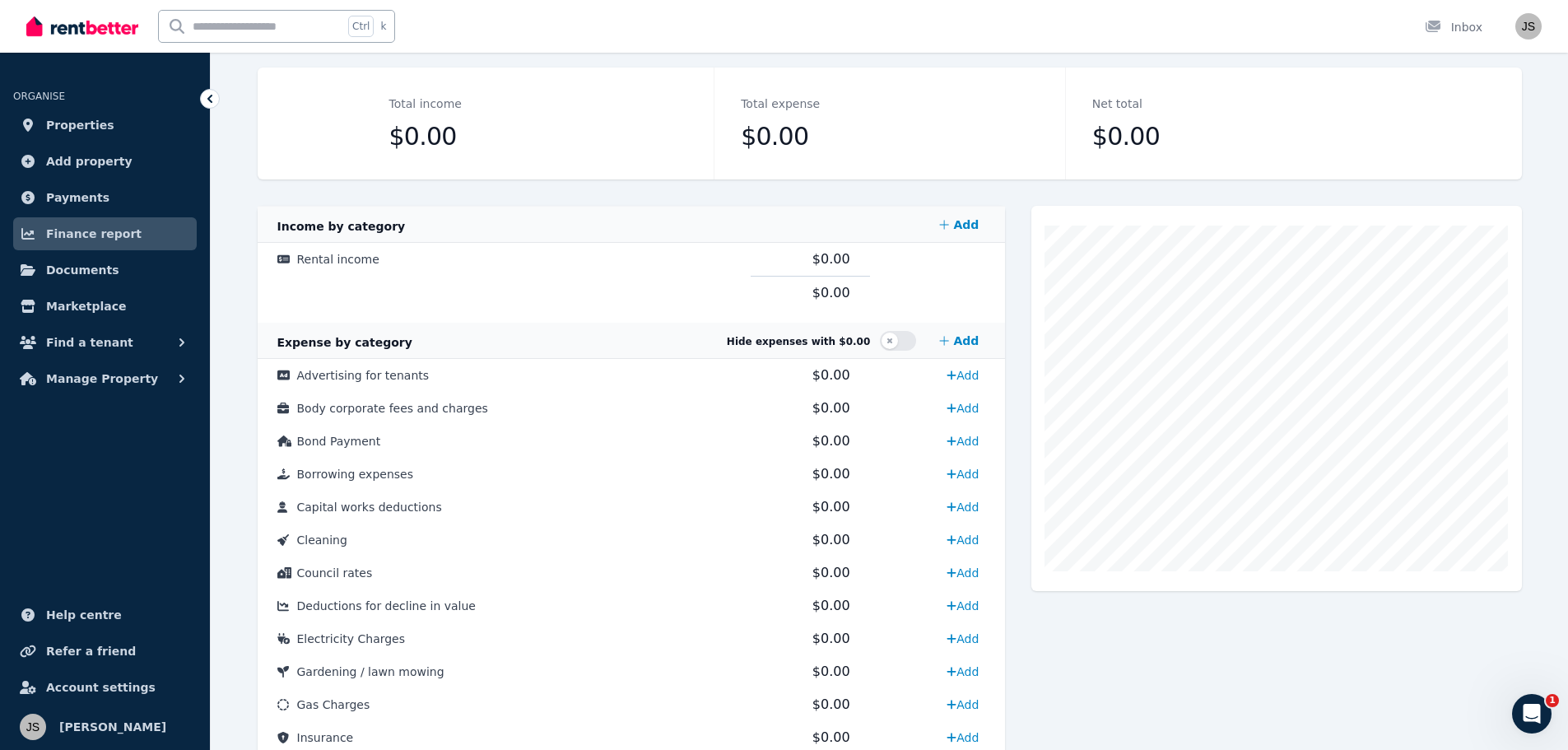
scroll to position [82, 0]
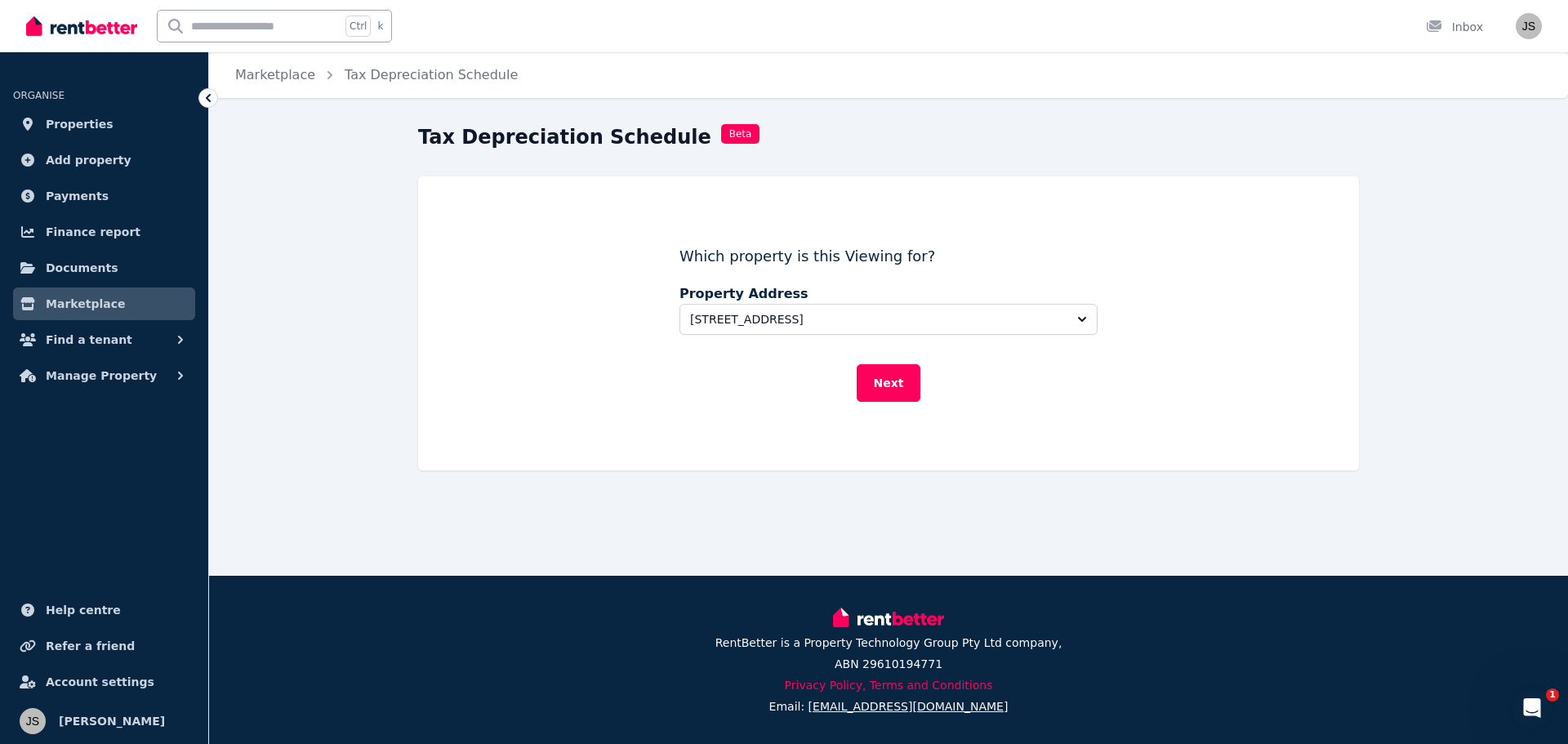
click at [870, 366] on button "Next" at bounding box center [889, 383] width 64 height 38
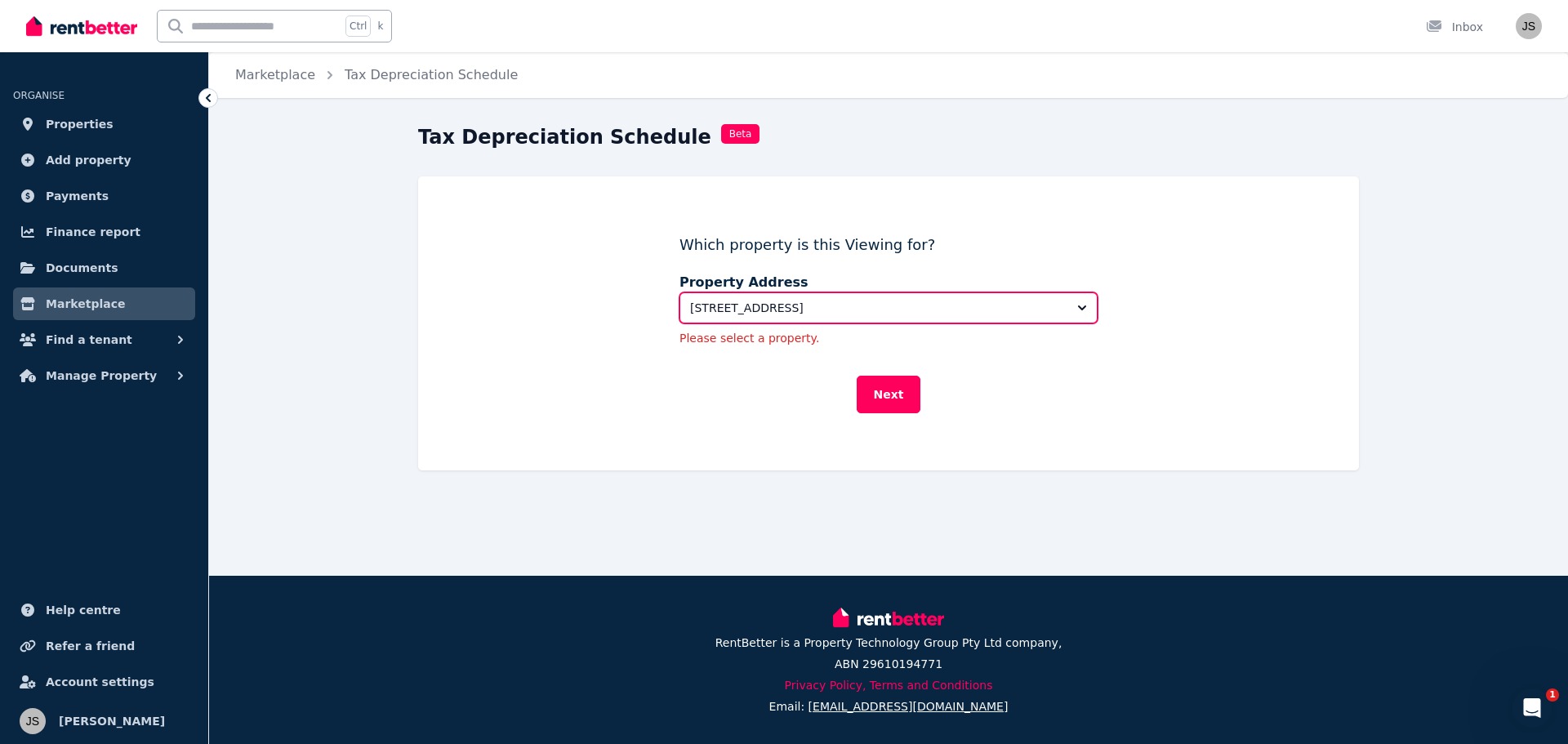
click at [871, 313] on span "1005/3 Kintail Rd, Applecross" at bounding box center [877, 308] width 374 height 16
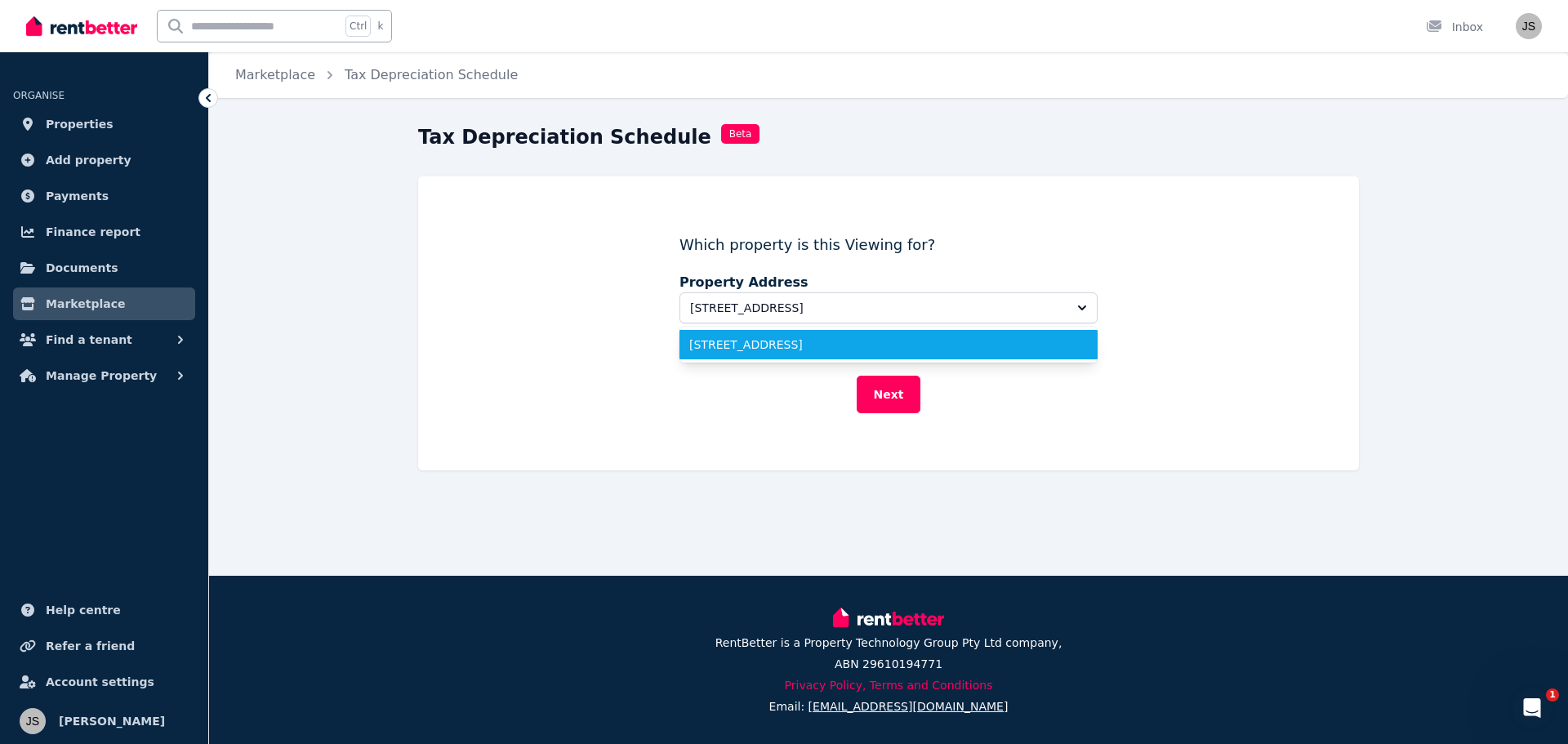
click at [813, 346] on span "[STREET_ADDRESS]" at bounding box center [879, 345] width 379 height 16
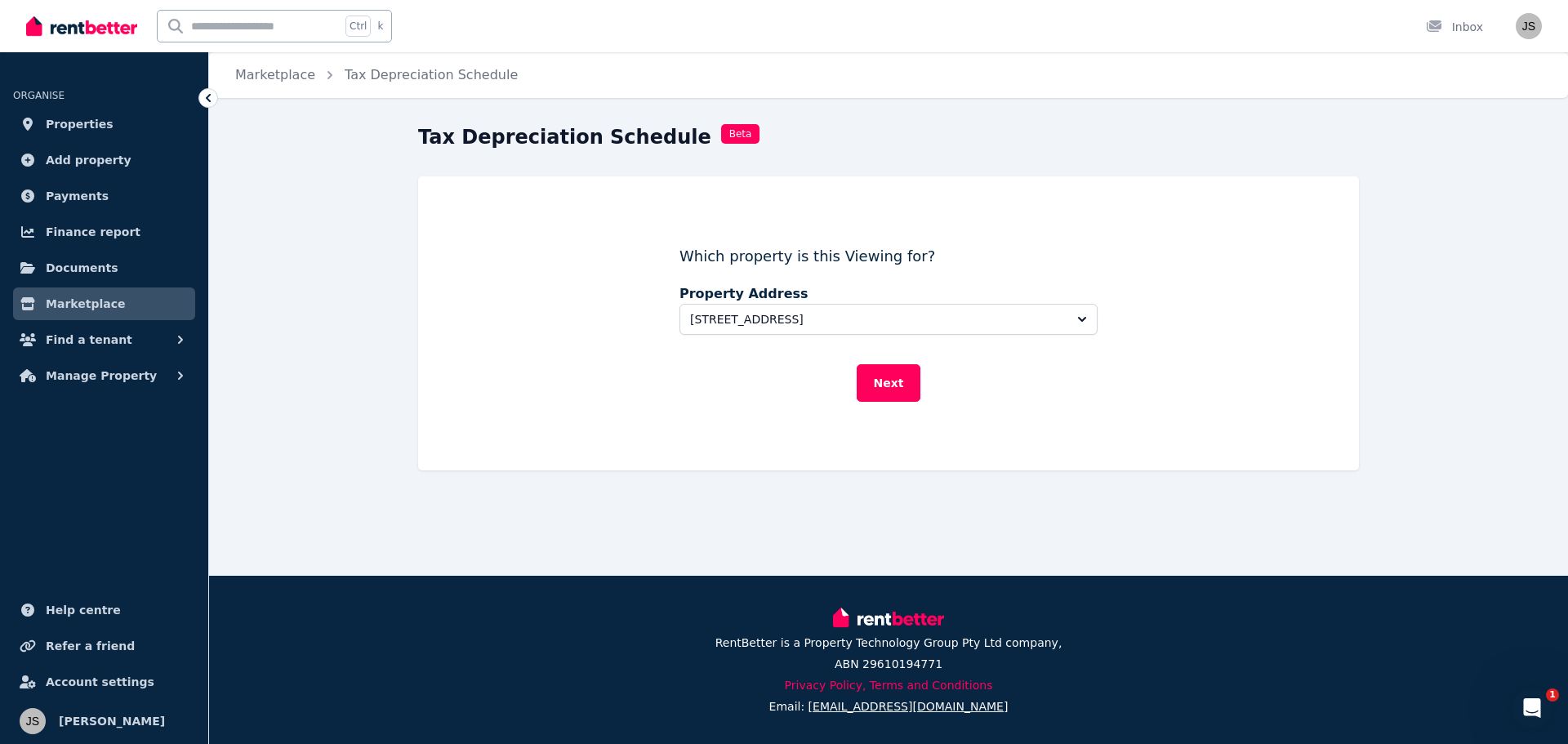
click at [873, 380] on button "Next" at bounding box center [889, 383] width 64 height 38
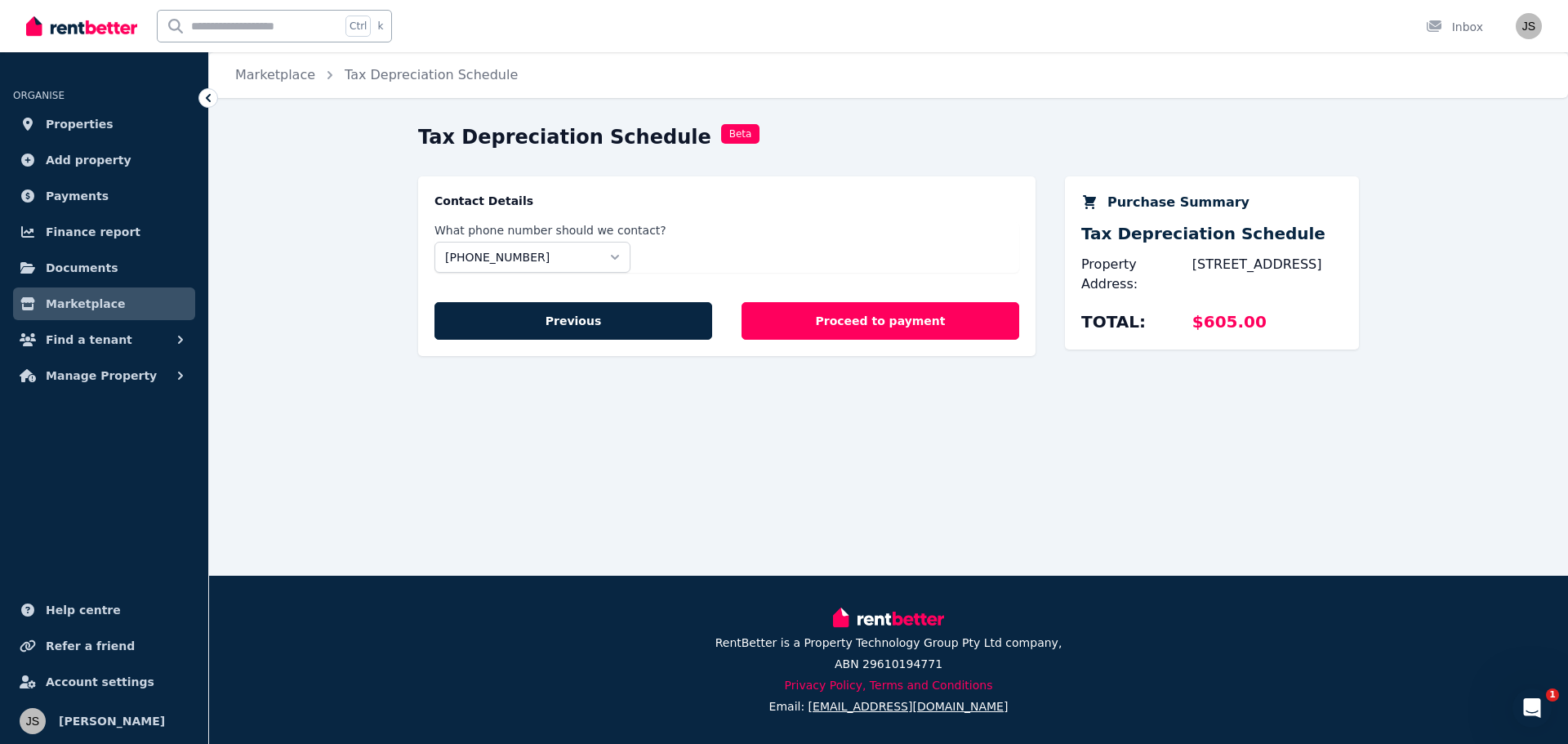
click at [100, 21] on img at bounding box center [82, 26] width 111 height 25
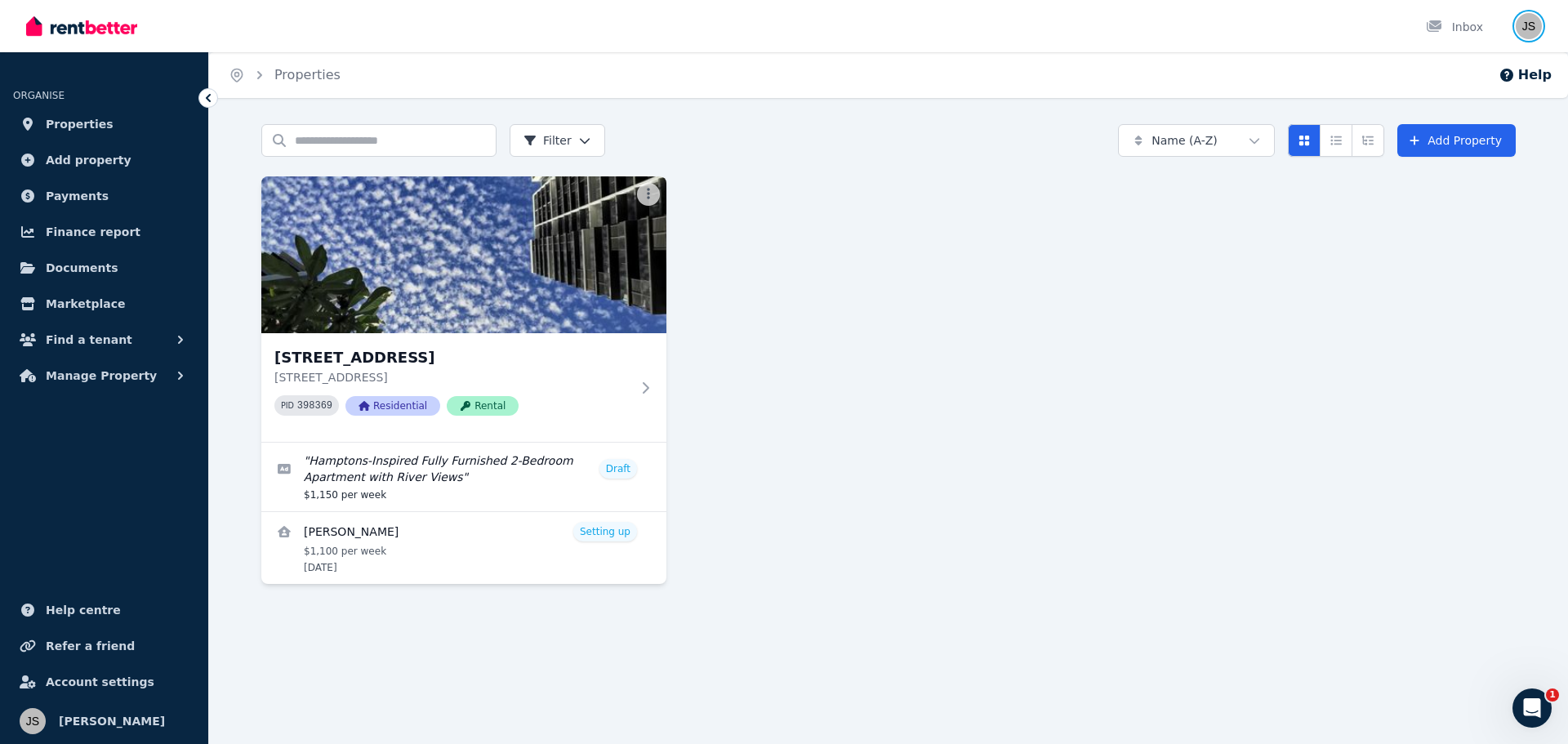
click at [1532, 35] on img "button" at bounding box center [1528, 26] width 26 height 26
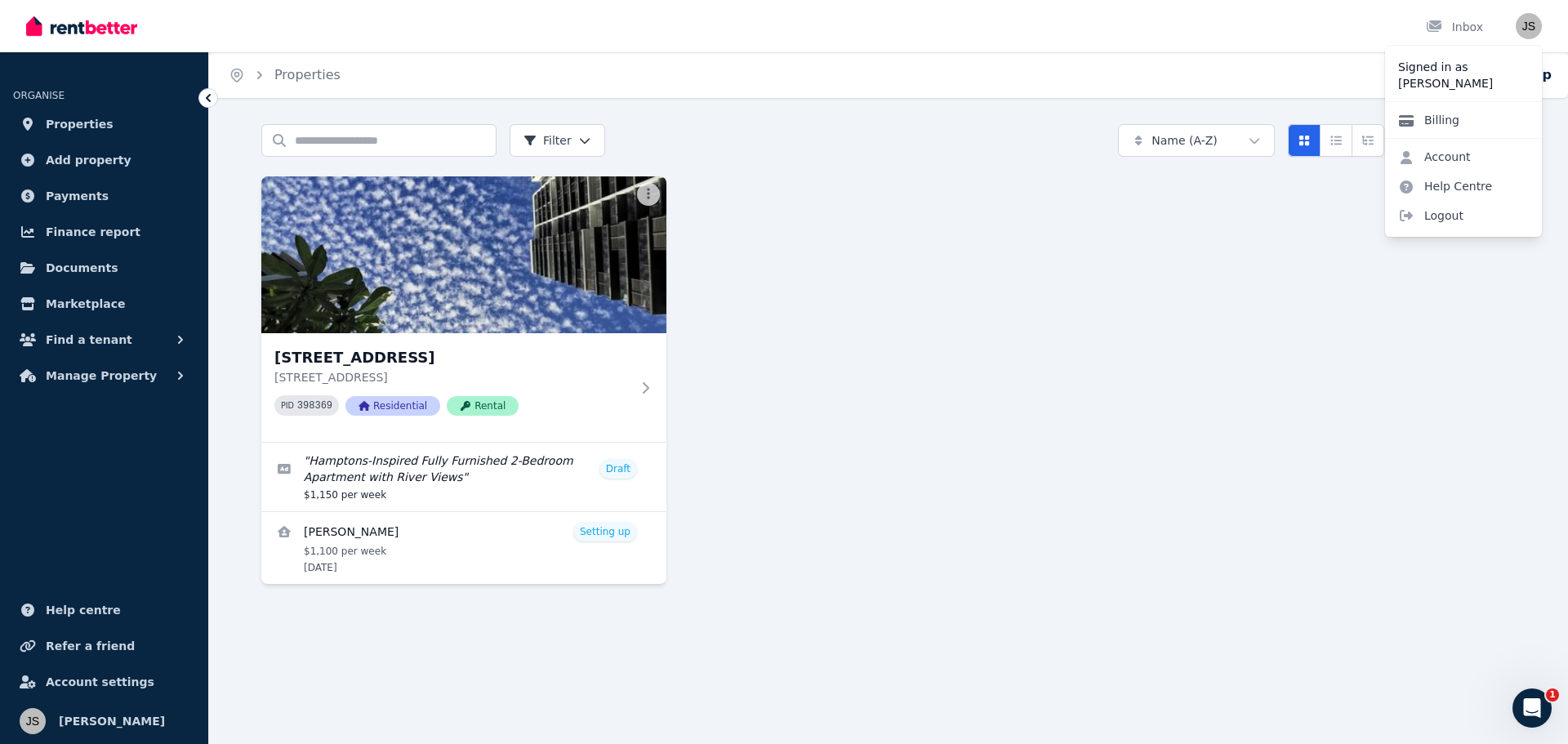
click at [1446, 121] on link "Billing" at bounding box center [1429, 120] width 87 height 30
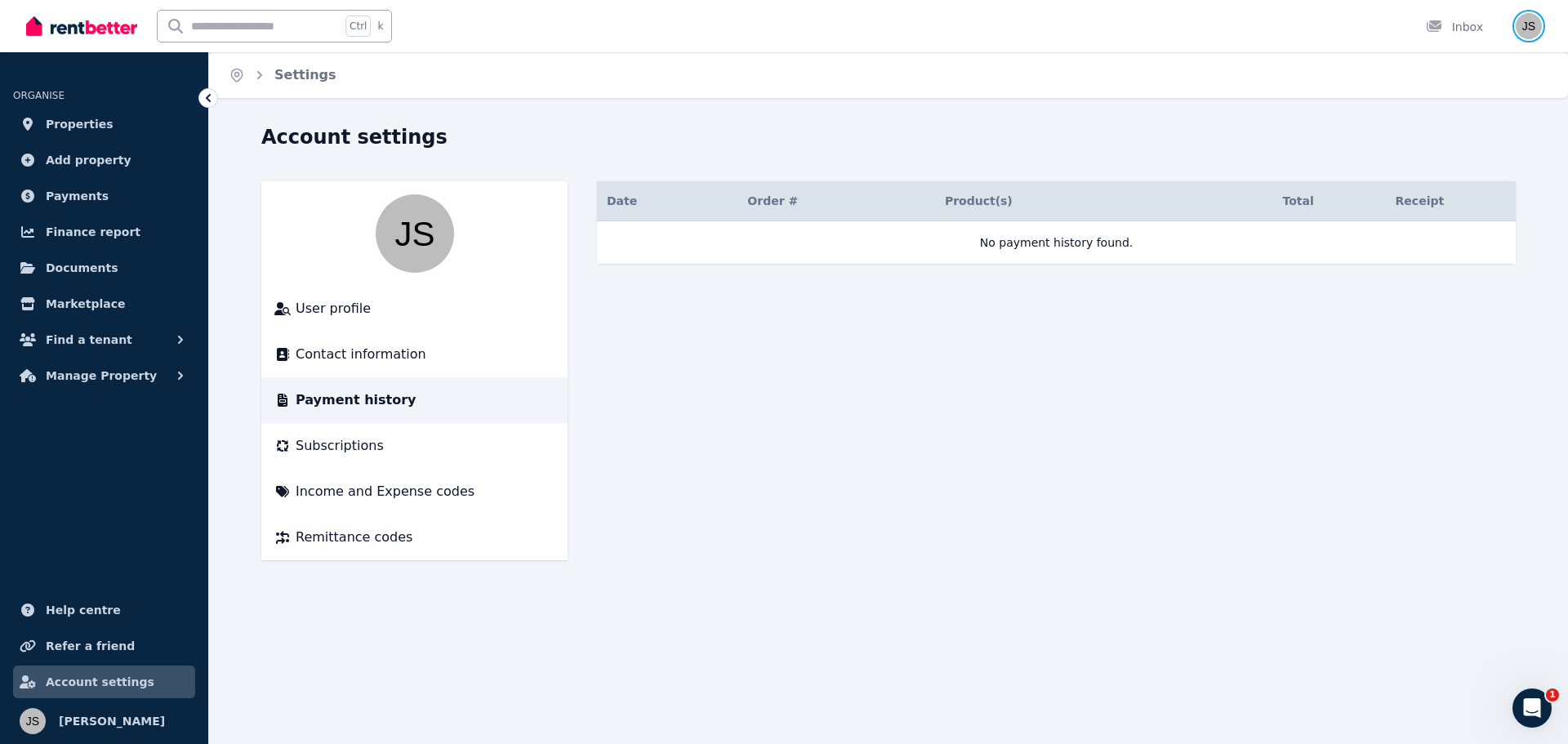
click at [1524, 34] on img "button" at bounding box center [1528, 26] width 26 height 26
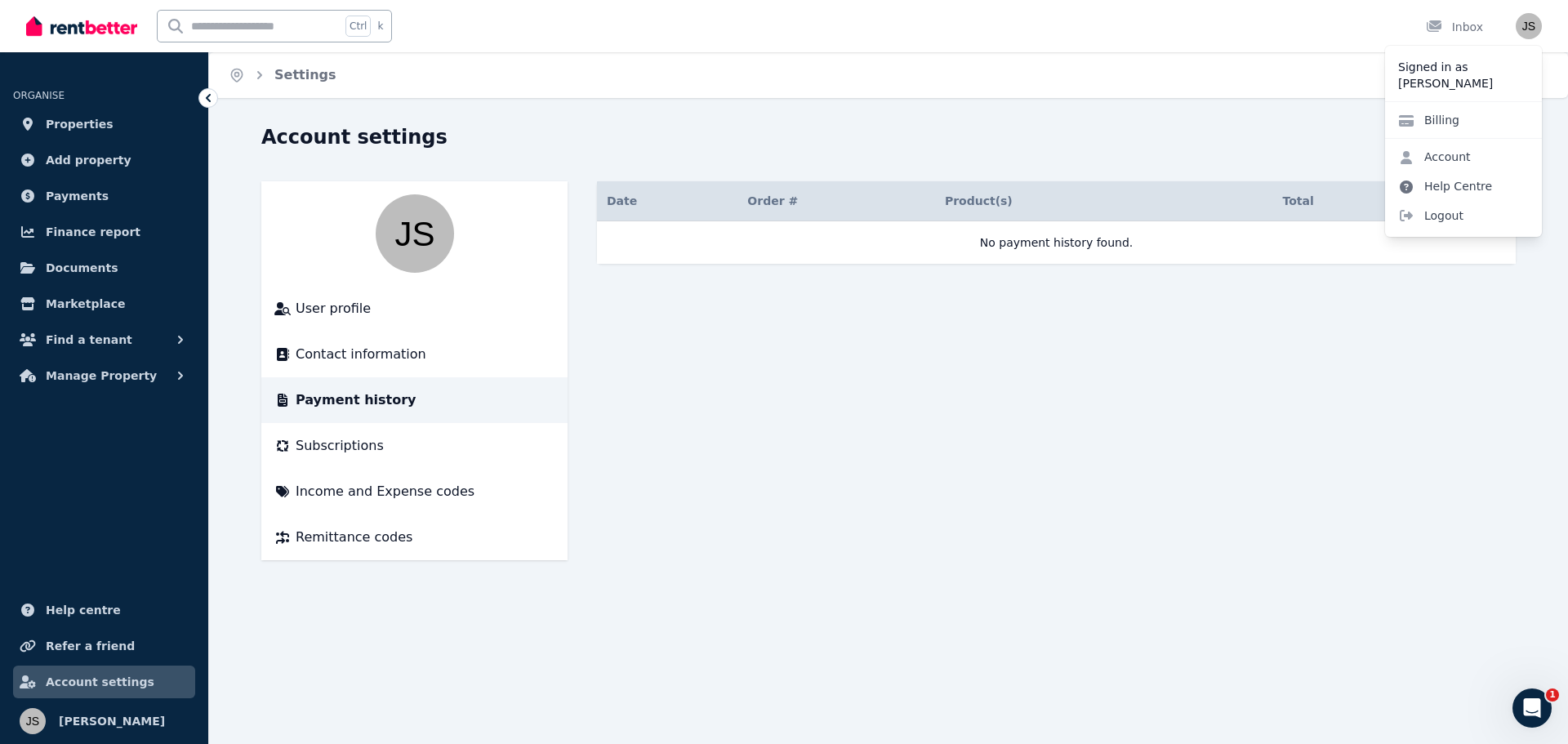
click at [1445, 186] on link "Help Centre" at bounding box center [1445, 186] width 120 height 30
click at [1456, 189] on link "Help Centre" at bounding box center [1445, 186] width 120 height 30
click at [1403, 189] on icon at bounding box center [1406, 187] width 13 height 13
click at [1449, 180] on link "Help Centre" at bounding box center [1445, 186] width 120 height 30
click at [1452, 180] on link "Help Centre" at bounding box center [1445, 186] width 120 height 30
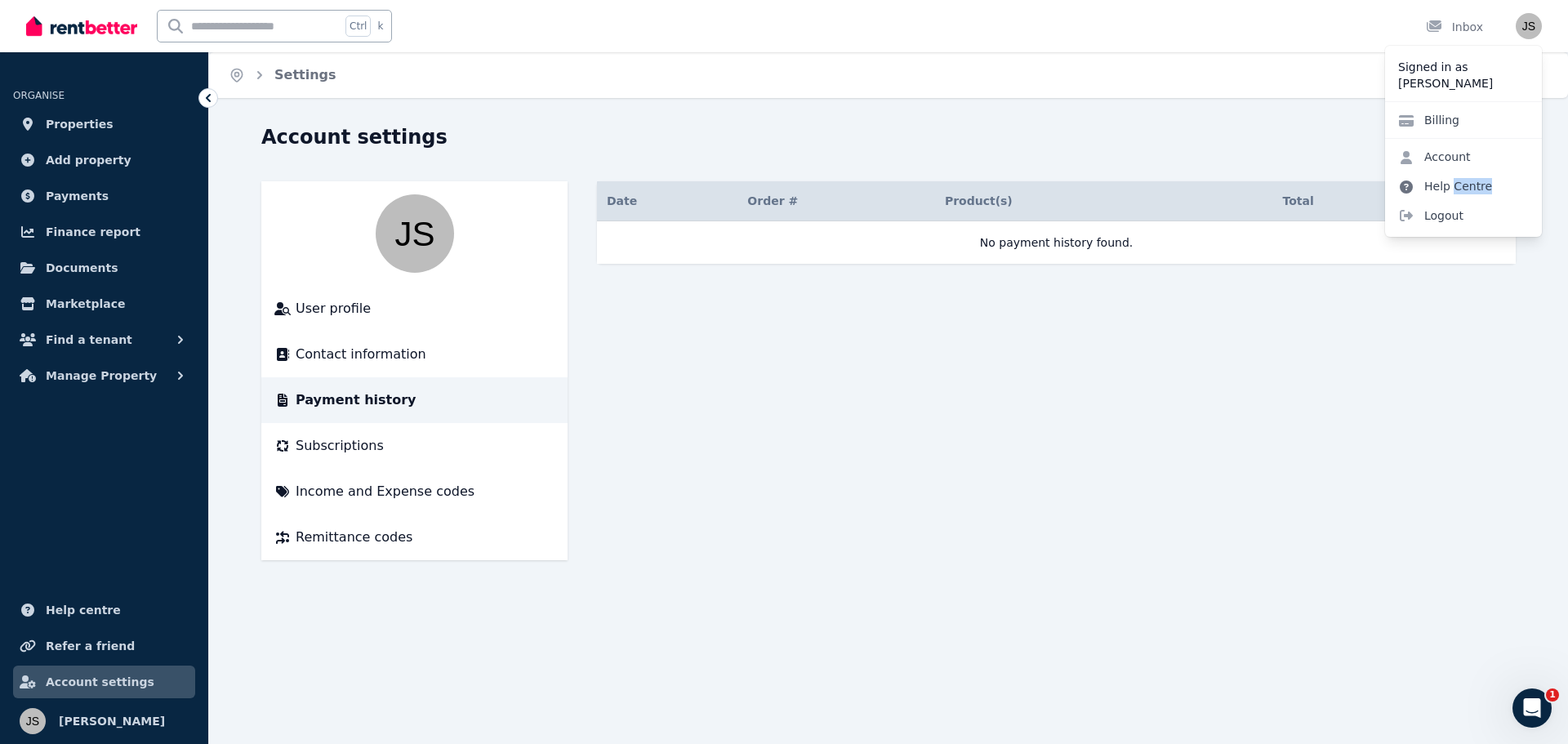
click at [1452, 180] on link "Help Centre" at bounding box center [1445, 186] width 120 height 30
click at [1379, 353] on main "Date Order # Order & Product(s) Product(s) Total Receipt No payment history fou…" at bounding box center [1056, 371] width 918 height 379
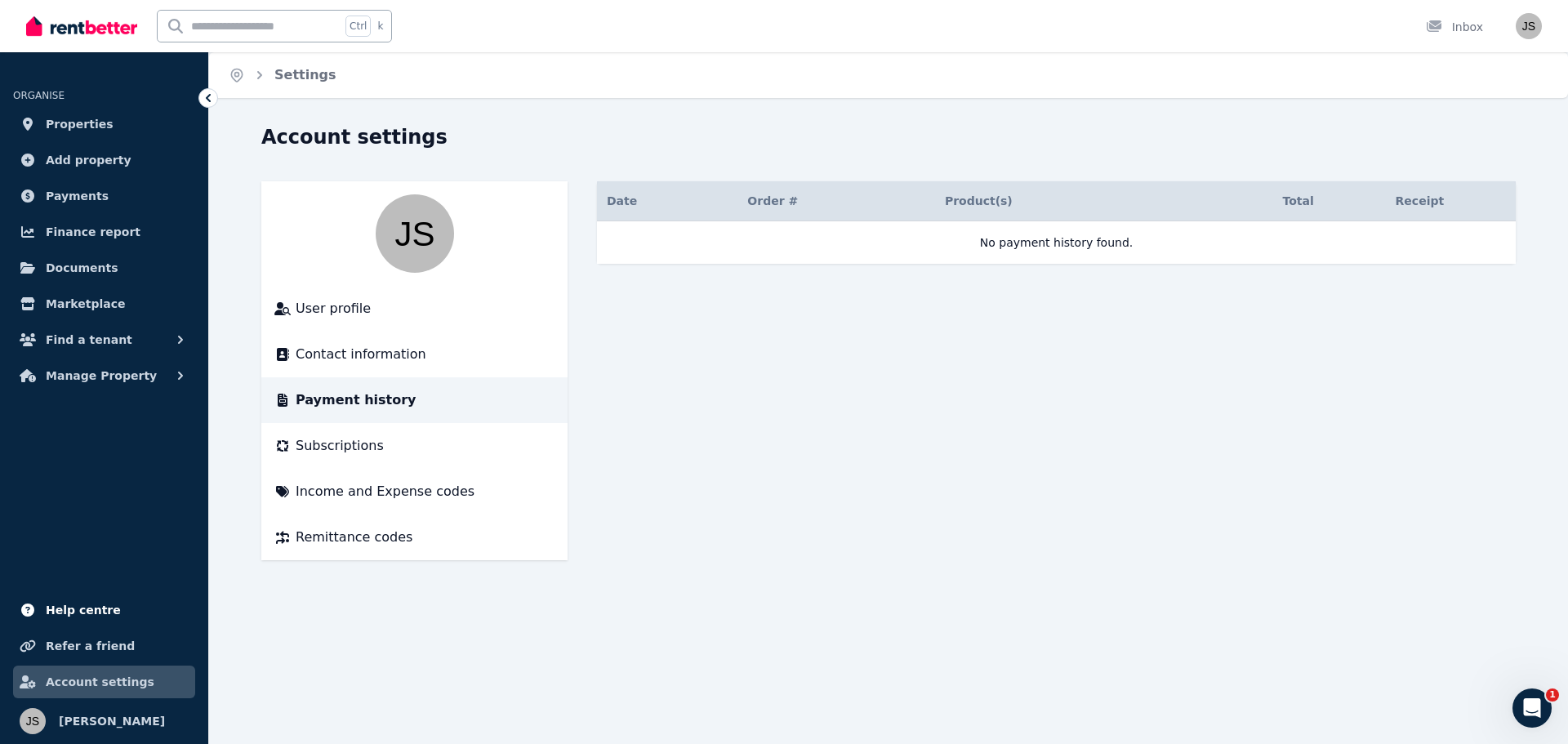
click at [75, 620] on link "Help centre" at bounding box center [104, 611] width 182 height 33
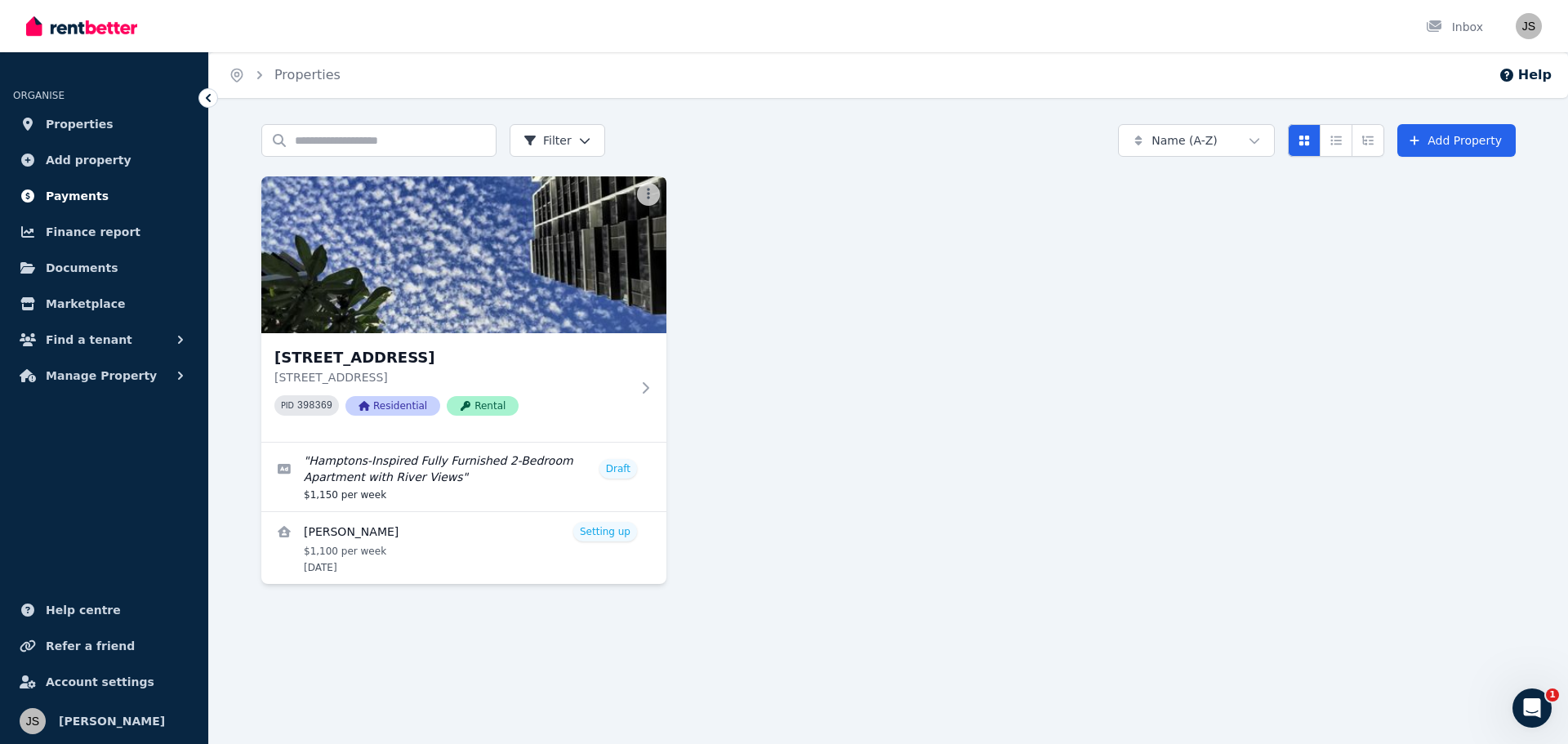
click at [82, 196] on span "Payments" at bounding box center [77, 196] width 63 height 20
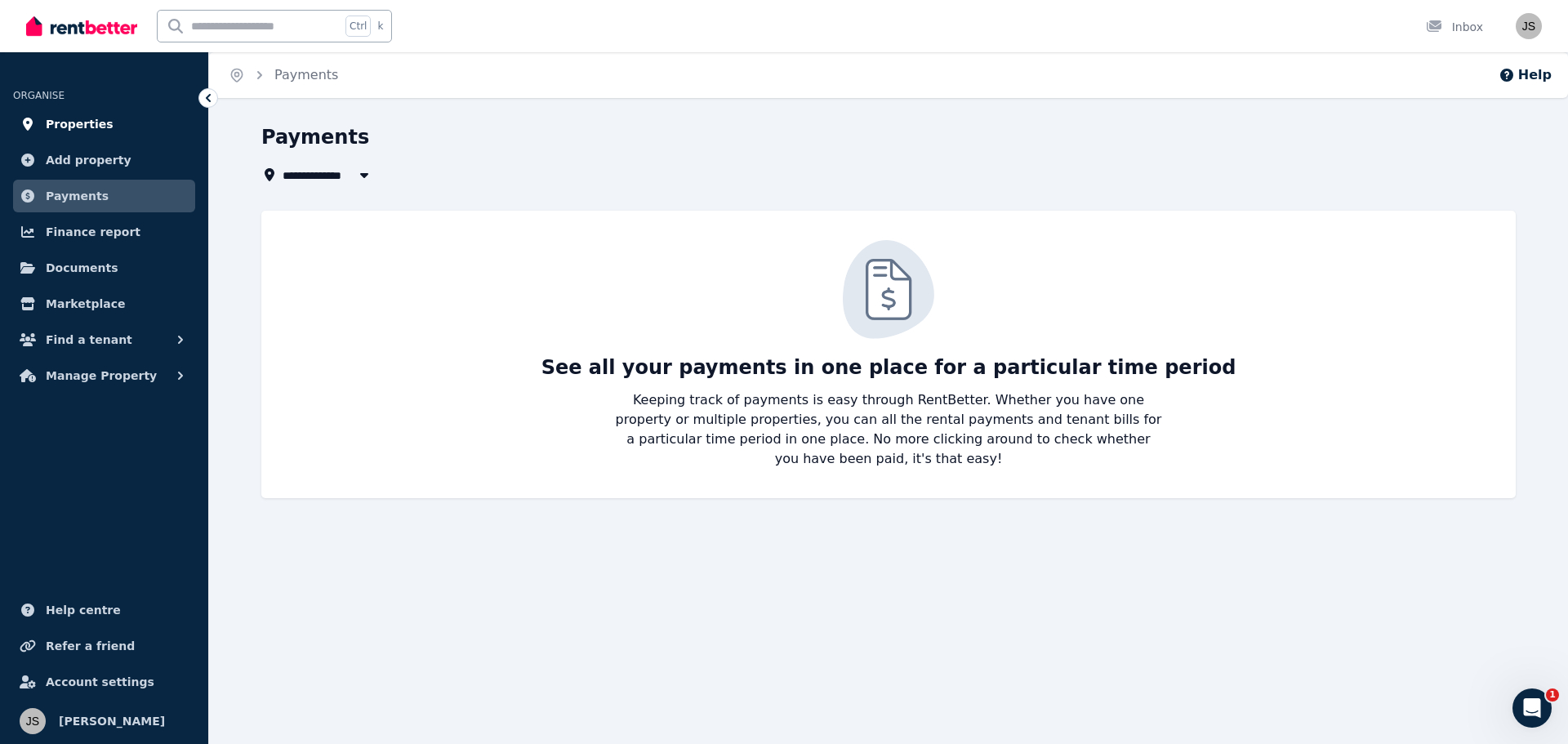
click at [91, 119] on span "Properties" at bounding box center [80, 124] width 68 height 20
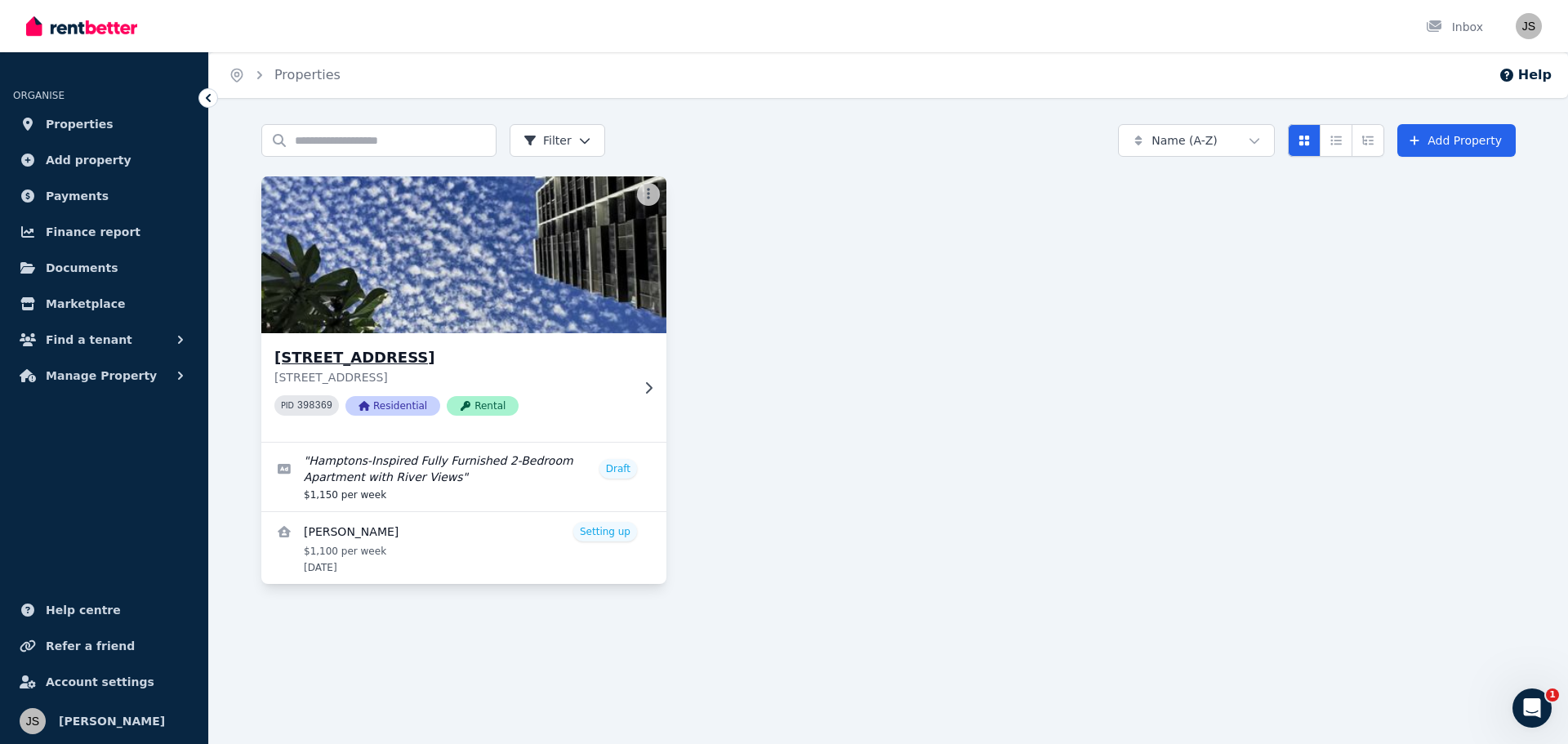
click at [418, 274] on img at bounding box center [464, 255] width 426 height 165
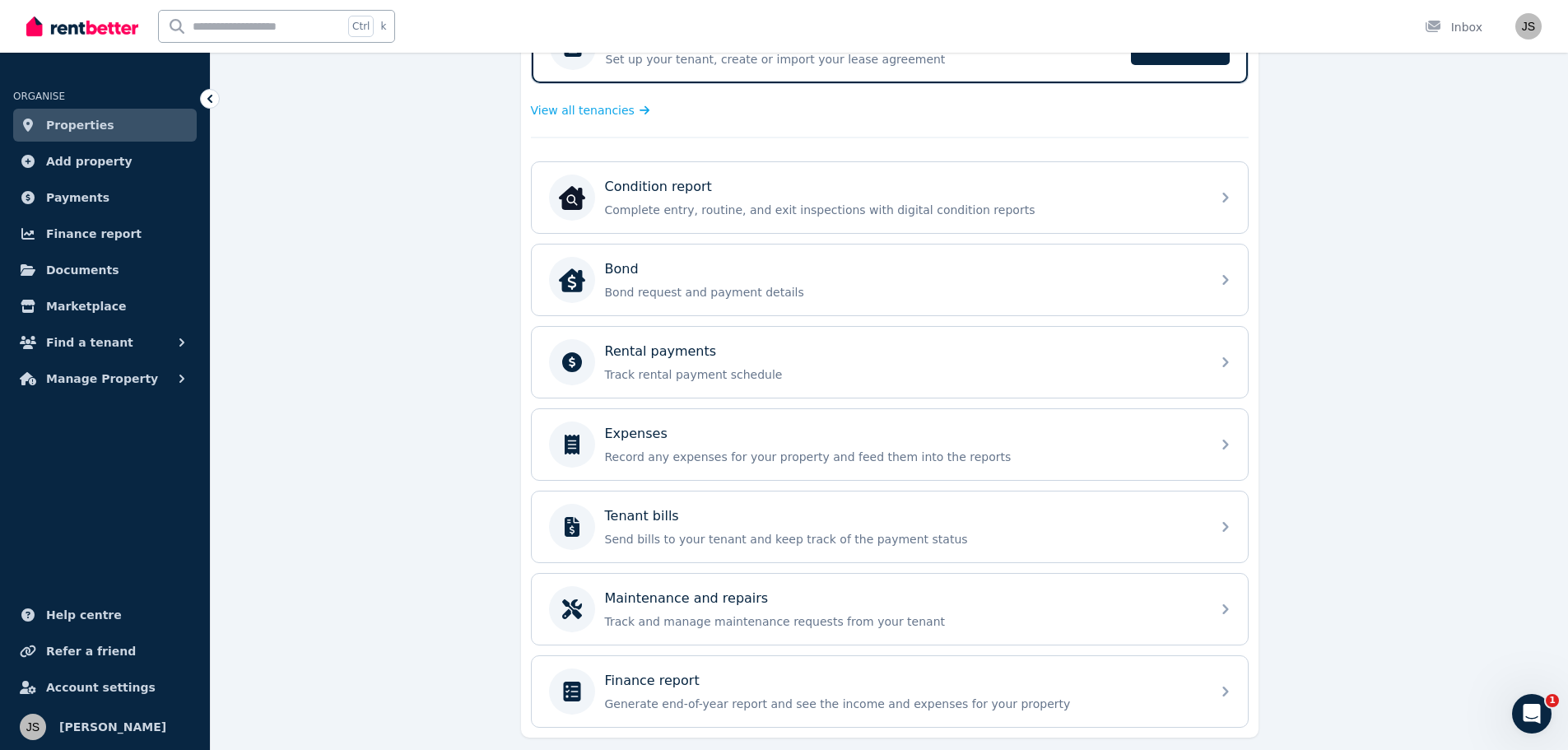
scroll to position [435, 0]
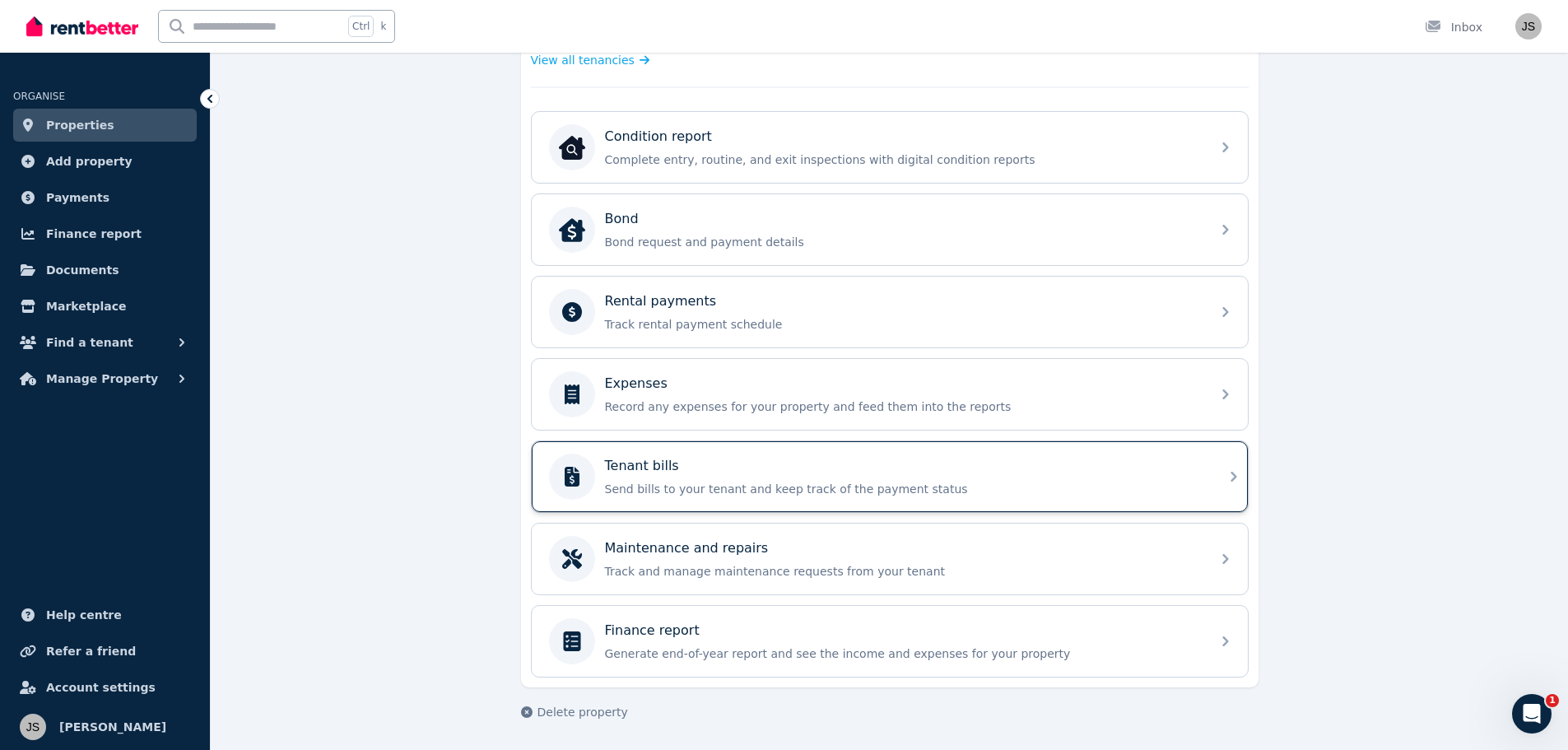
click at [736, 465] on div "Tenant bills" at bounding box center [903, 466] width 596 height 20
